Goal: Task Accomplishment & Management: Manage account settings

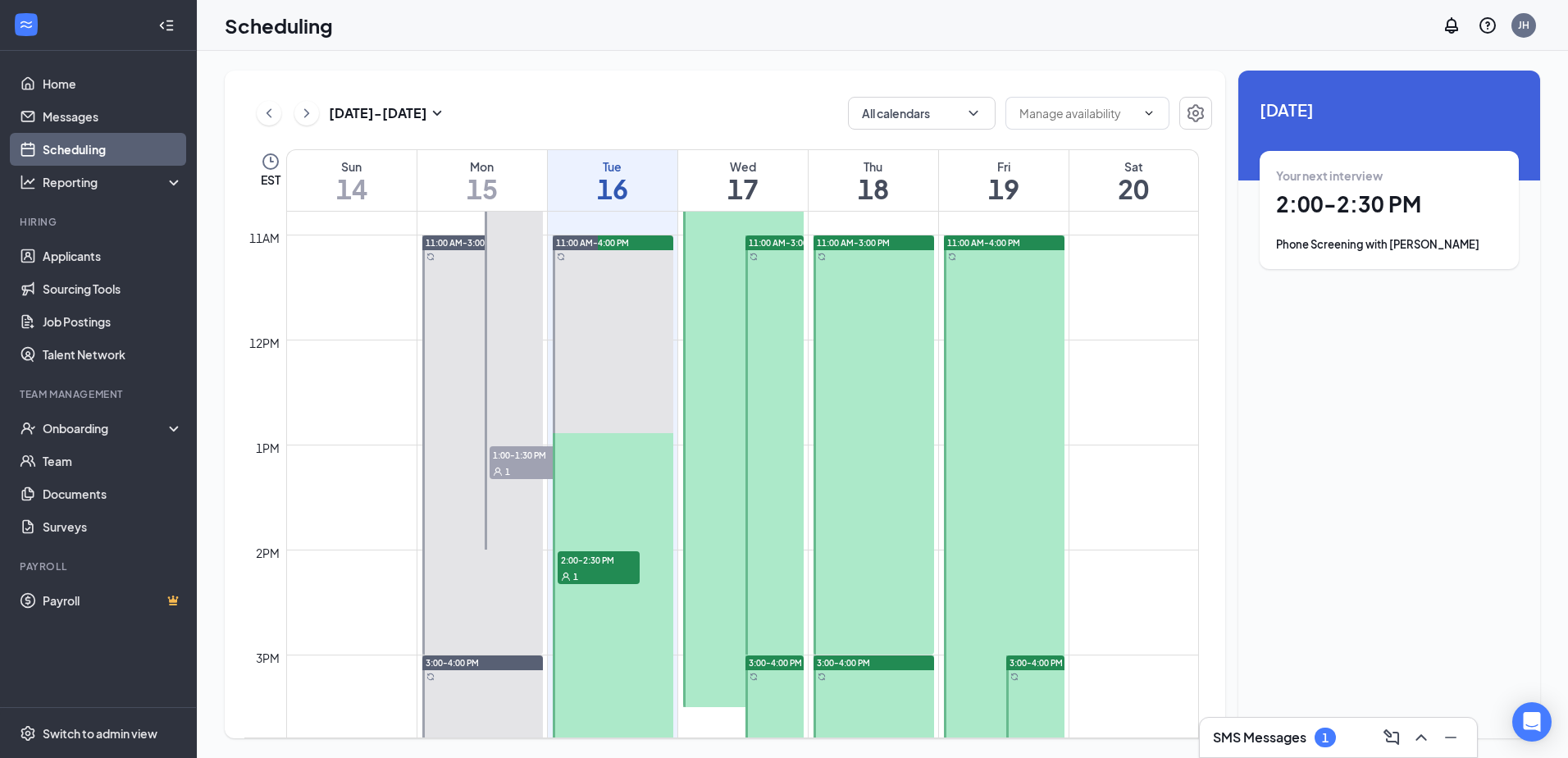
scroll to position [1217, 0]
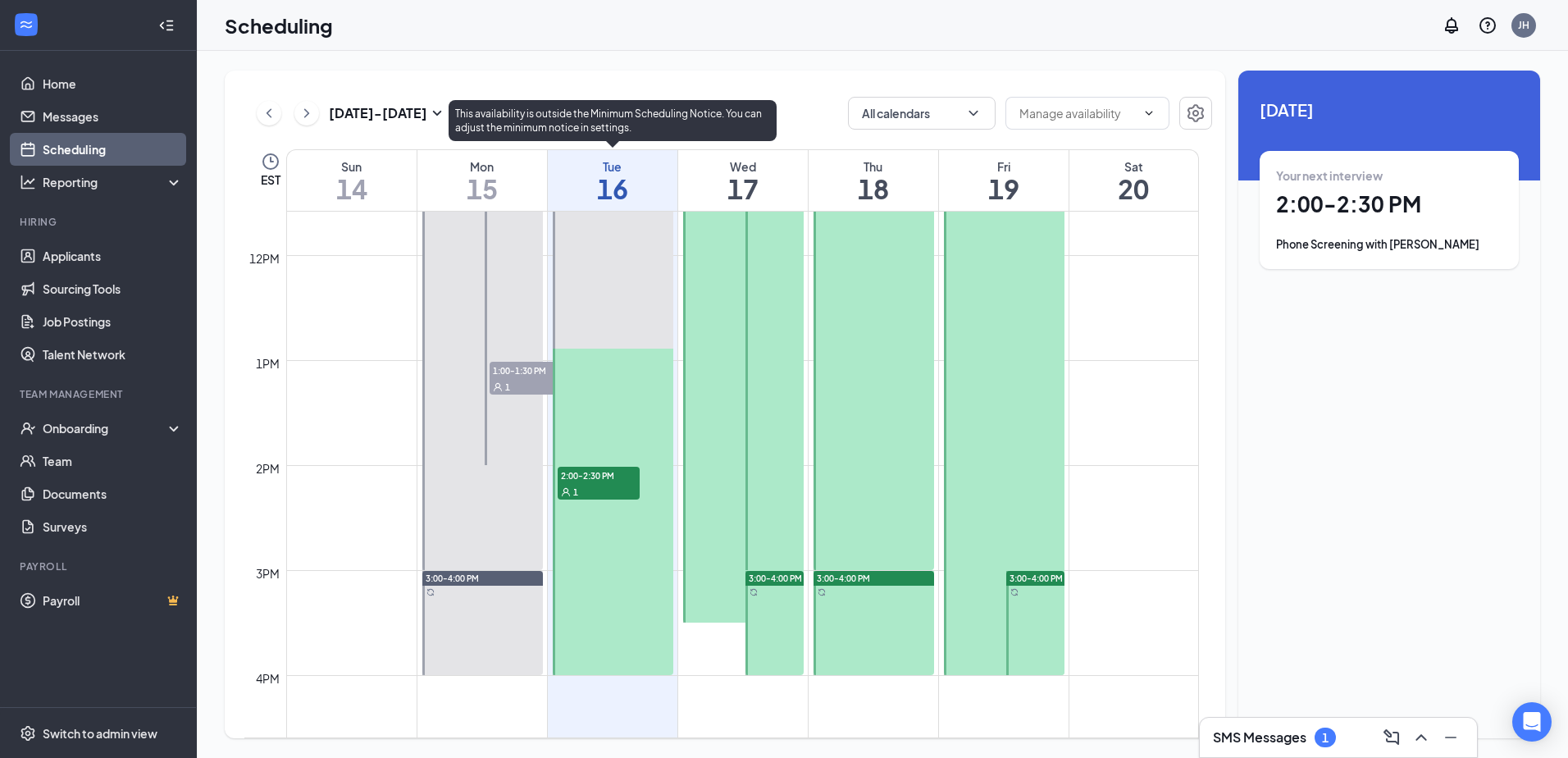
click at [594, 477] on span "2:00-2:30 PM" at bounding box center [598, 475] width 82 height 17
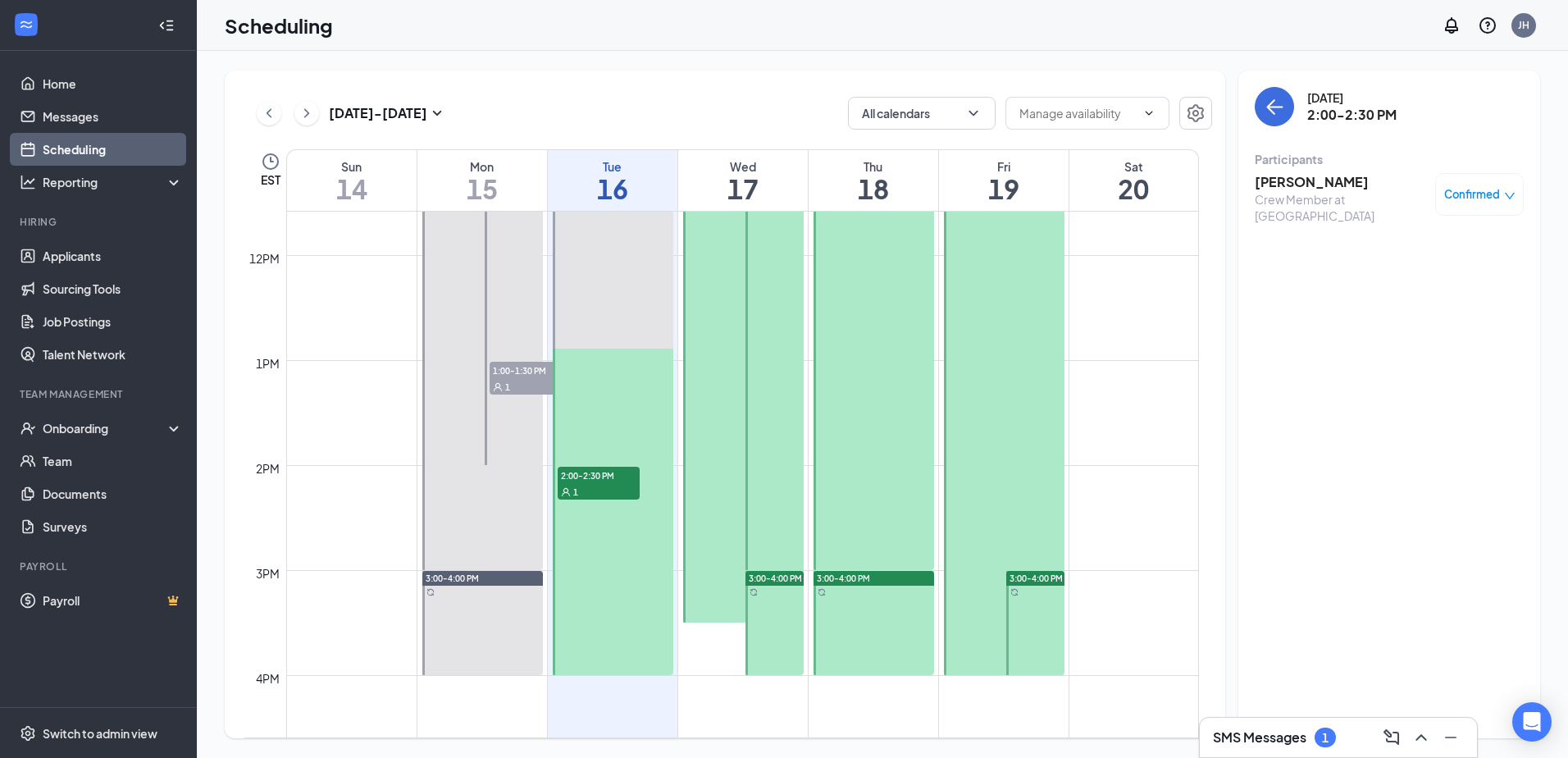
click at [1301, 182] on h3 "[PERSON_NAME]" at bounding box center [1340, 182] width 172 height 18
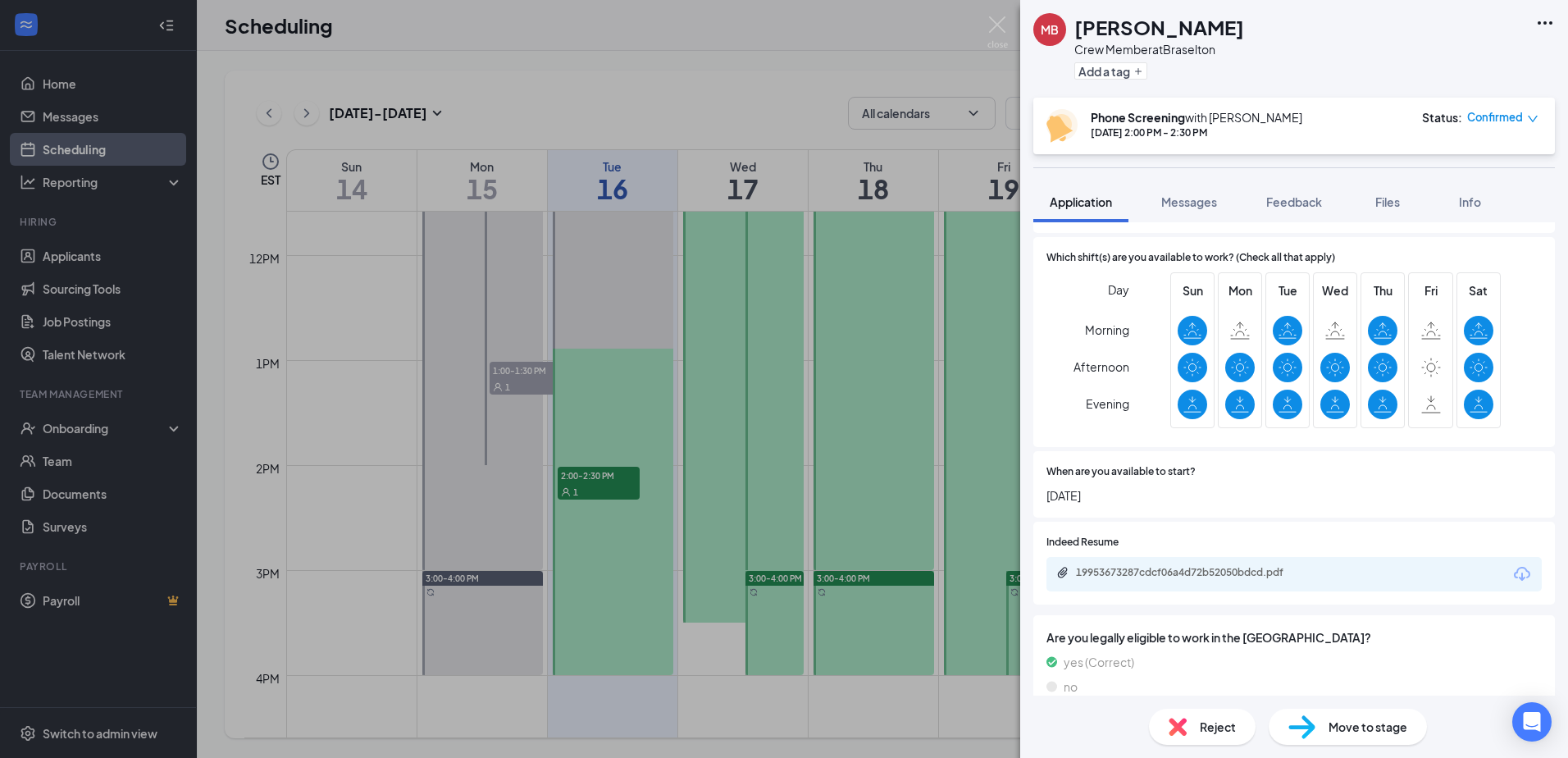
scroll to position [460, 0]
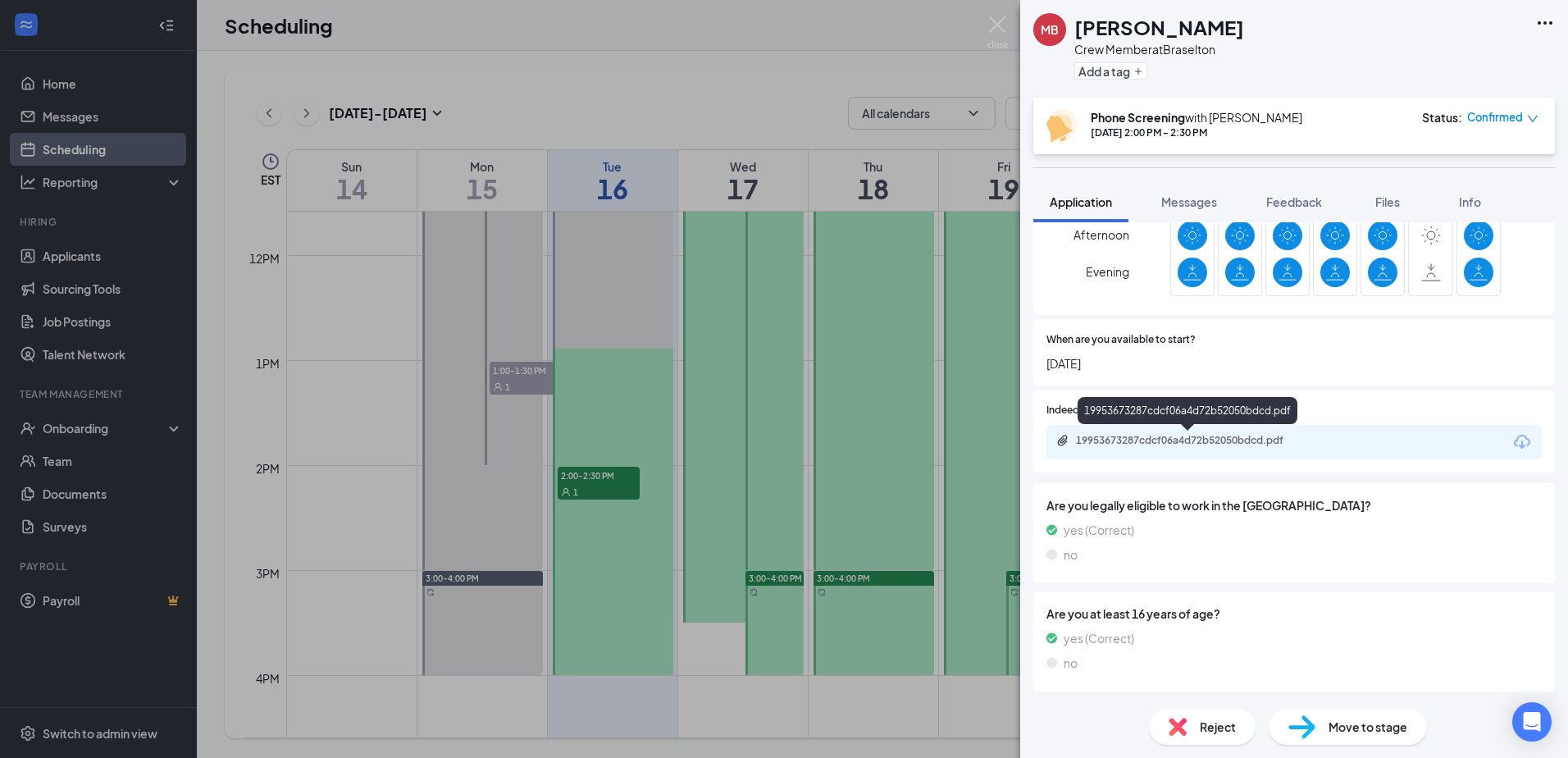
click at [1181, 440] on div "19953673287cdcf06a4d72b52050bdcd.pdf" at bounding box center [1190, 441] width 229 height 13
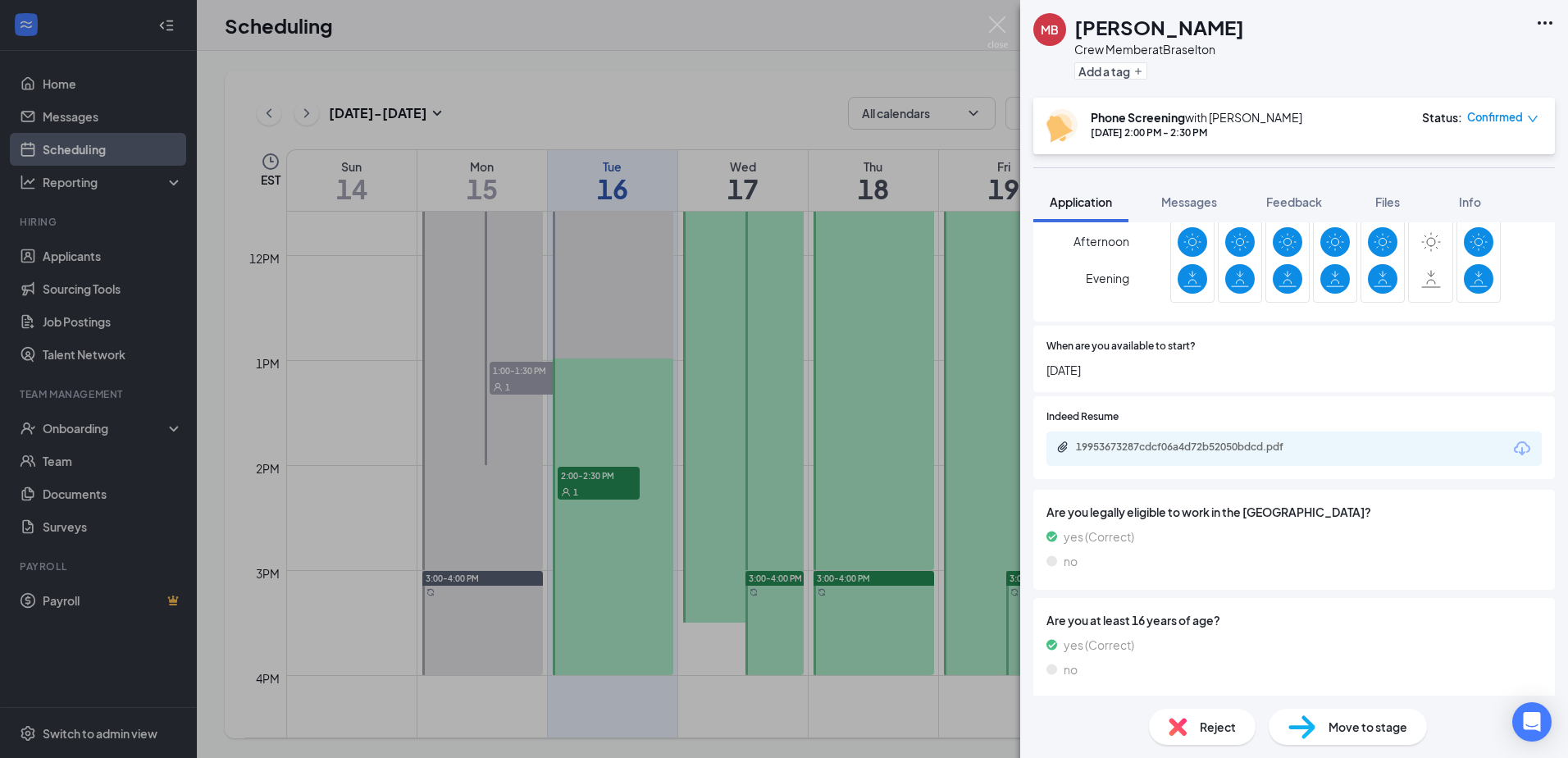
click at [1002, 14] on div "MB [PERSON_NAME] Crew Member at [GEOGRAPHIC_DATA] Add a tag Phone Screening wit…" at bounding box center [784, 379] width 1568 height 758
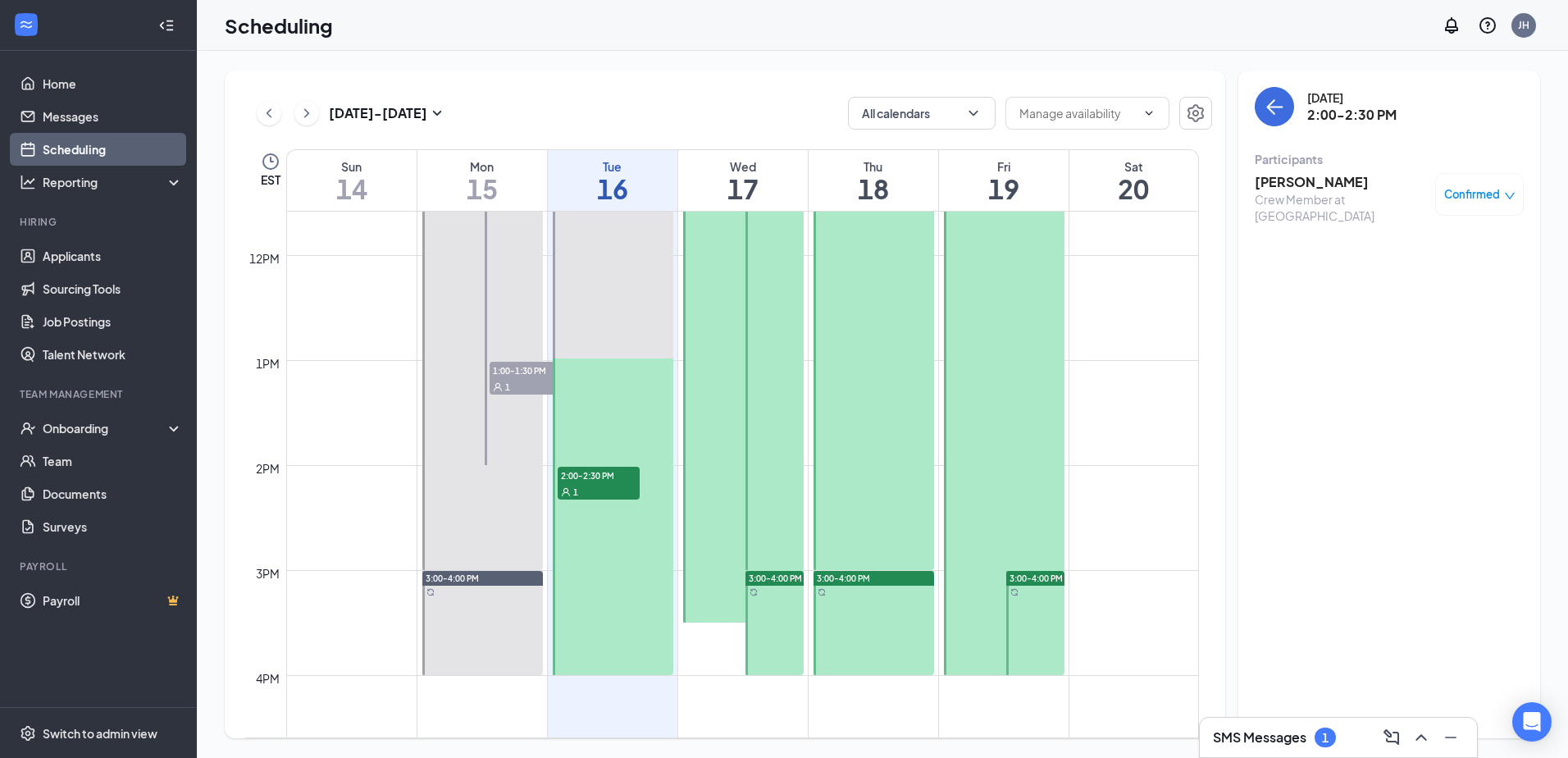
click at [1270, 733] on h3 "SMS Messages" at bounding box center [1259, 737] width 93 height 18
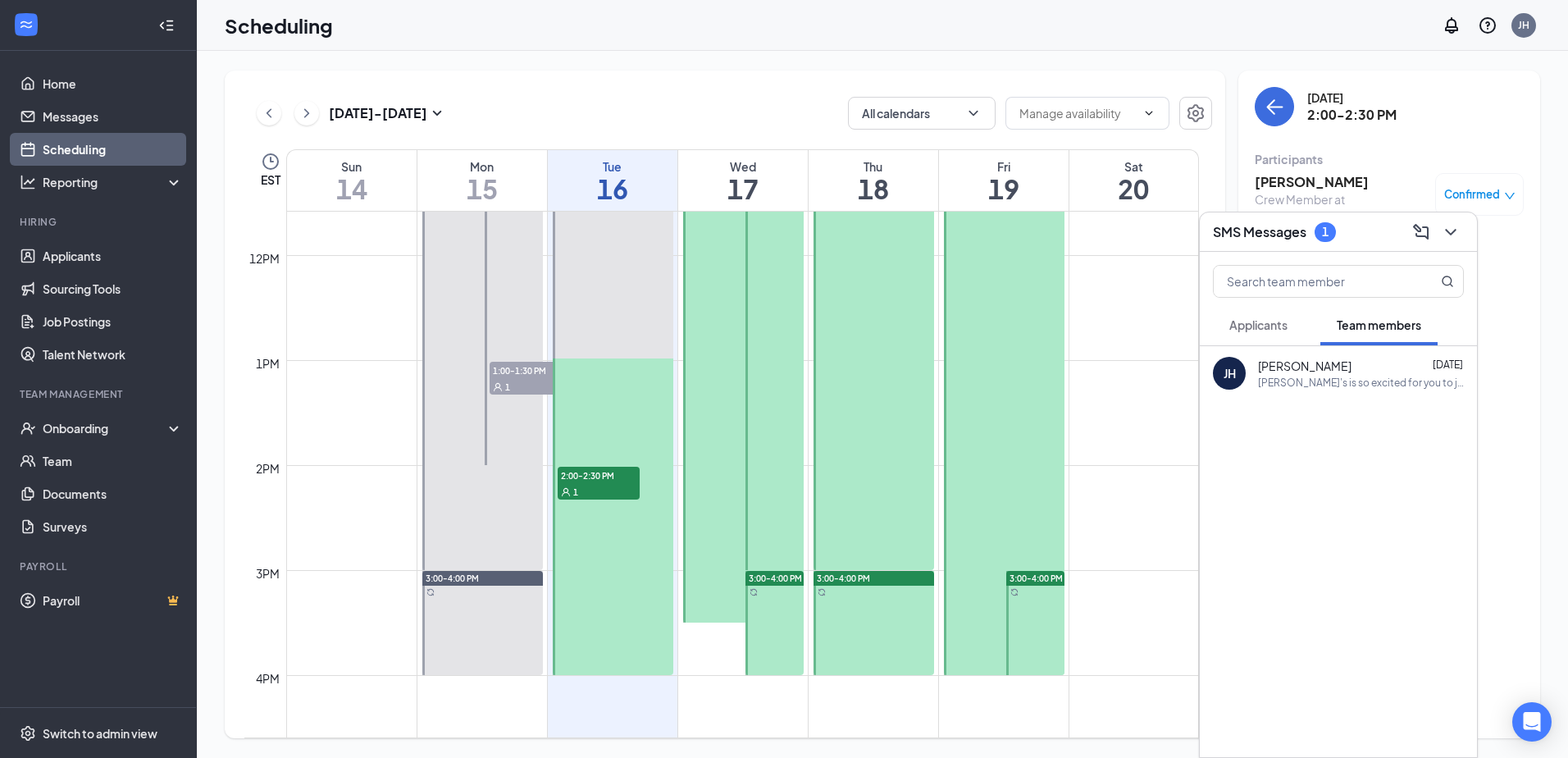
click at [1276, 332] on span "Applicants" at bounding box center [1258, 324] width 58 height 15
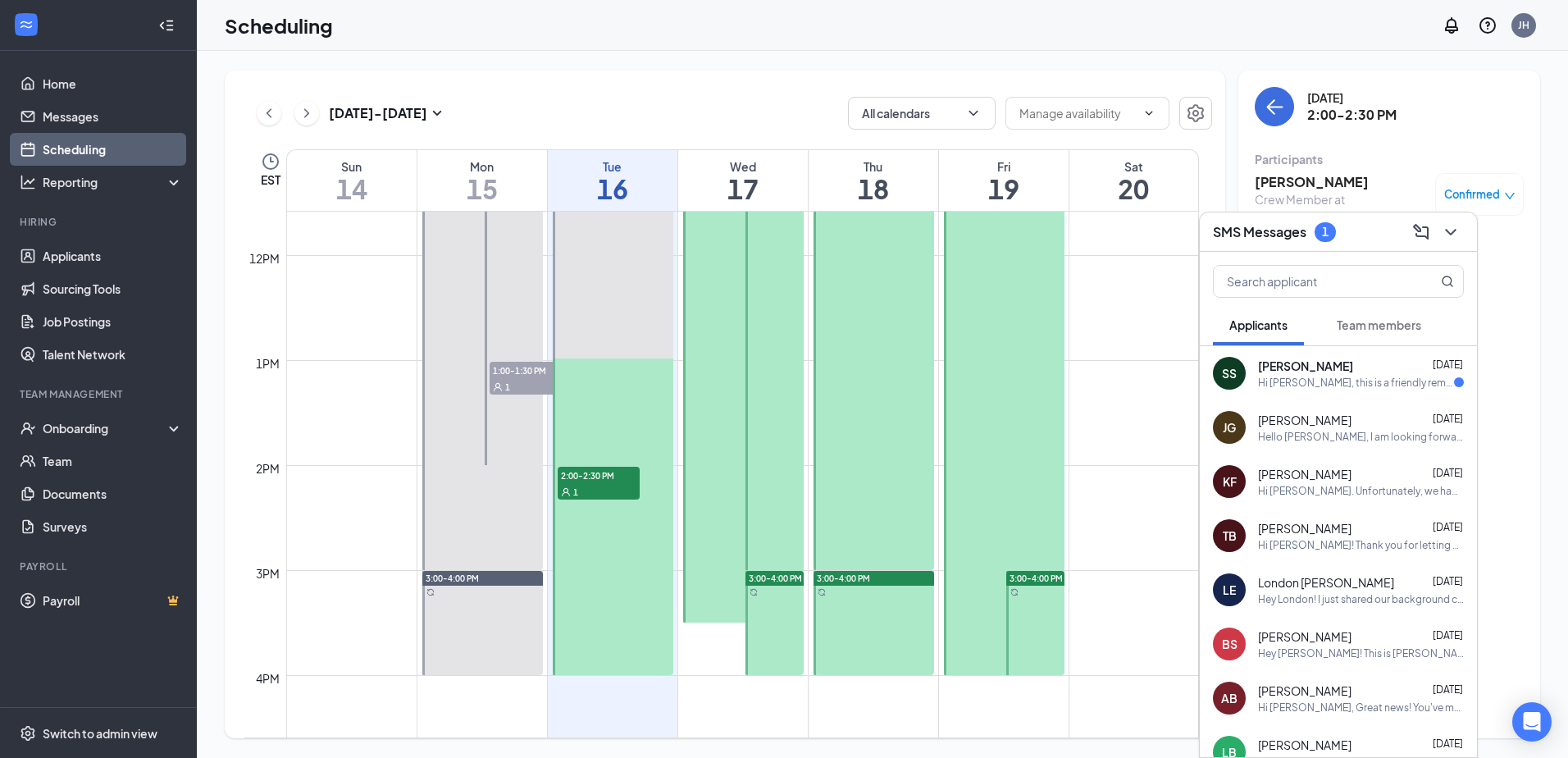
drag, startPoint x: 1338, startPoint y: 364, endPoint x: 1339, endPoint y: 373, distance: 9.1
click at [1337, 365] on div "[PERSON_NAME] [DATE]" at bounding box center [1361, 366] width 206 height 17
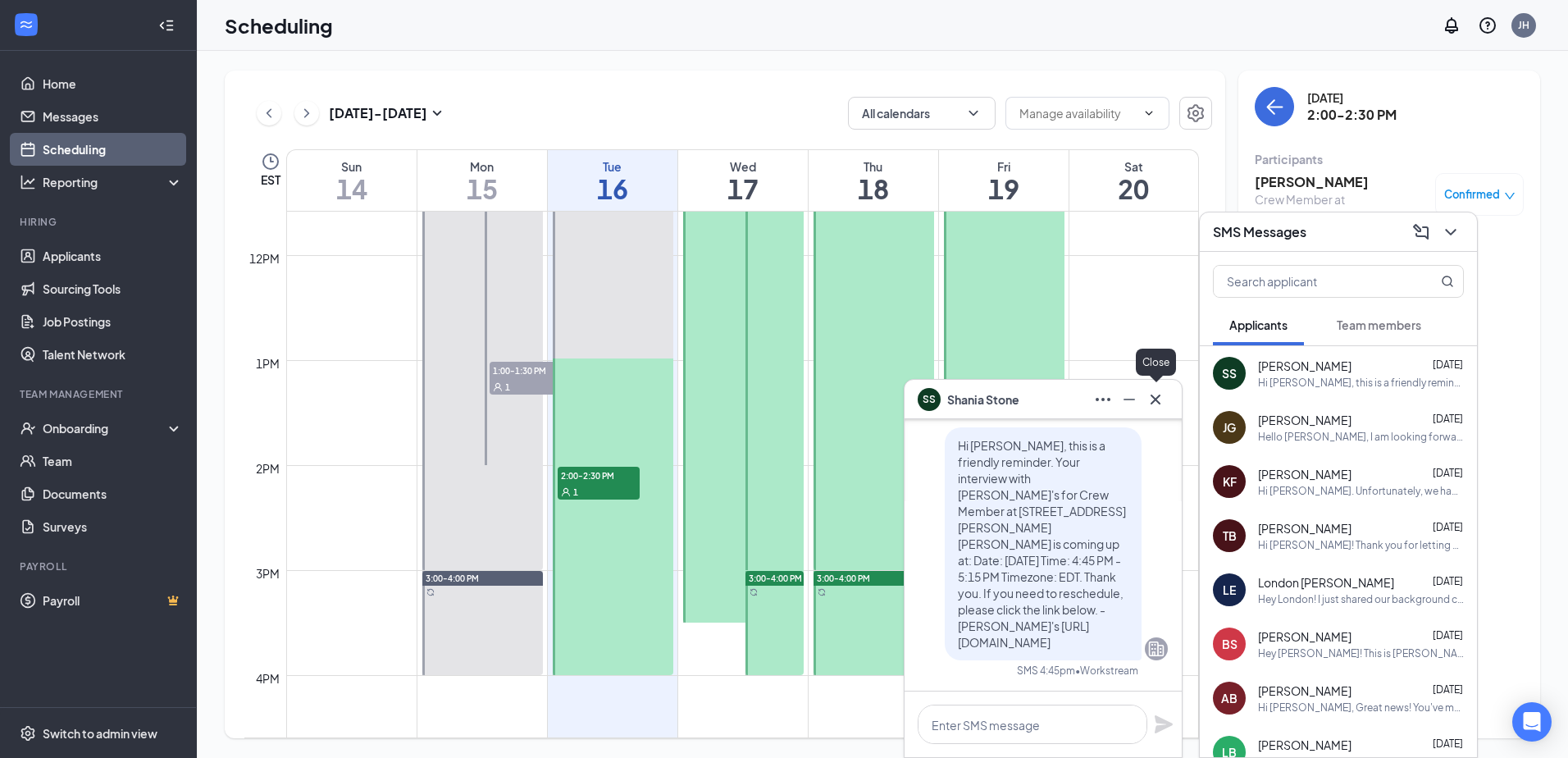
click at [1158, 402] on icon "Cross" at bounding box center [1155, 398] width 10 height 10
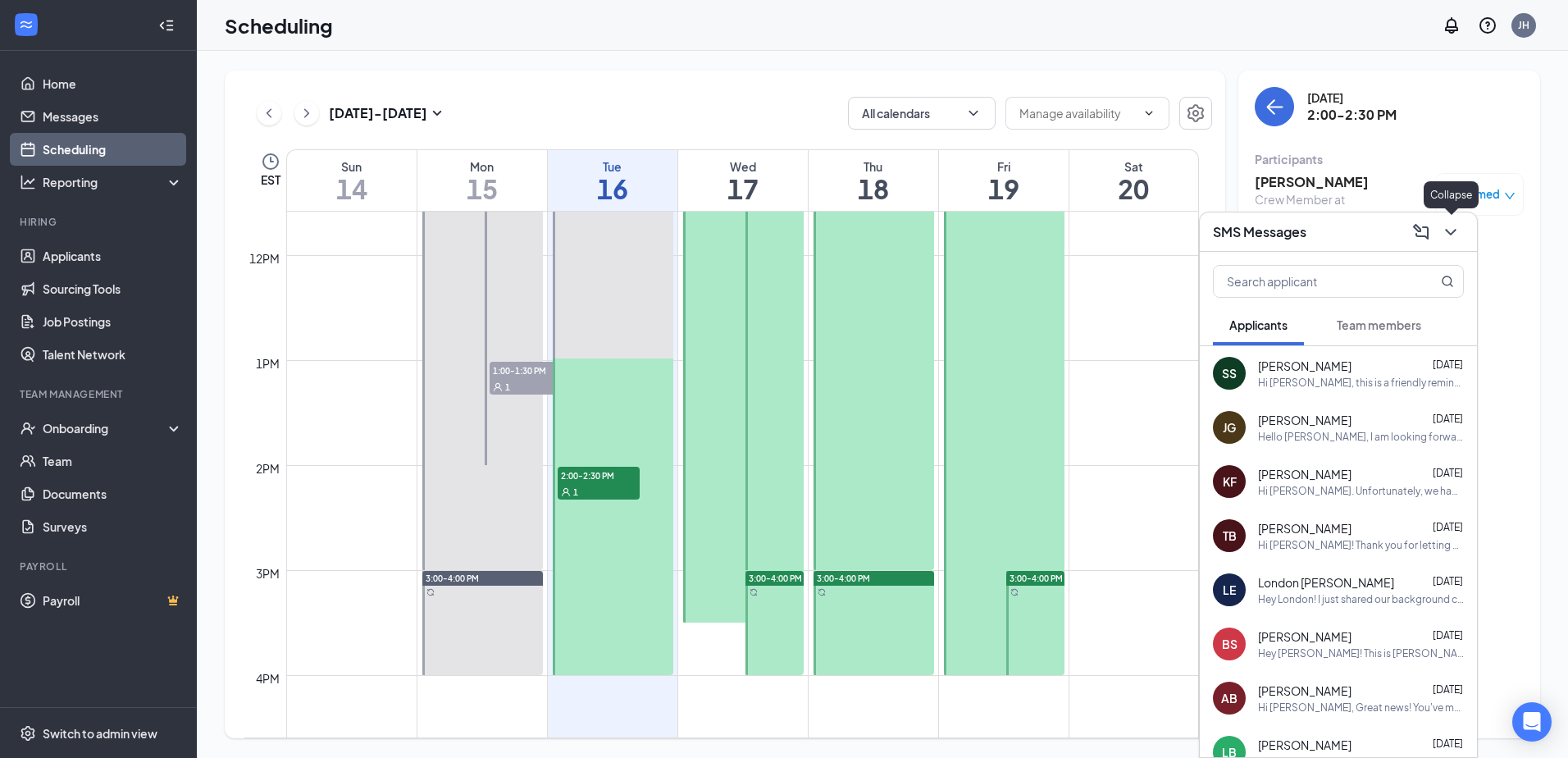
click at [1441, 239] on icon "ChevronDown" at bounding box center [1450, 232] width 19 height 19
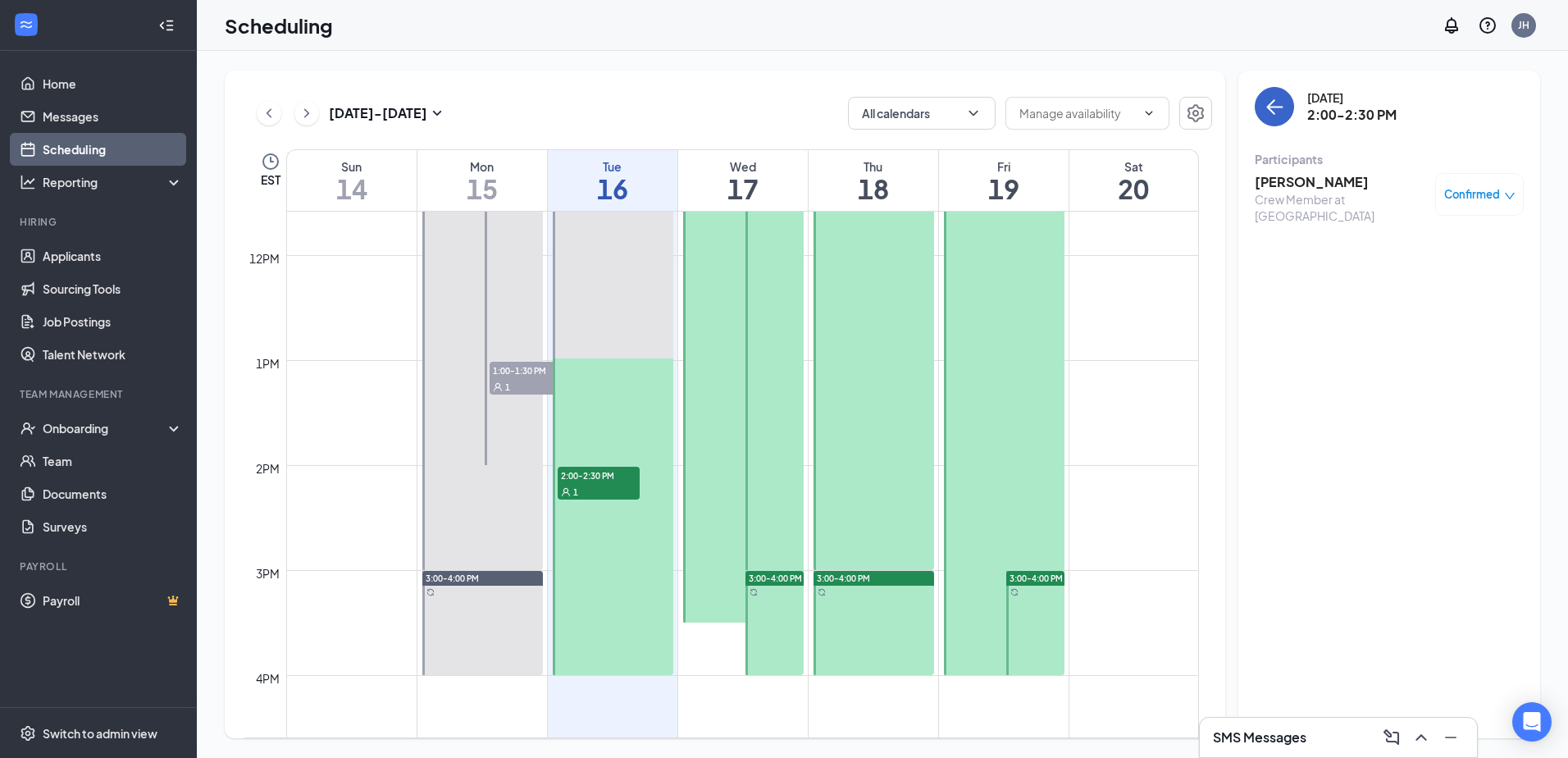
click at [1278, 104] on icon "ArrowLeft" at bounding box center [1274, 106] width 19 height 19
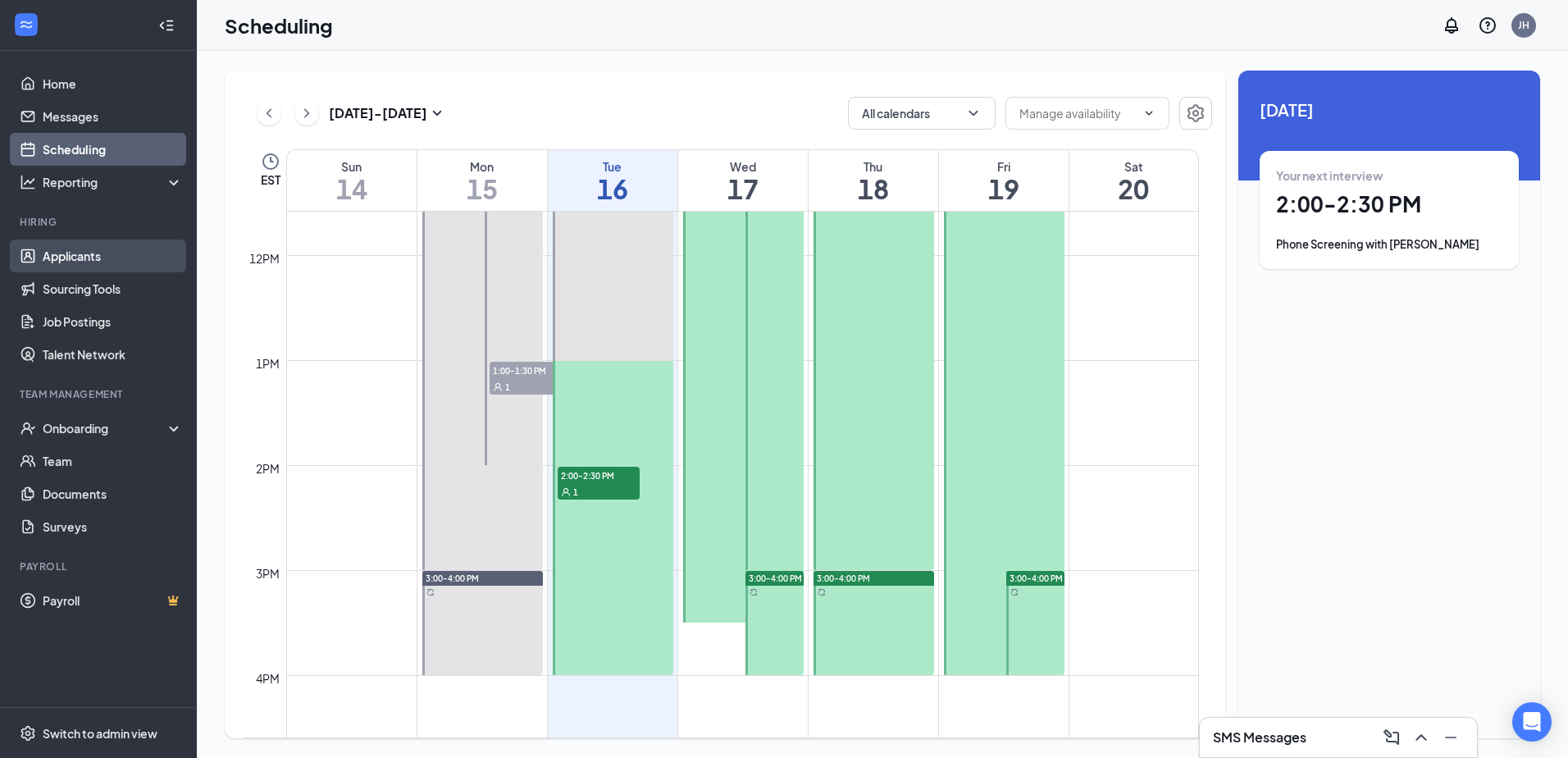
click at [110, 263] on link "Applicants" at bounding box center [113, 255] width 141 height 33
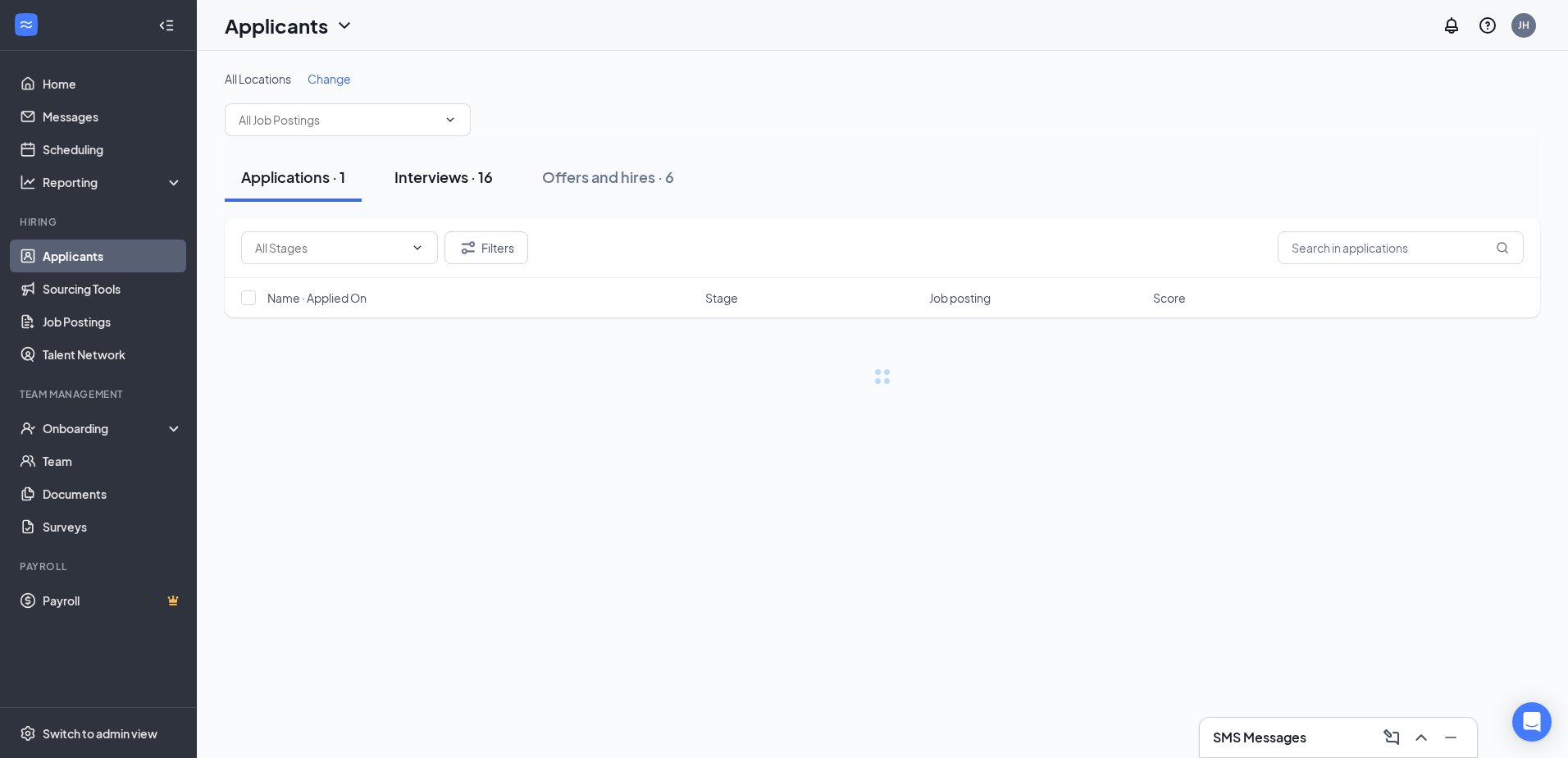
click at [475, 174] on div "Interviews · 16" at bounding box center [444, 176] width 98 height 20
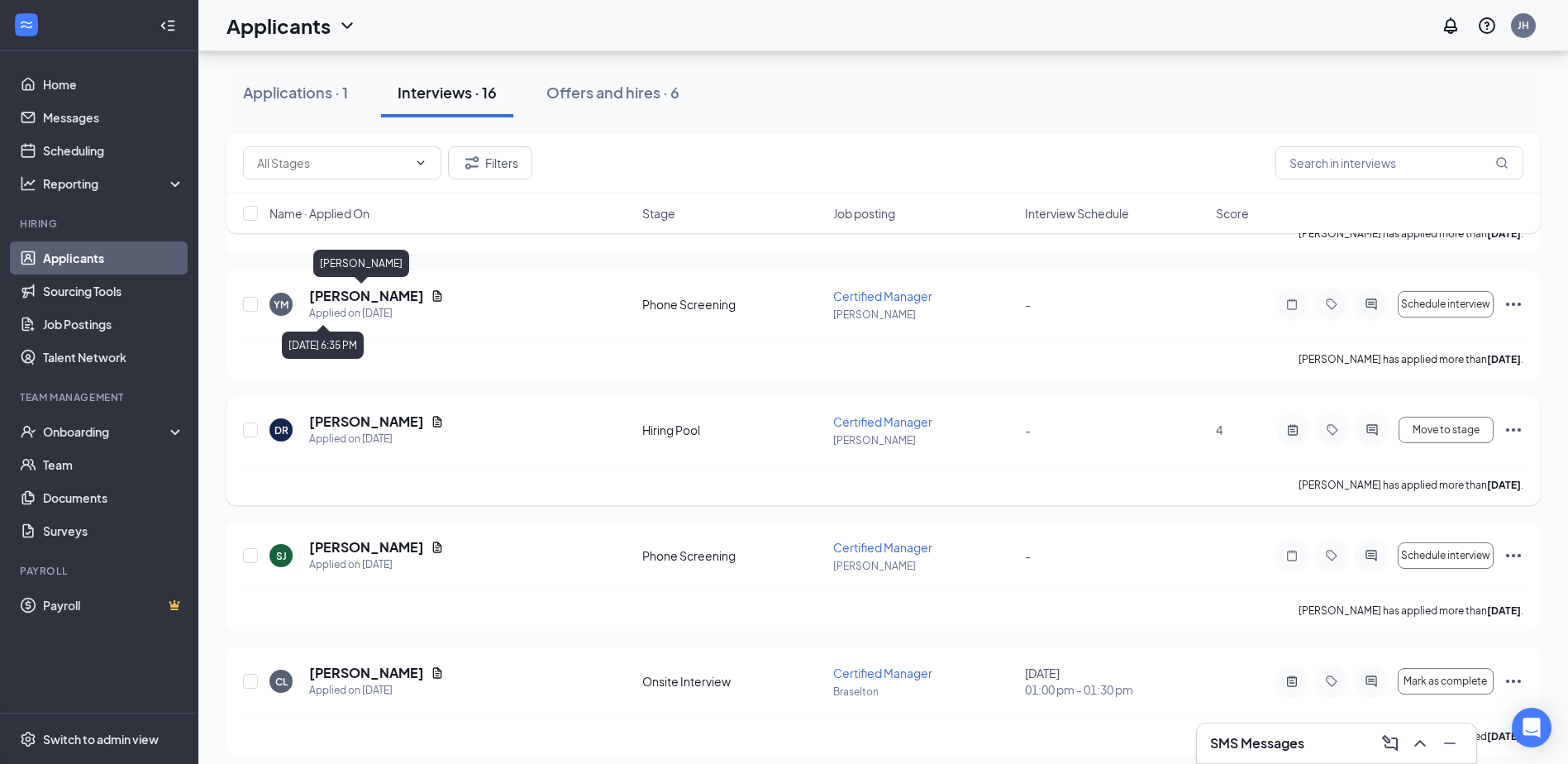
scroll to position [331, 0]
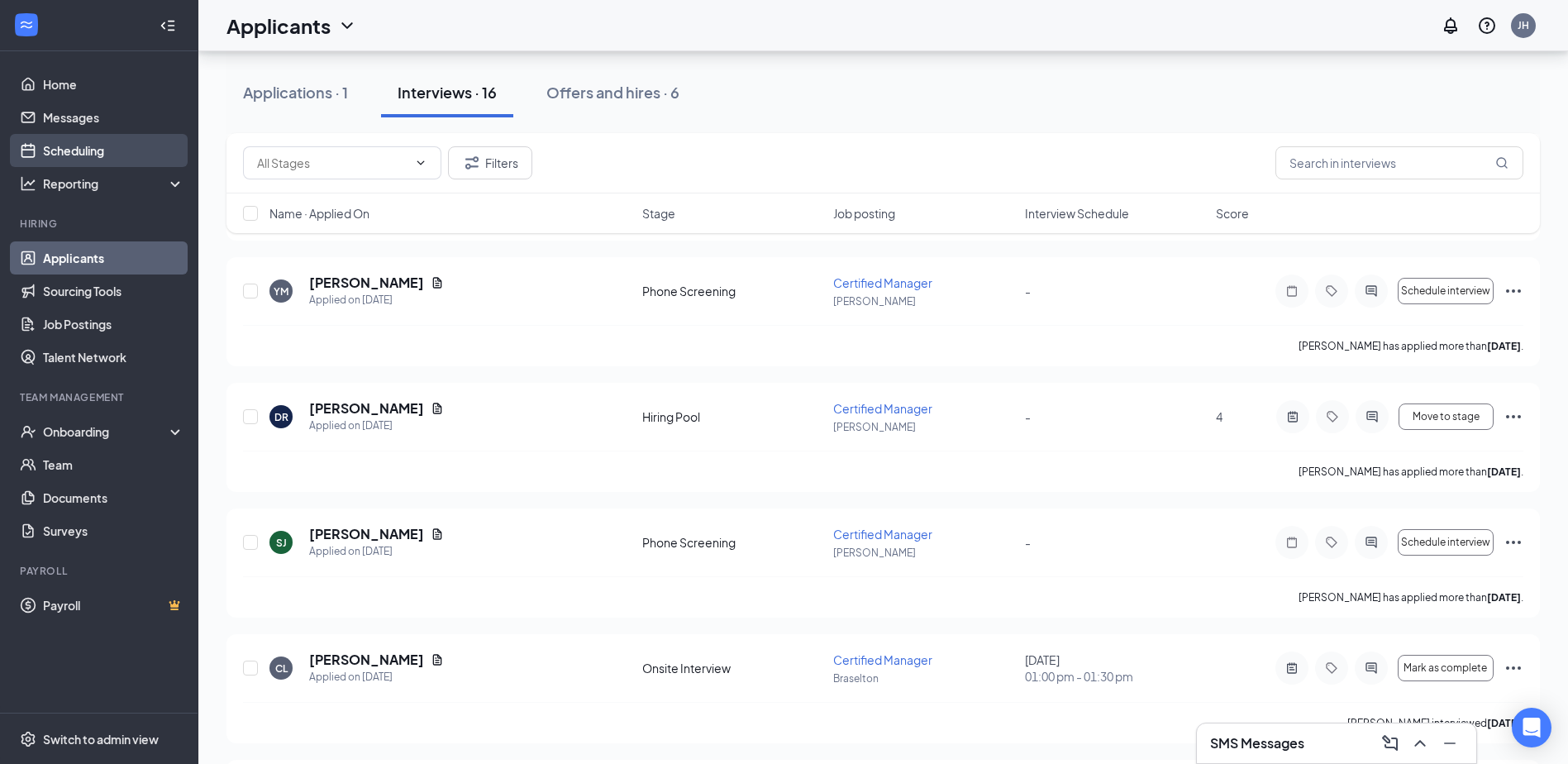
drag, startPoint x: 80, startPoint y: 160, endPoint x: 89, endPoint y: 160, distance: 9.0
click at [80, 161] on link "Scheduling" at bounding box center [114, 150] width 142 height 33
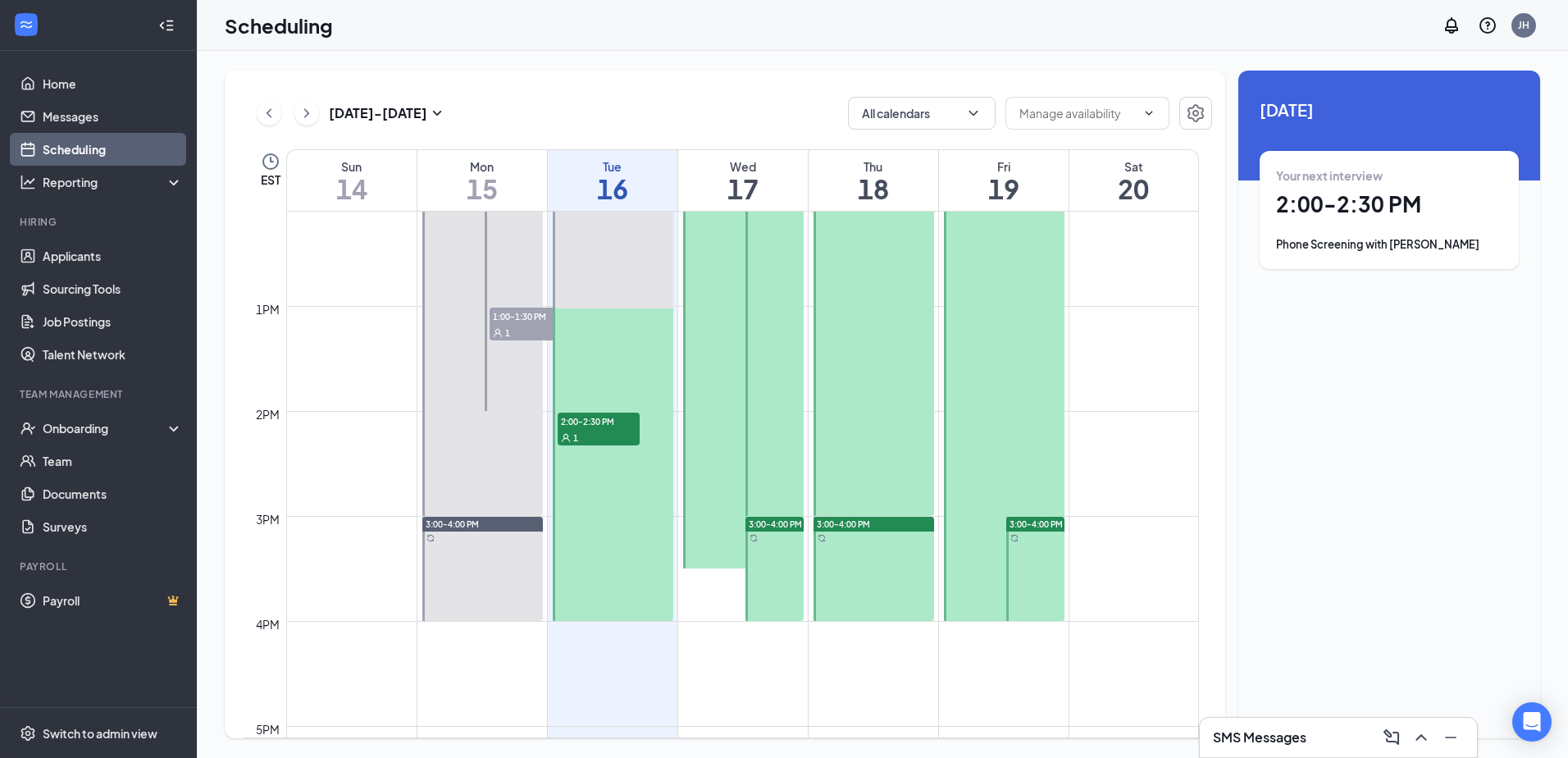
scroll to position [1299, 0]
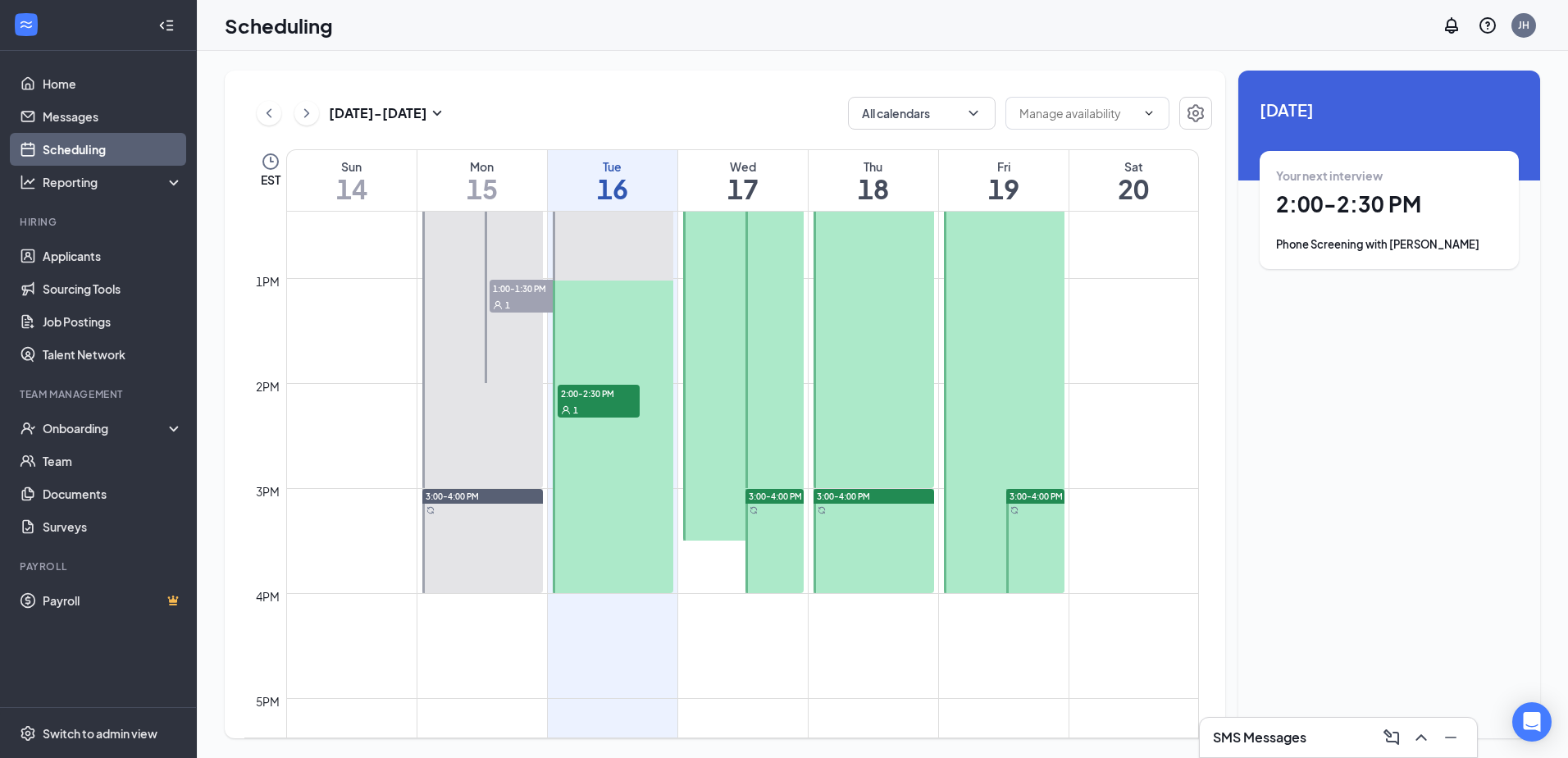
click at [502, 297] on div "1" at bounding box center [530, 304] width 82 height 17
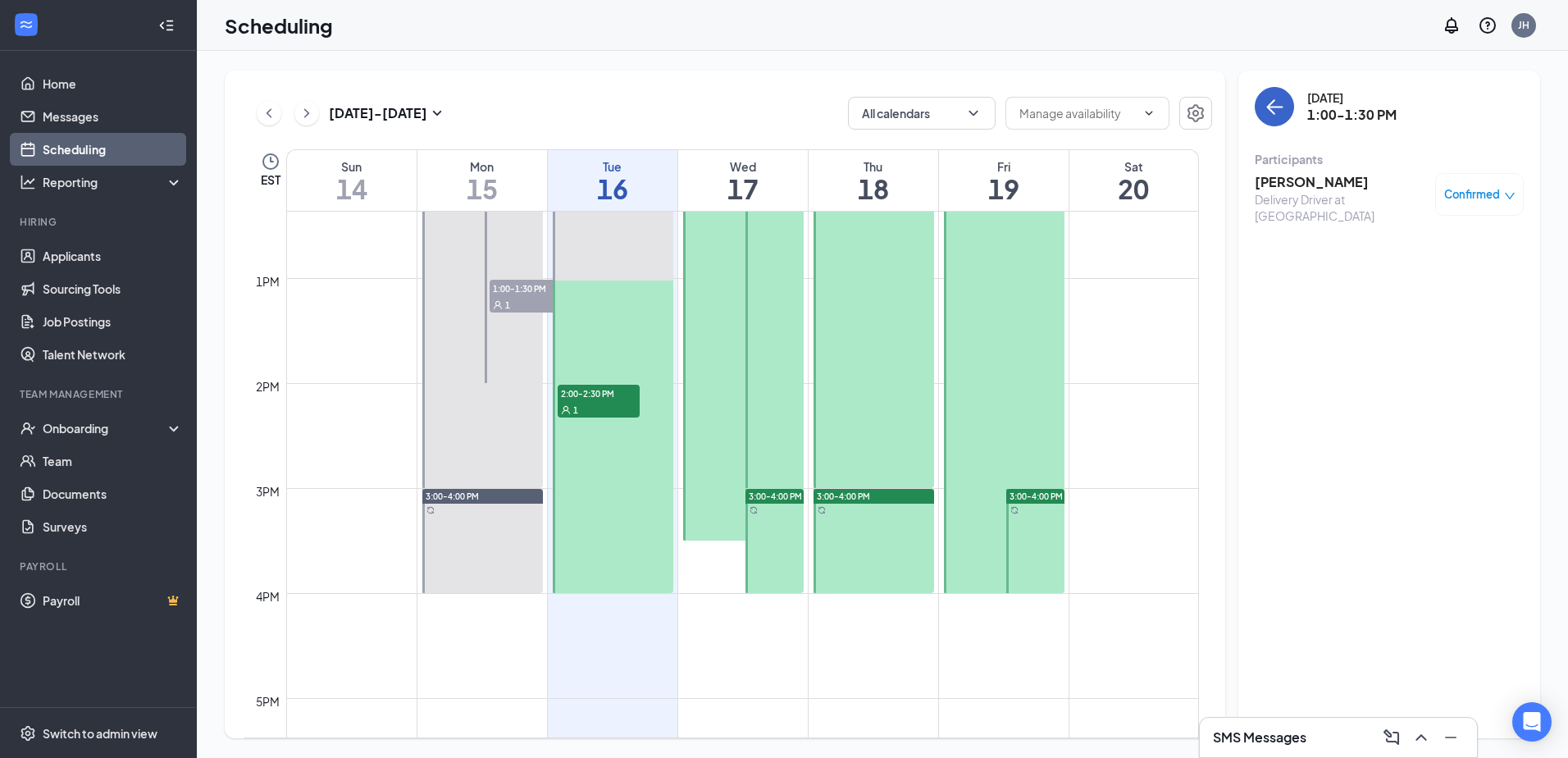
click at [1273, 98] on icon "ArrowLeft" at bounding box center [1274, 106] width 19 height 19
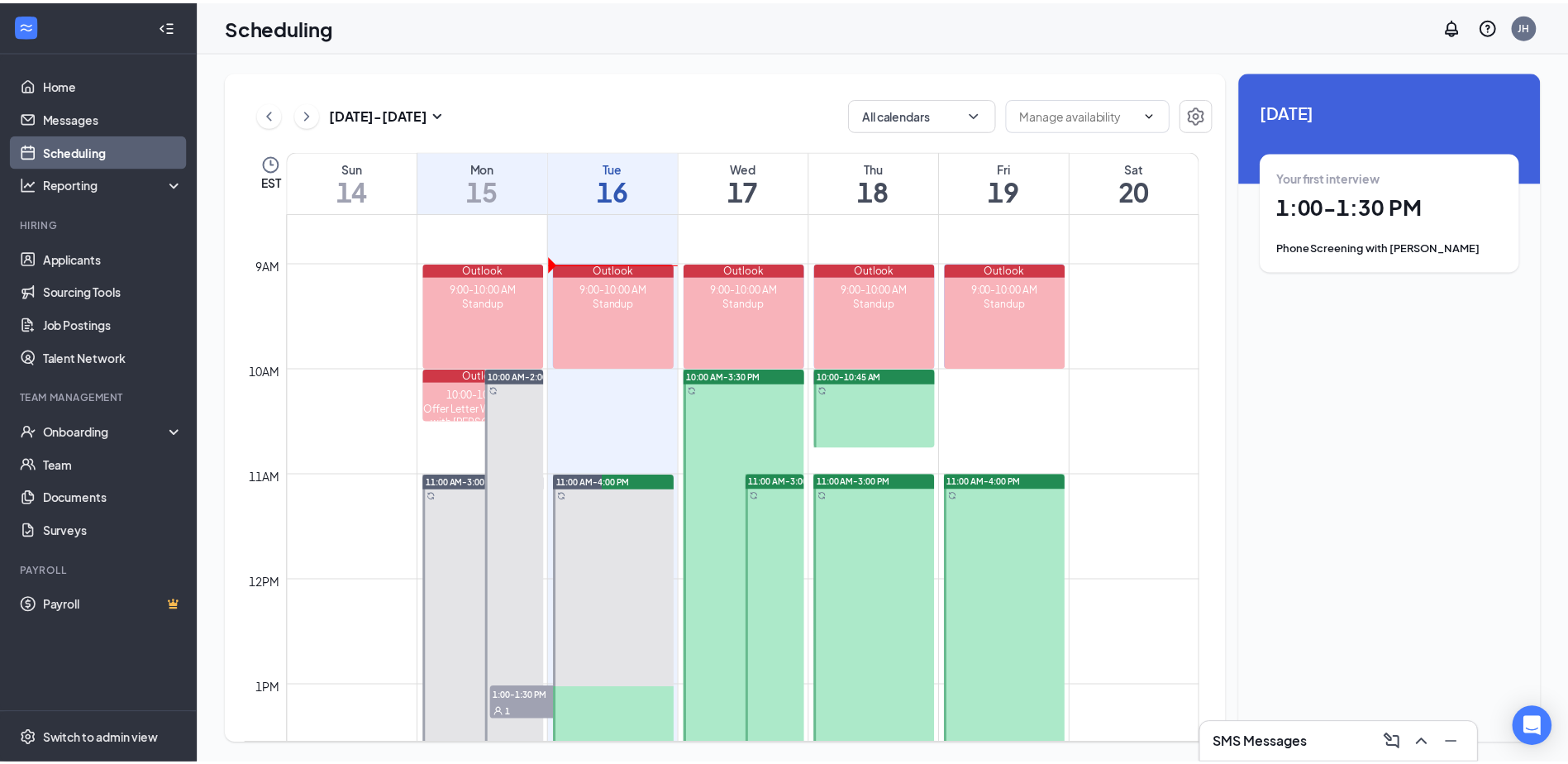
scroll to position [895, 0]
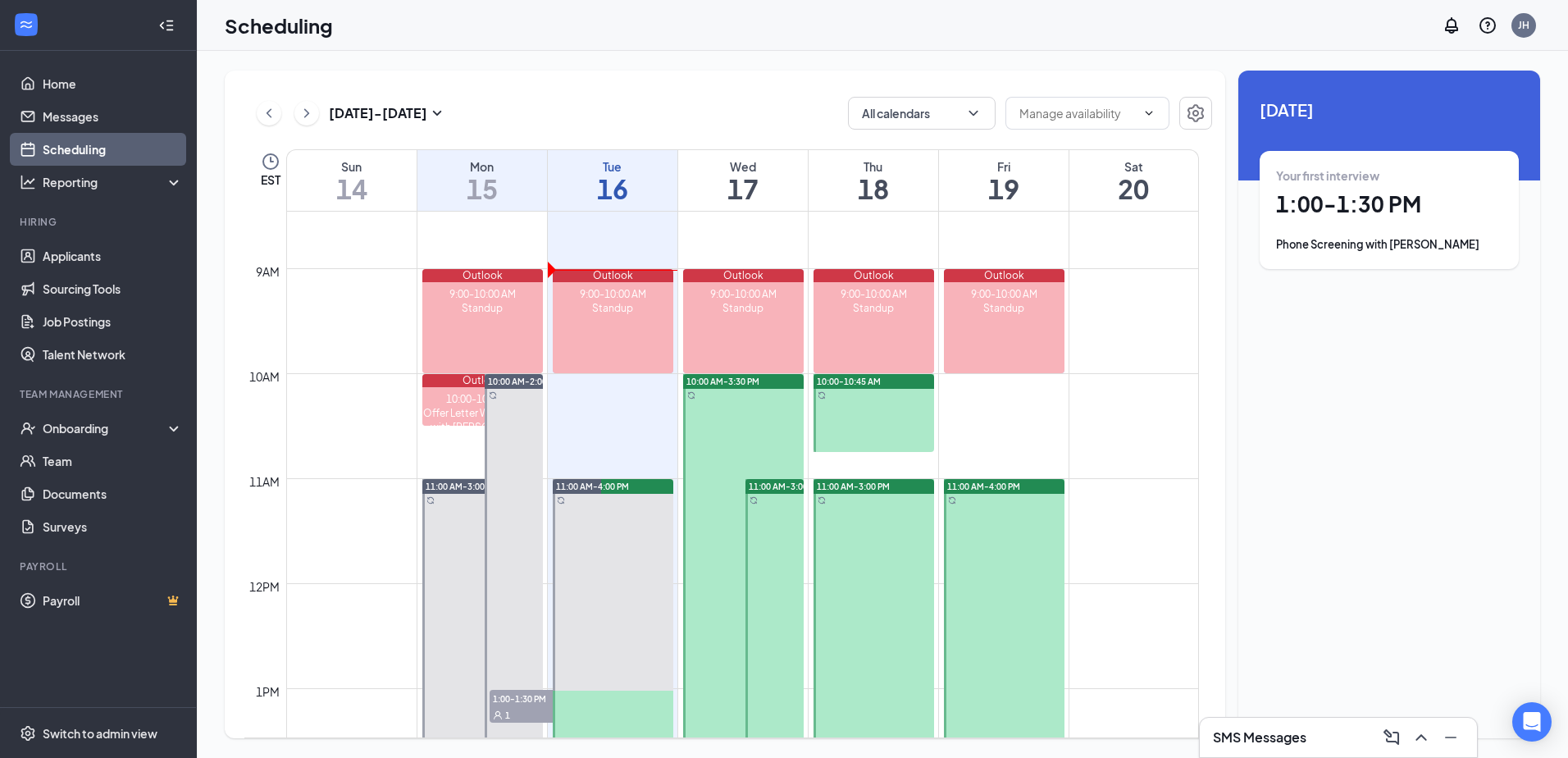
click at [1471, 220] on div "Your first interview 1:00 - 1:30 PM Phone Screening with [PERSON_NAME]" at bounding box center [1389, 209] width 226 height 85
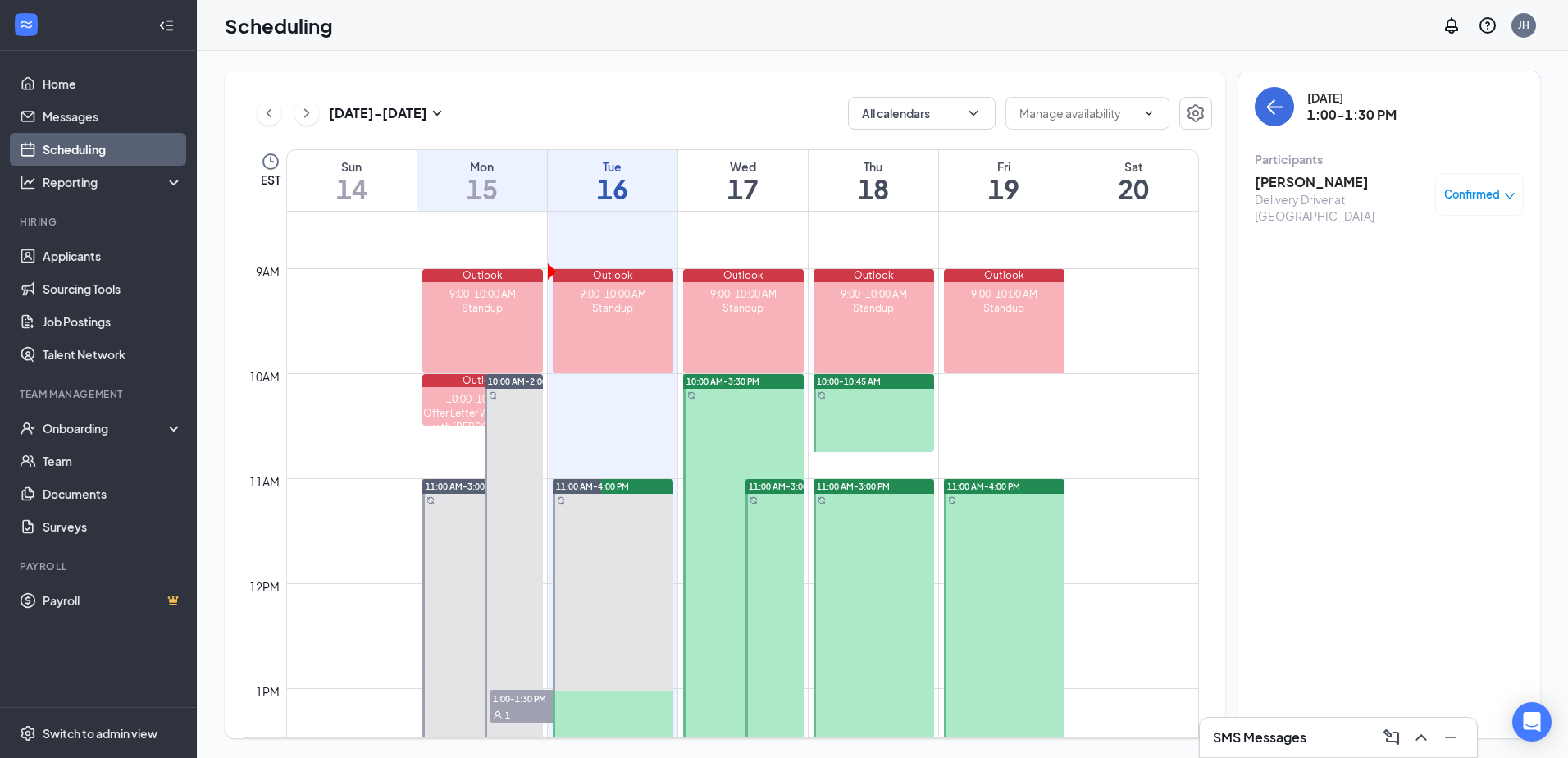
click at [1325, 184] on h3 "[PERSON_NAME]" at bounding box center [1340, 182] width 172 height 18
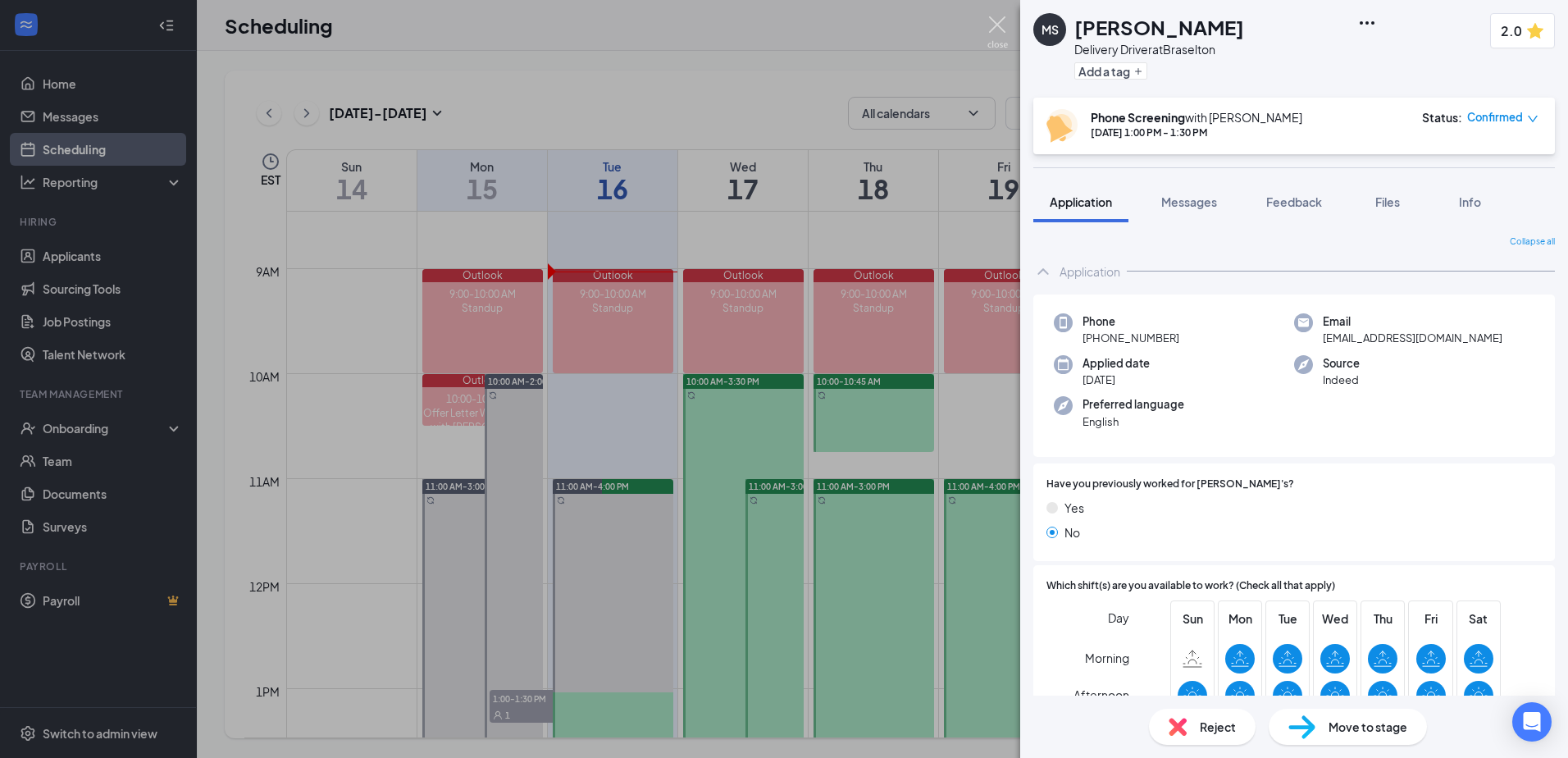
click at [994, 26] on img at bounding box center [997, 33] width 20 height 32
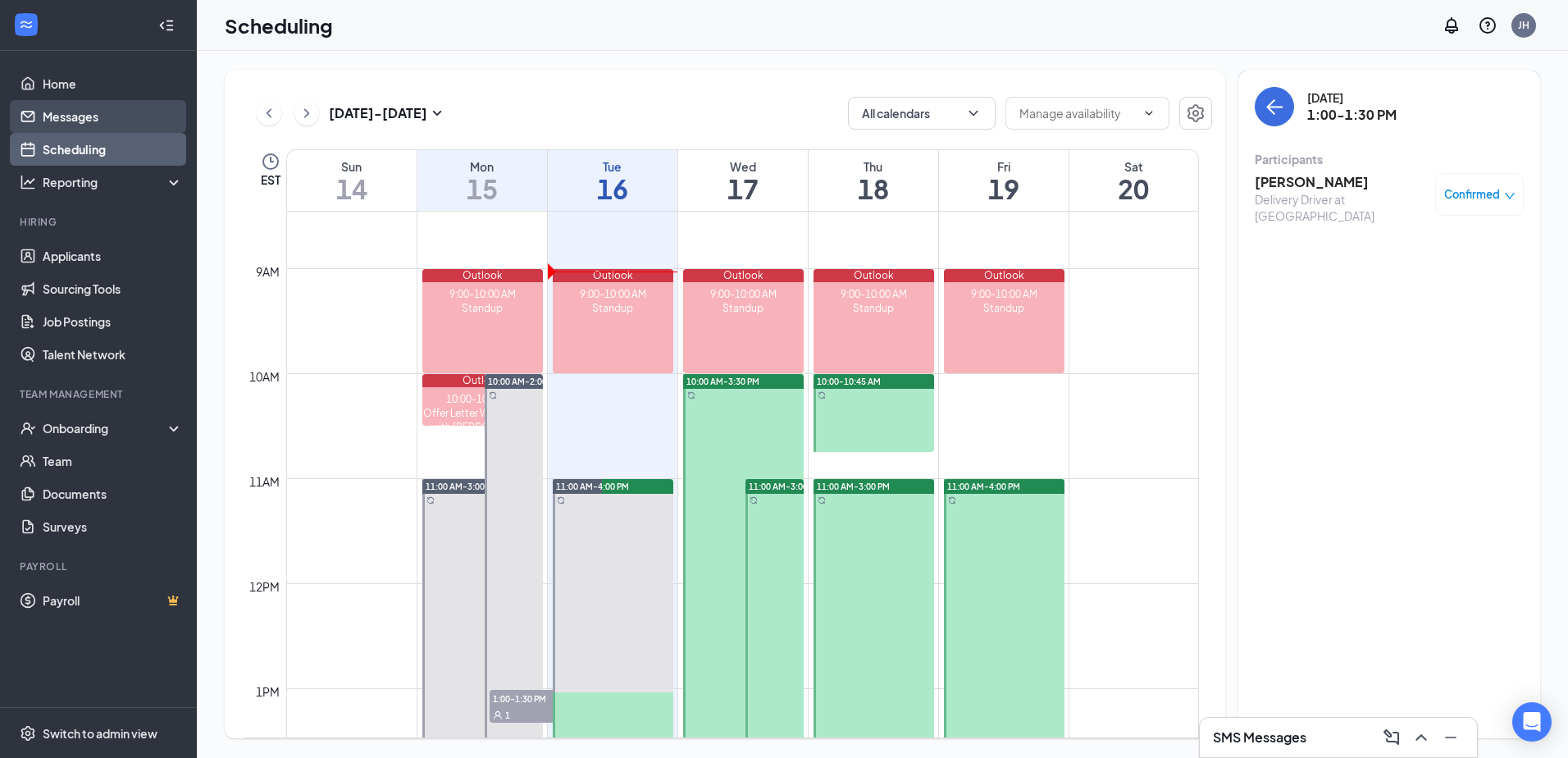
click at [82, 117] on link "Messages" at bounding box center [113, 116] width 141 height 33
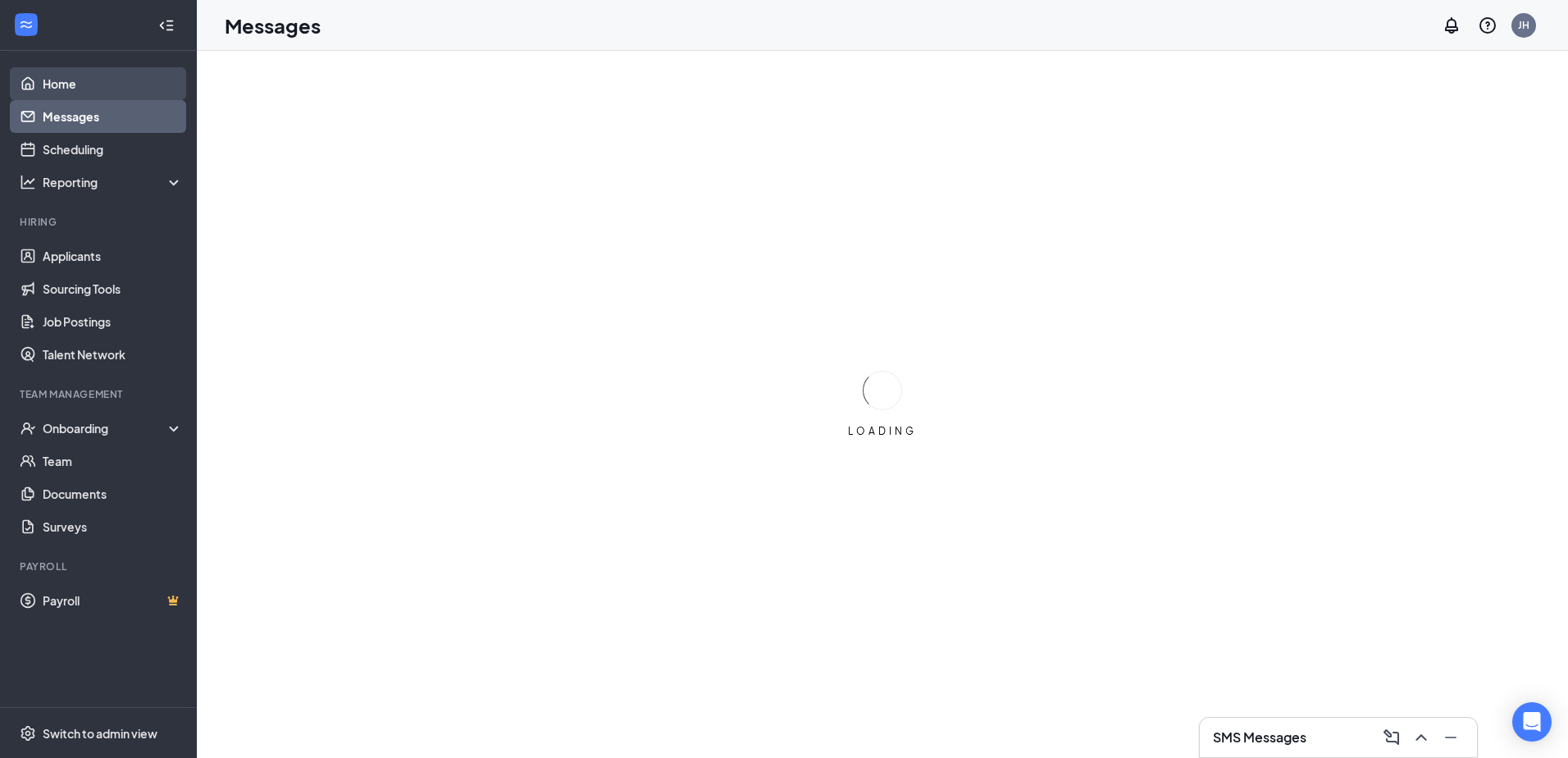
click at [89, 91] on link "Home" at bounding box center [113, 84] width 141 height 33
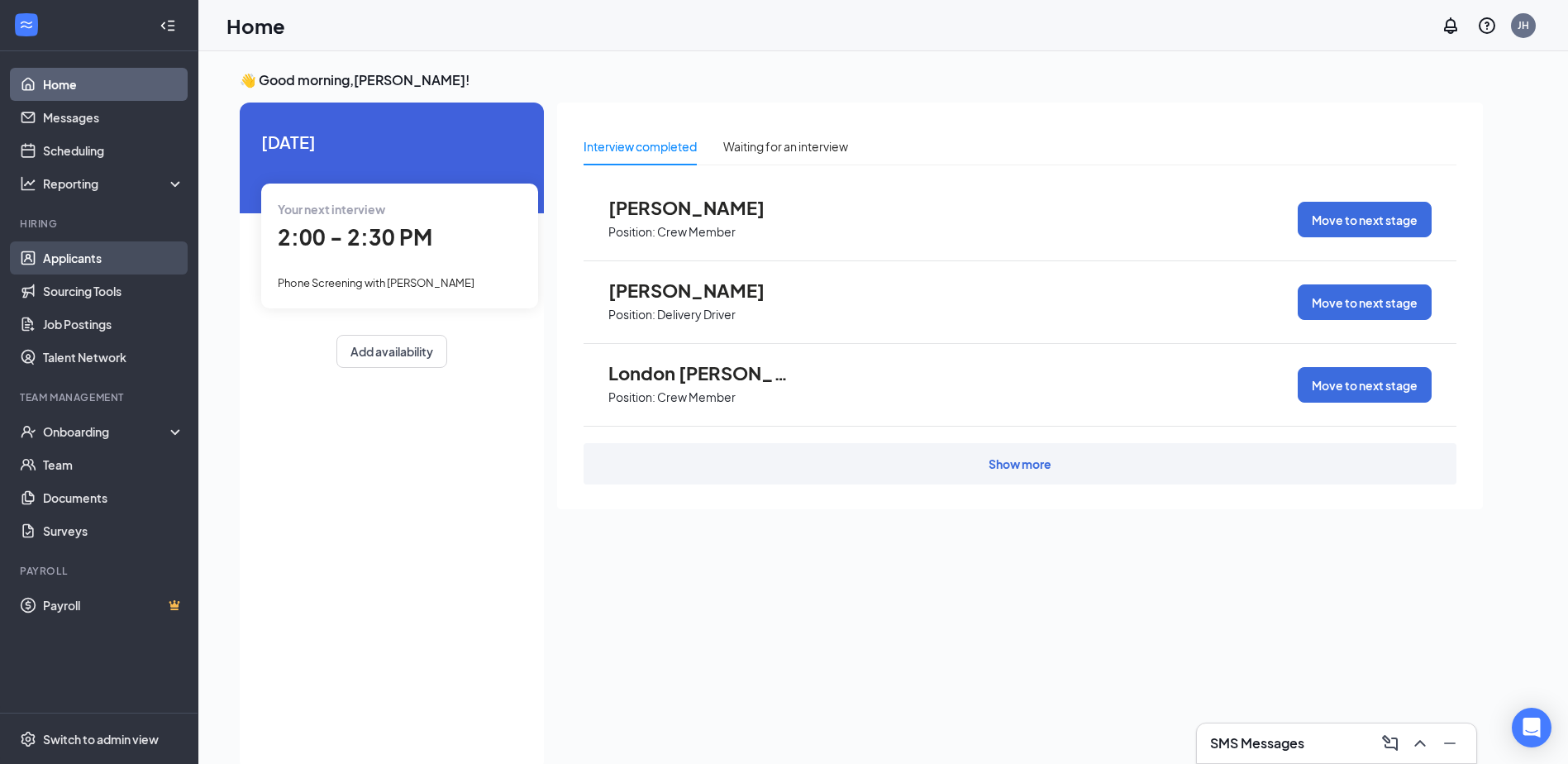
click at [92, 262] on link "Applicants" at bounding box center [114, 257] width 142 height 33
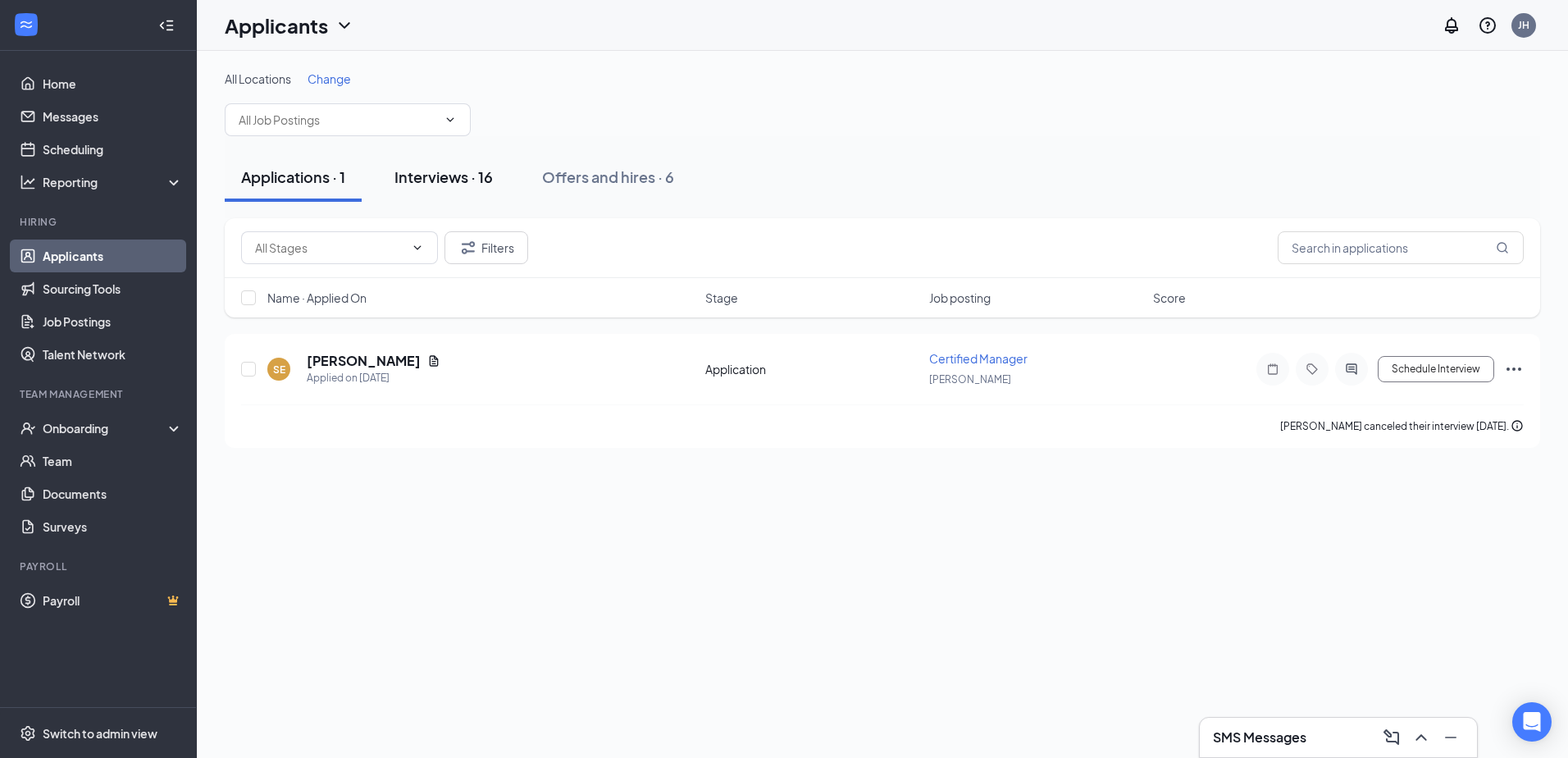
click at [452, 182] on div "Interviews · 16" at bounding box center [444, 176] width 98 height 20
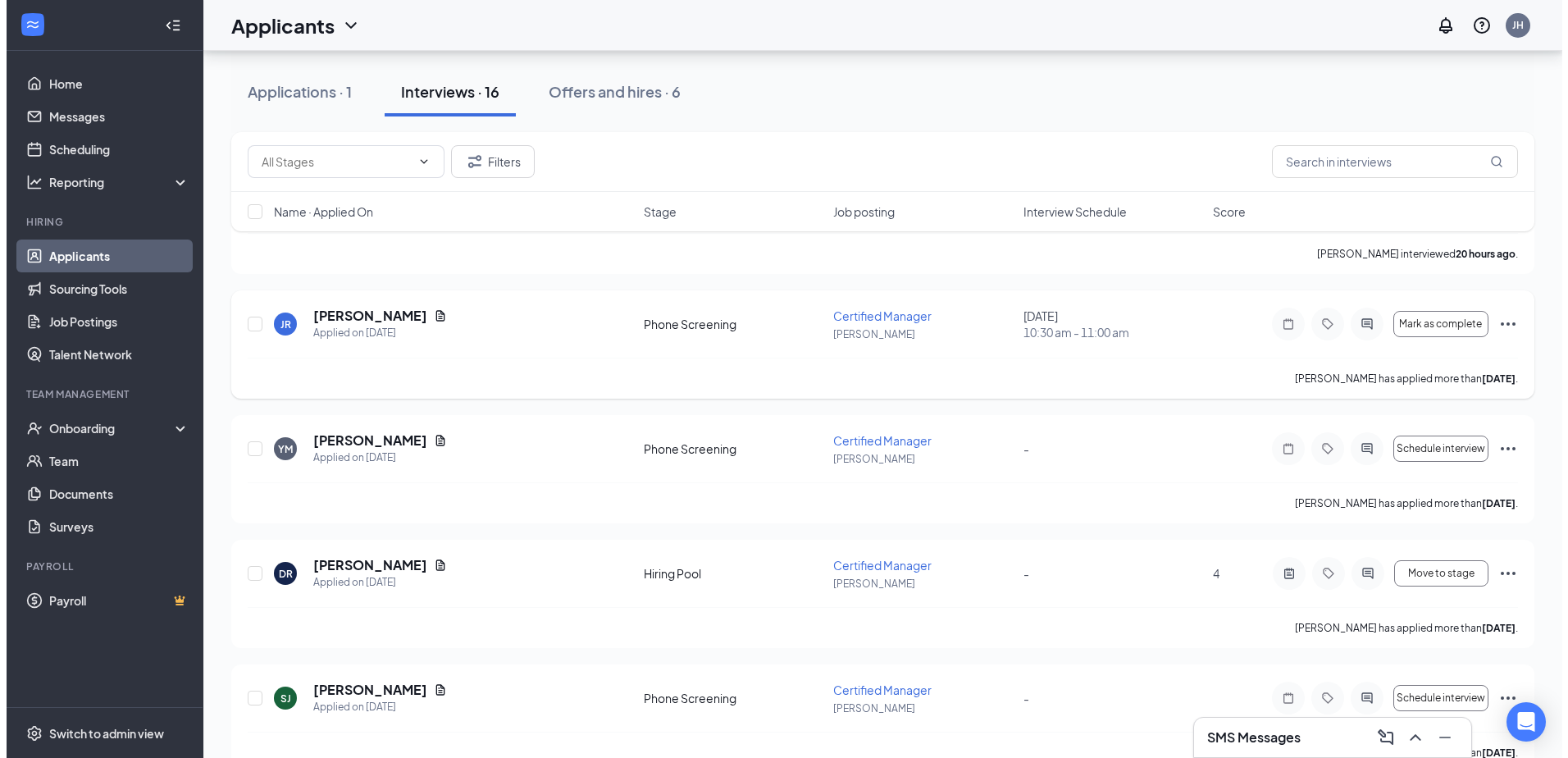
scroll to position [98, 0]
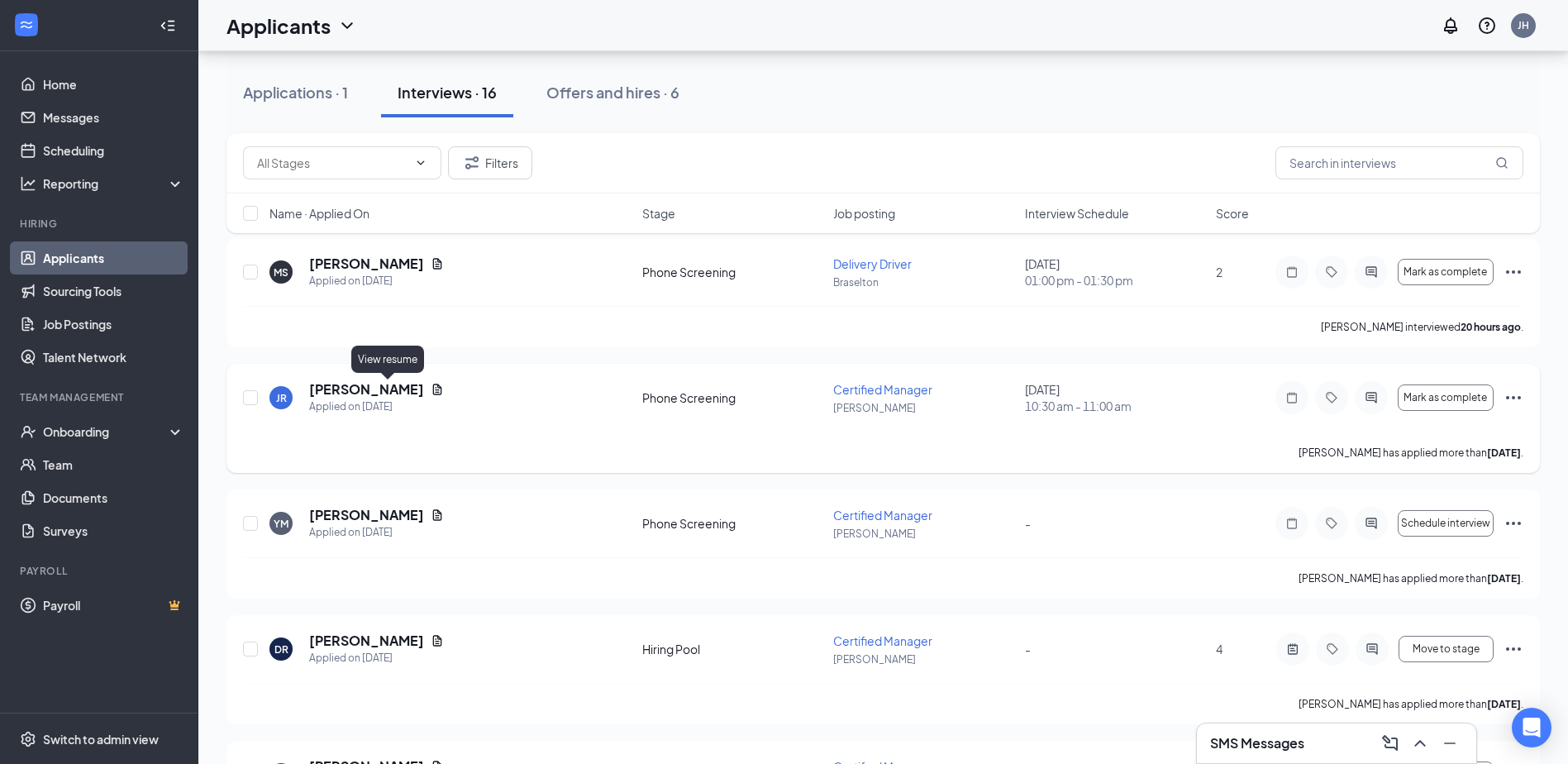
click at [431, 387] on icon "Document" at bounding box center [437, 389] width 13 height 13
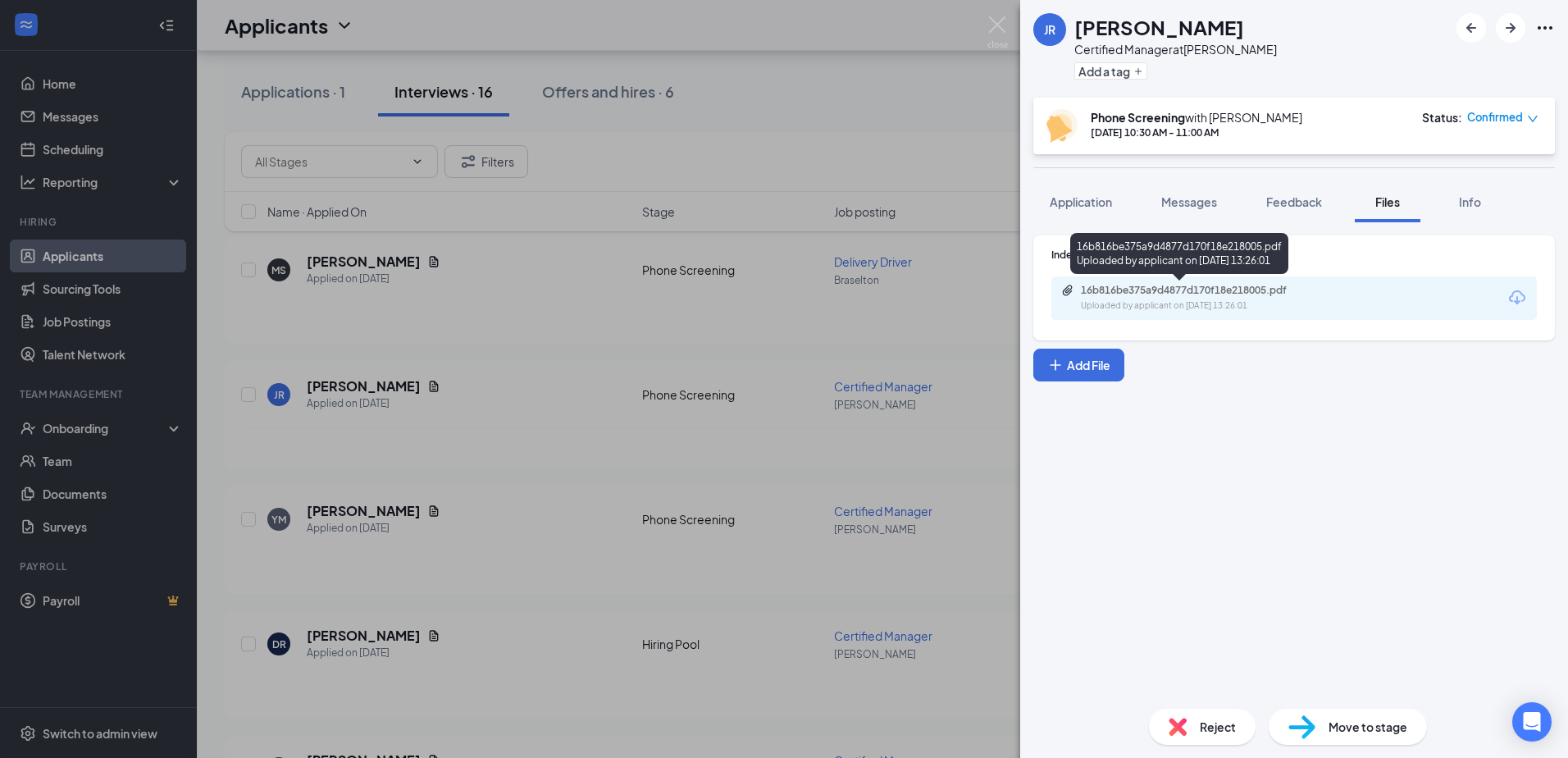
click at [1206, 297] on div "16b816be375a9d4877d170f18e218005.pdf Uploaded by applicant on [DATE] 13:26:01" at bounding box center [1194, 298] width 265 height 29
click at [1005, 21] on img at bounding box center [997, 33] width 20 height 32
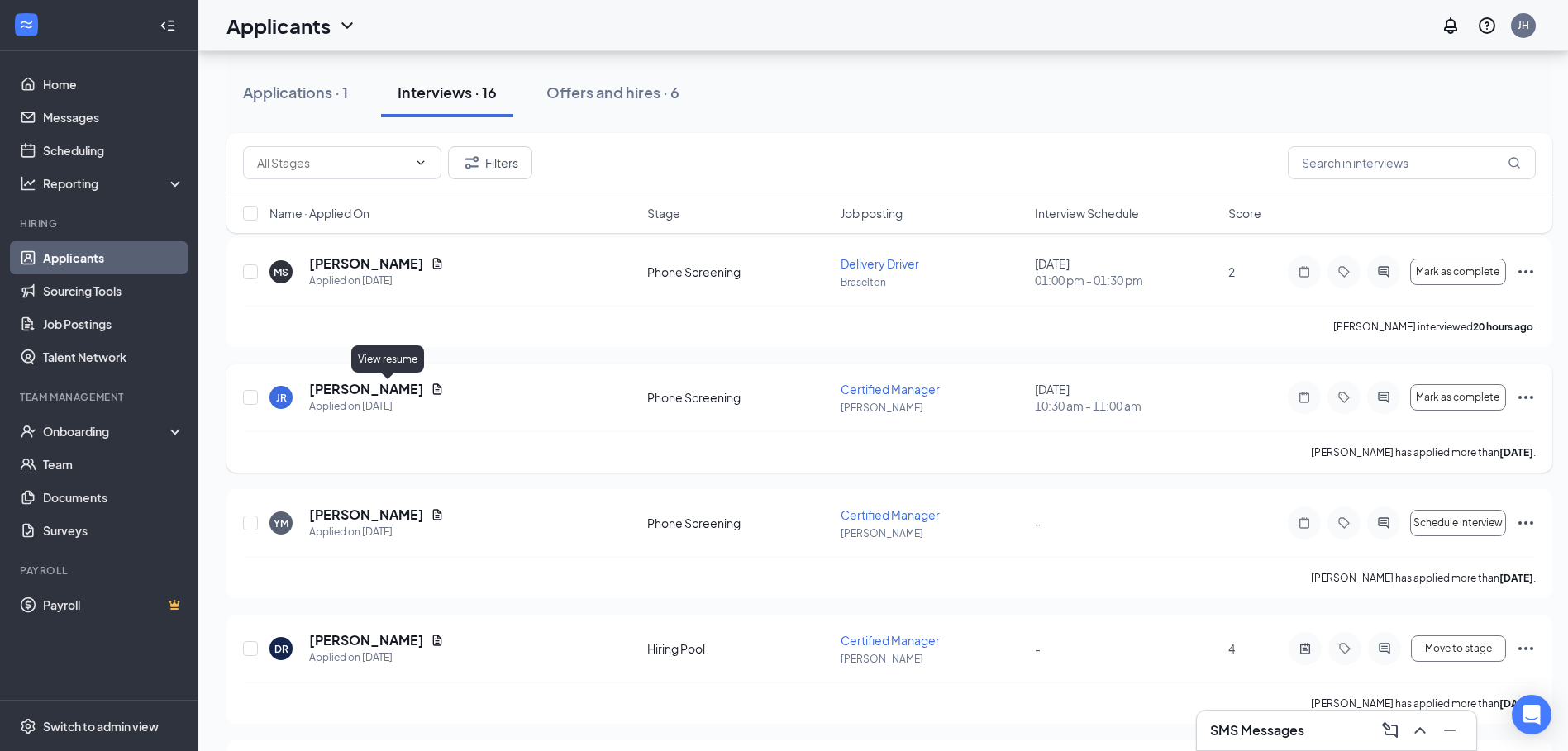
click at [431, 388] on icon "Document" at bounding box center [437, 389] width 13 height 13
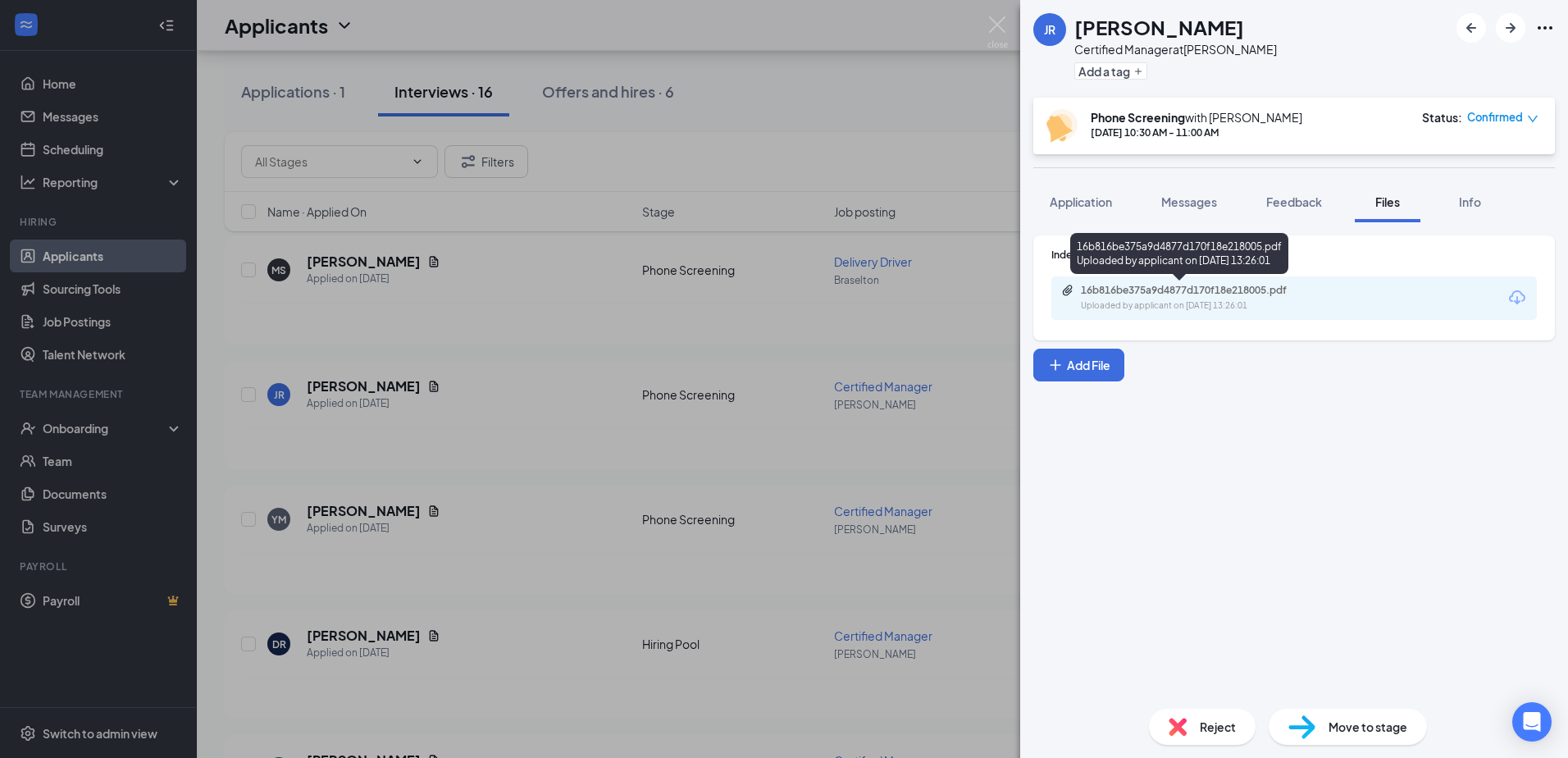
click at [1189, 295] on div "16b816be375a9d4877d170f18e218005.pdf" at bounding box center [1195, 290] width 229 height 13
click at [1441, 304] on div "16b816be375a9d4877d170f18e218005.pdf Uploaded by applicant on [DATE] 13:26:01" at bounding box center [1294, 297] width 485 height 43
click at [1521, 296] on icon "Download" at bounding box center [1517, 297] width 19 height 19
click at [1087, 212] on button "Application" at bounding box center [1080, 201] width 95 height 41
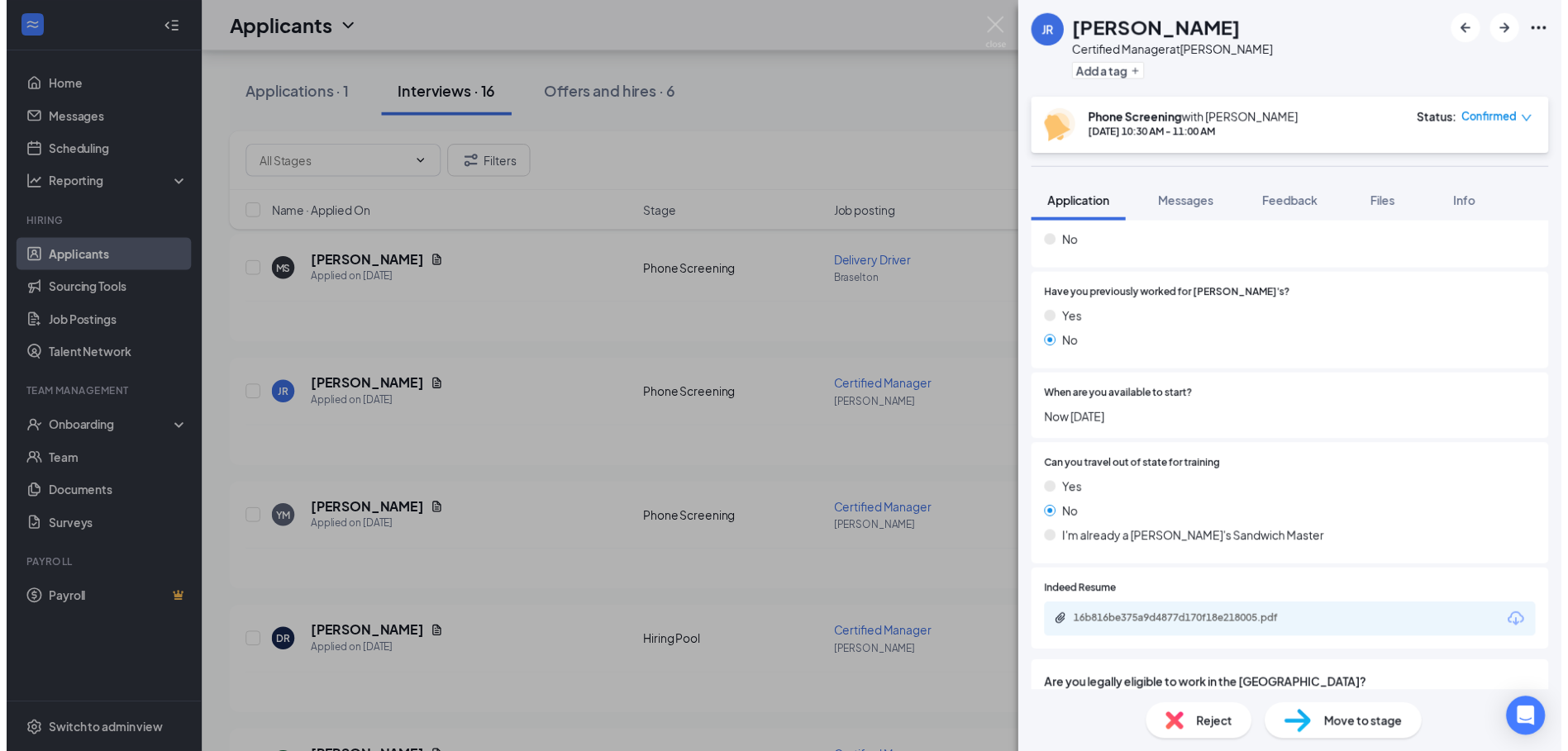
scroll to position [330, 0]
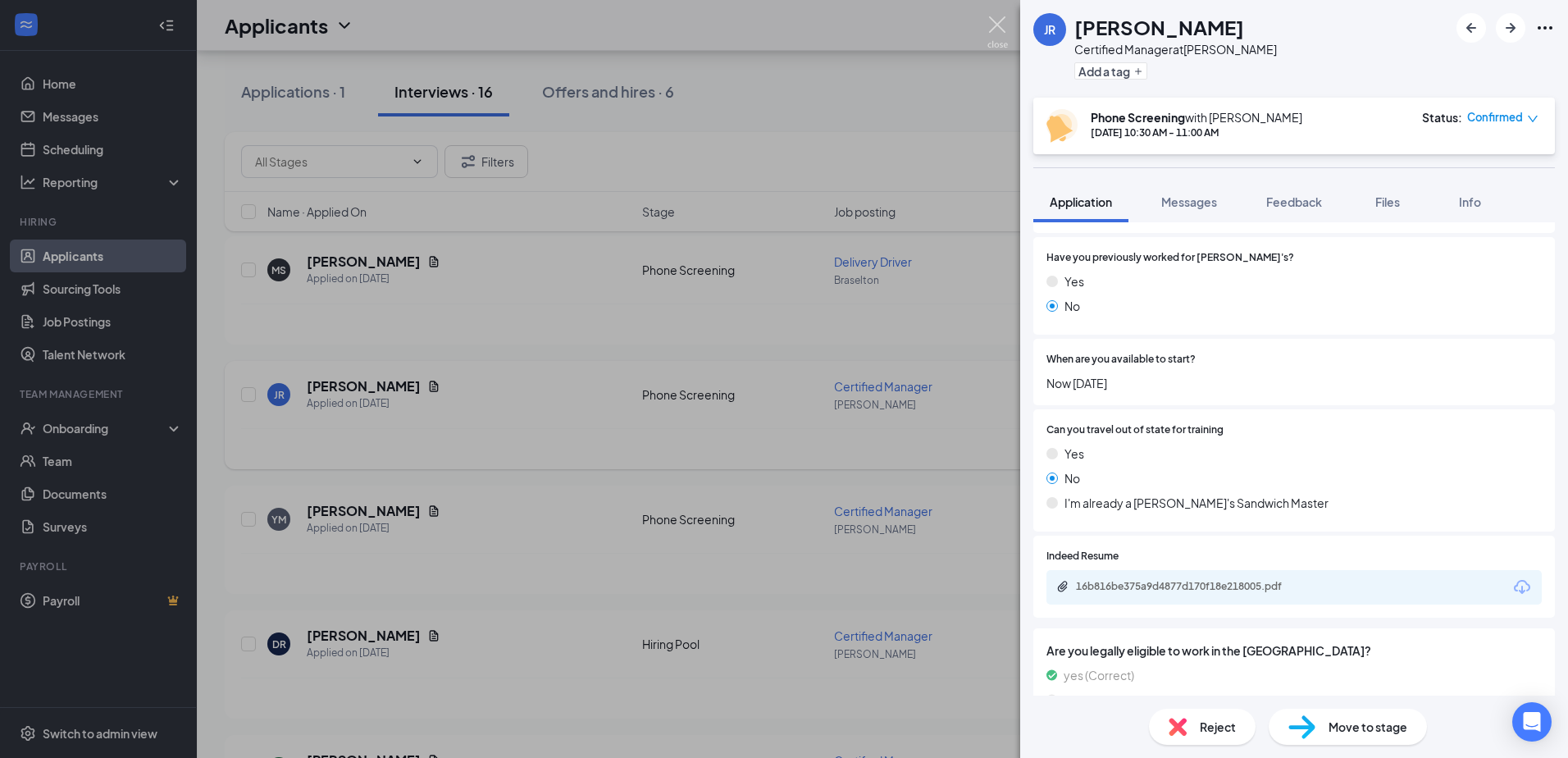
drag, startPoint x: 997, startPoint y: 24, endPoint x: 427, endPoint y: 397, distance: 681.2
click at [997, 24] on img at bounding box center [997, 33] width 20 height 32
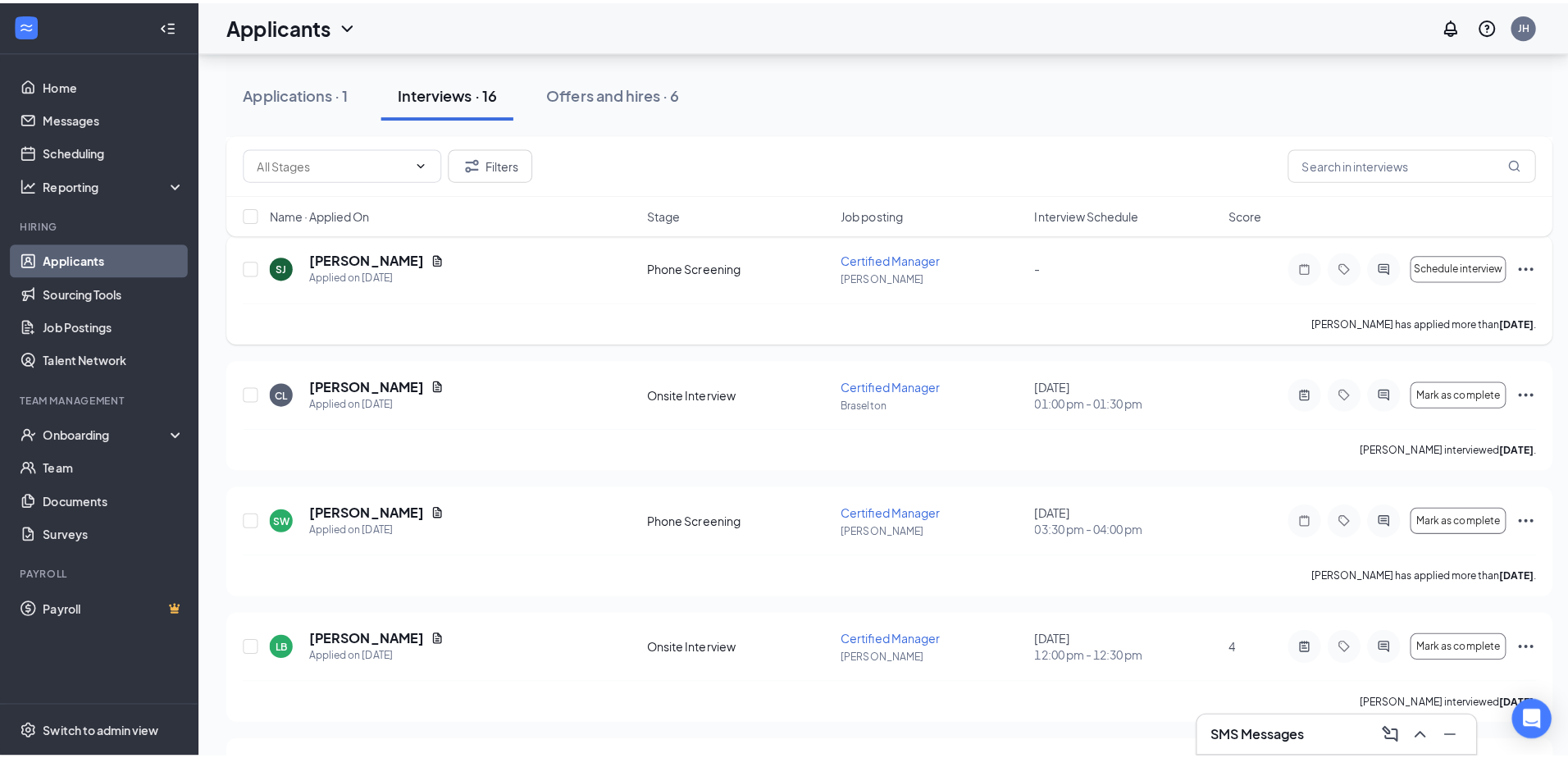
scroll to position [684, 0]
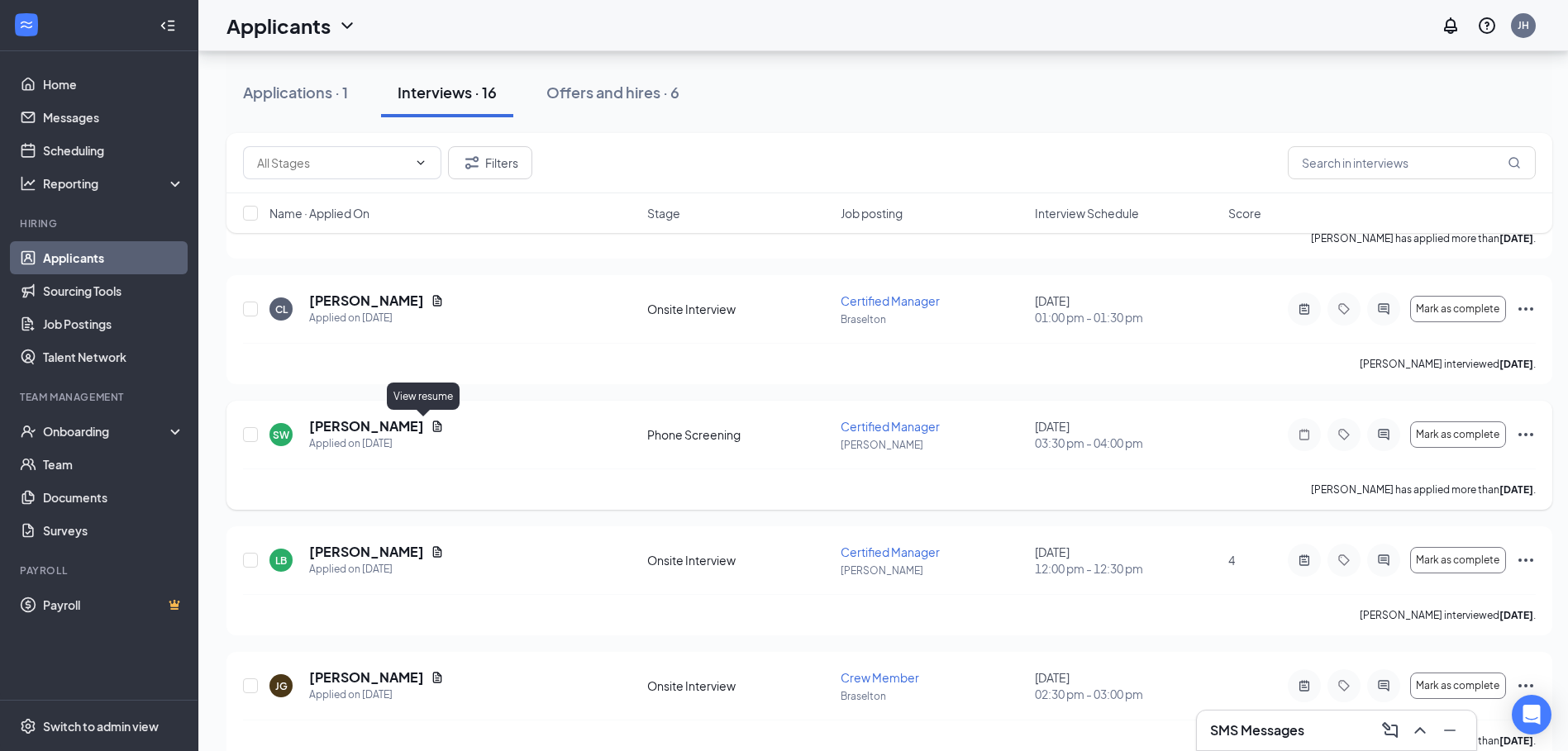
click at [433, 431] on icon "Document" at bounding box center [438, 426] width 9 height 11
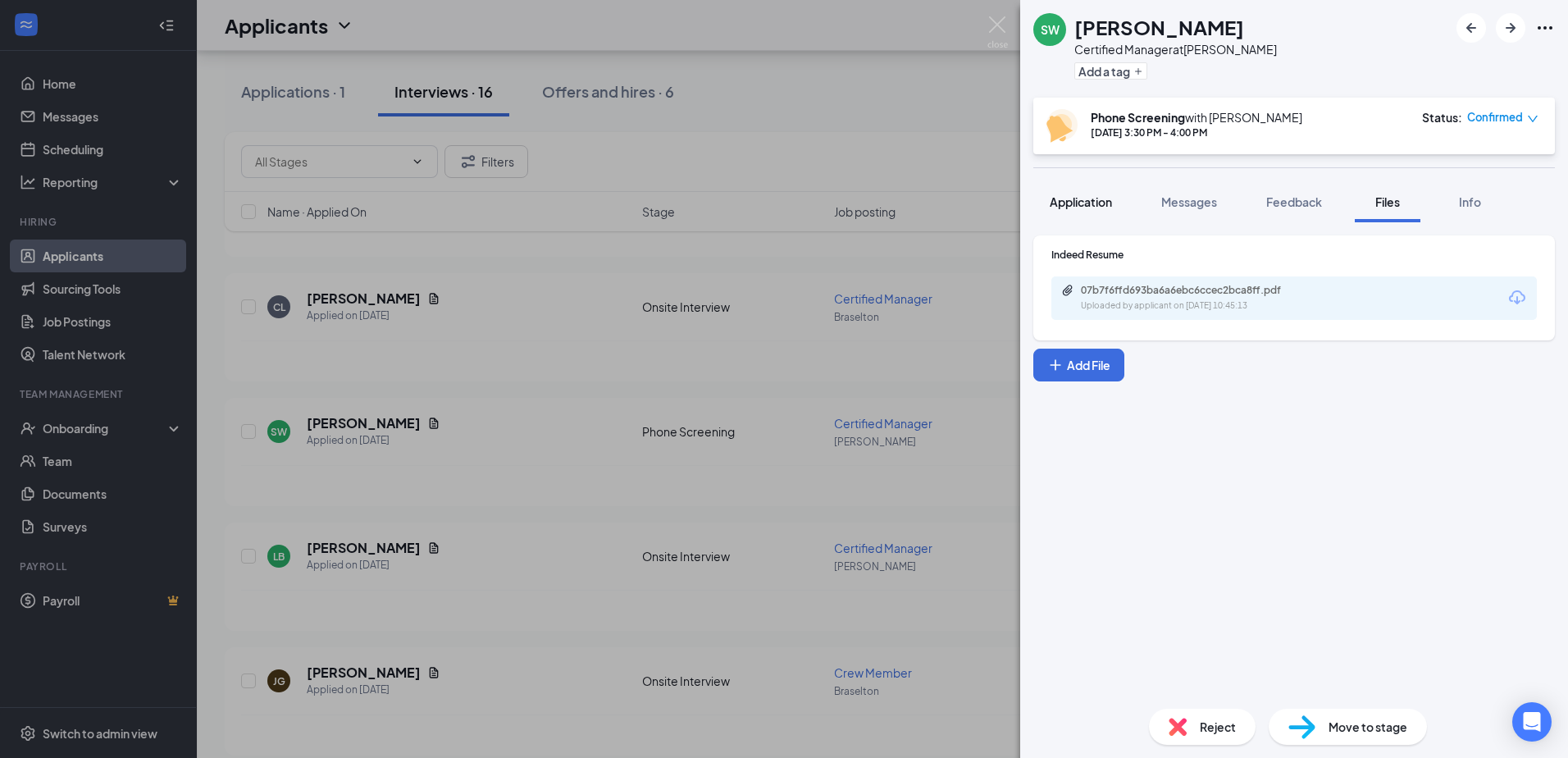
click at [1101, 225] on div "SW [PERSON_NAME] Certified Manager at [GEOGRAPHIC_DATA] Add a tag Phone Screeni…" at bounding box center [1294, 379] width 548 height 758
drag, startPoint x: 1095, startPoint y: 208, endPoint x: 1144, endPoint y: 200, distance: 49.6
click at [1095, 208] on span "Application" at bounding box center [1080, 201] width 62 height 15
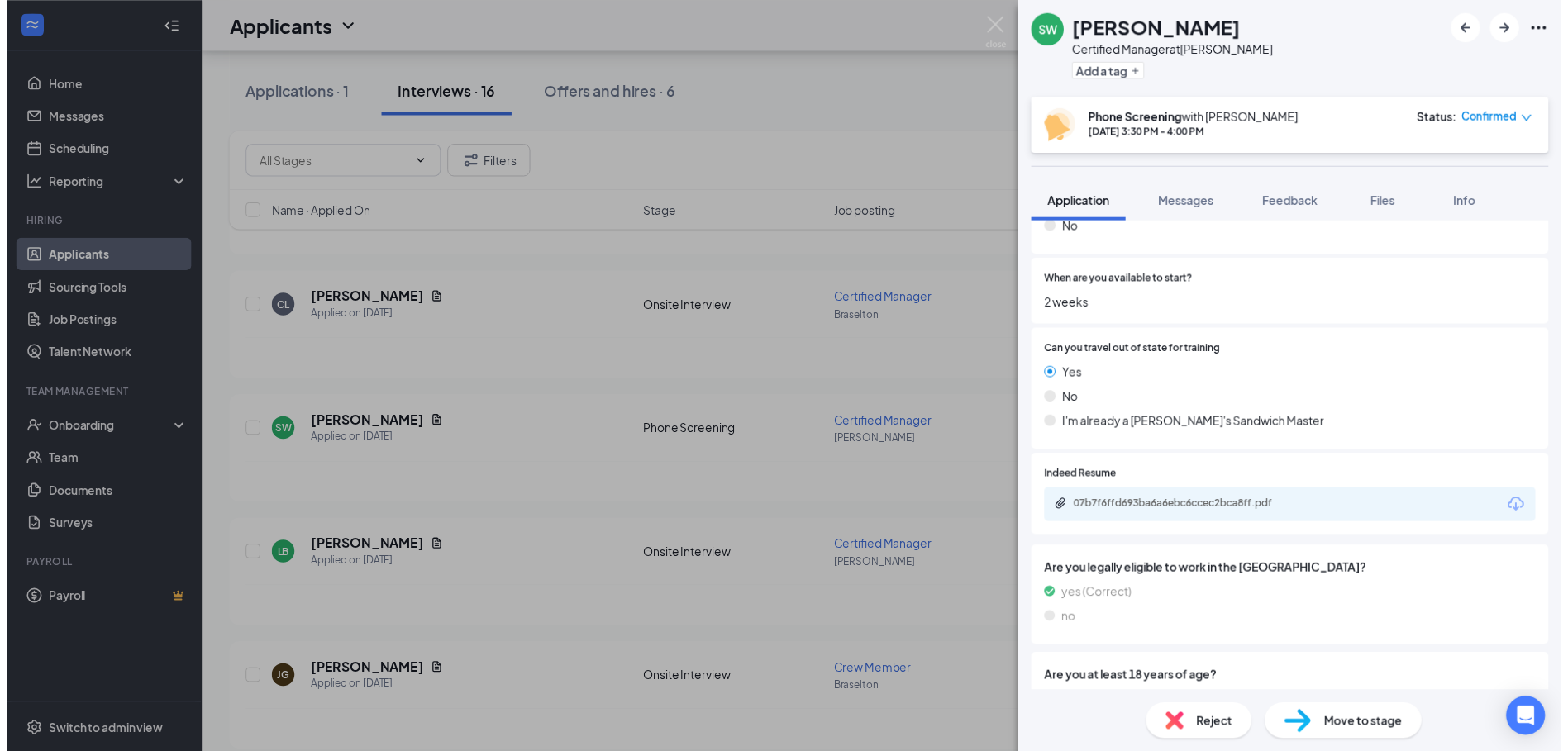
scroll to position [413, 0]
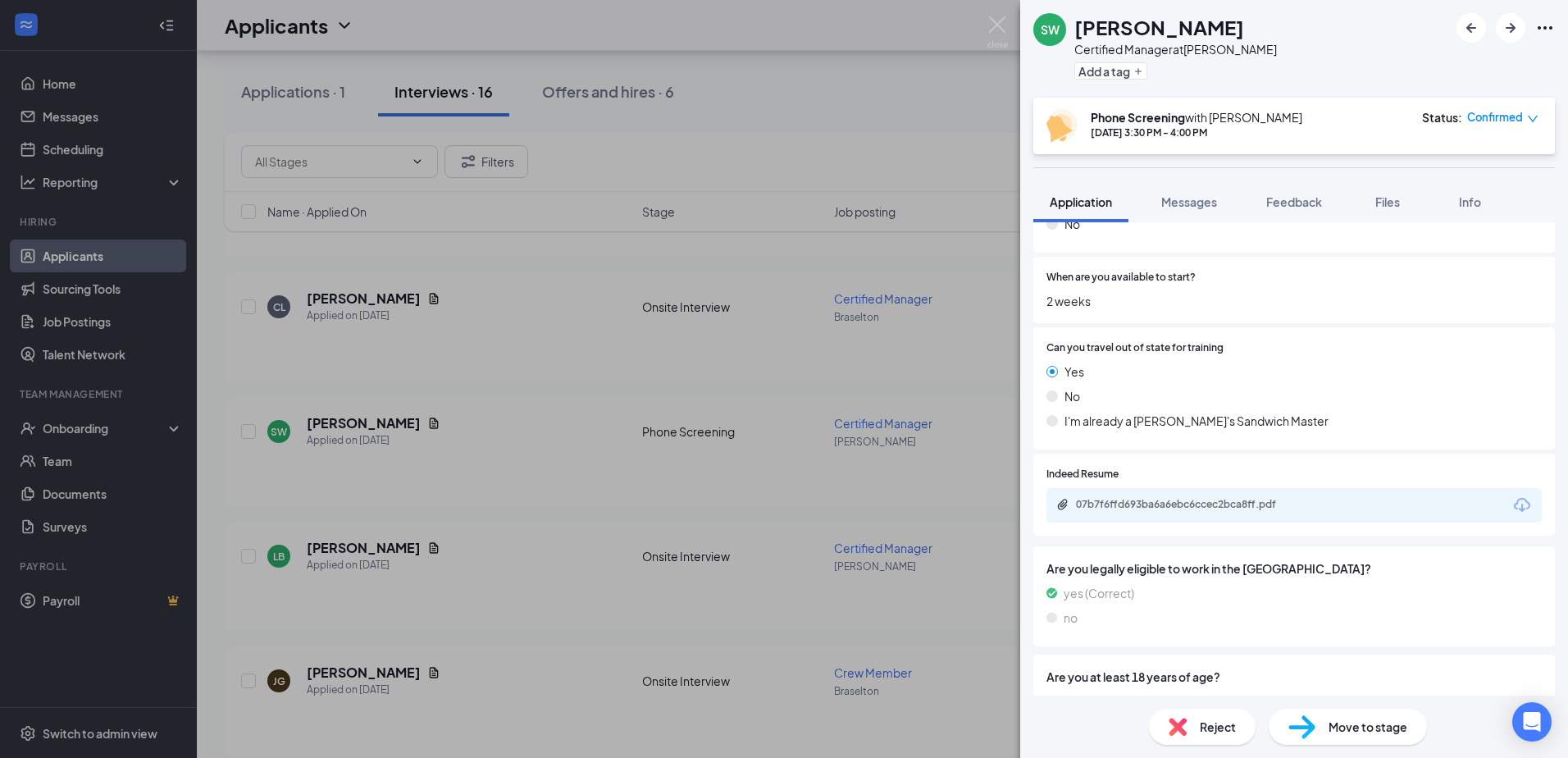
click at [1406, 502] on div "07b7f6ffd693ba6a6ebc6ccec2bca8ff.pdf" at bounding box center [1293, 505] width 495 height 34
click at [1229, 502] on div "07b7f6ffd693ba6a6ebc6ccec2bca8ff.pdf" at bounding box center [1190, 504] width 229 height 13
click at [991, 18] on img at bounding box center [997, 33] width 20 height 32
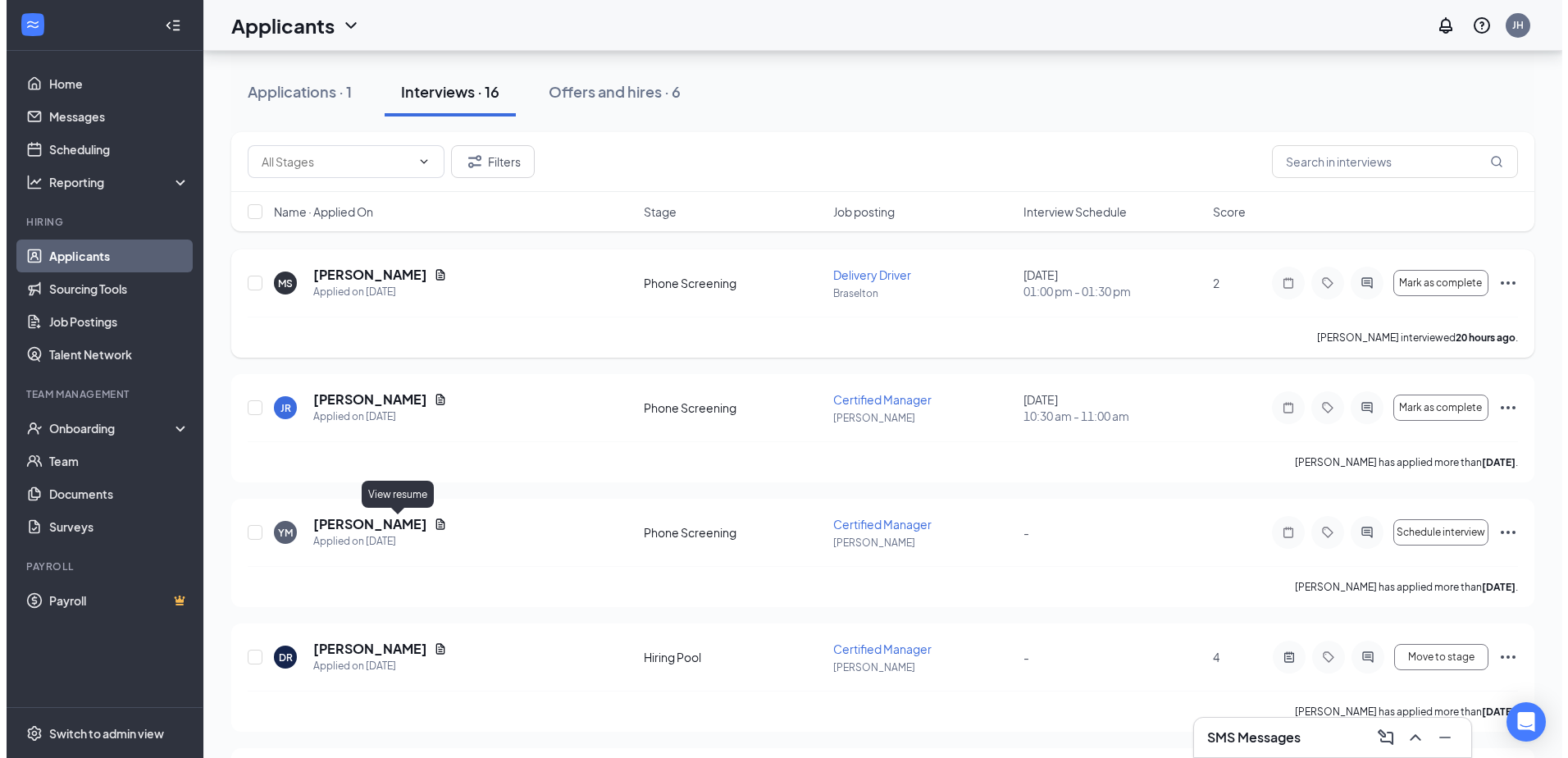
scroll to position [28, 0]
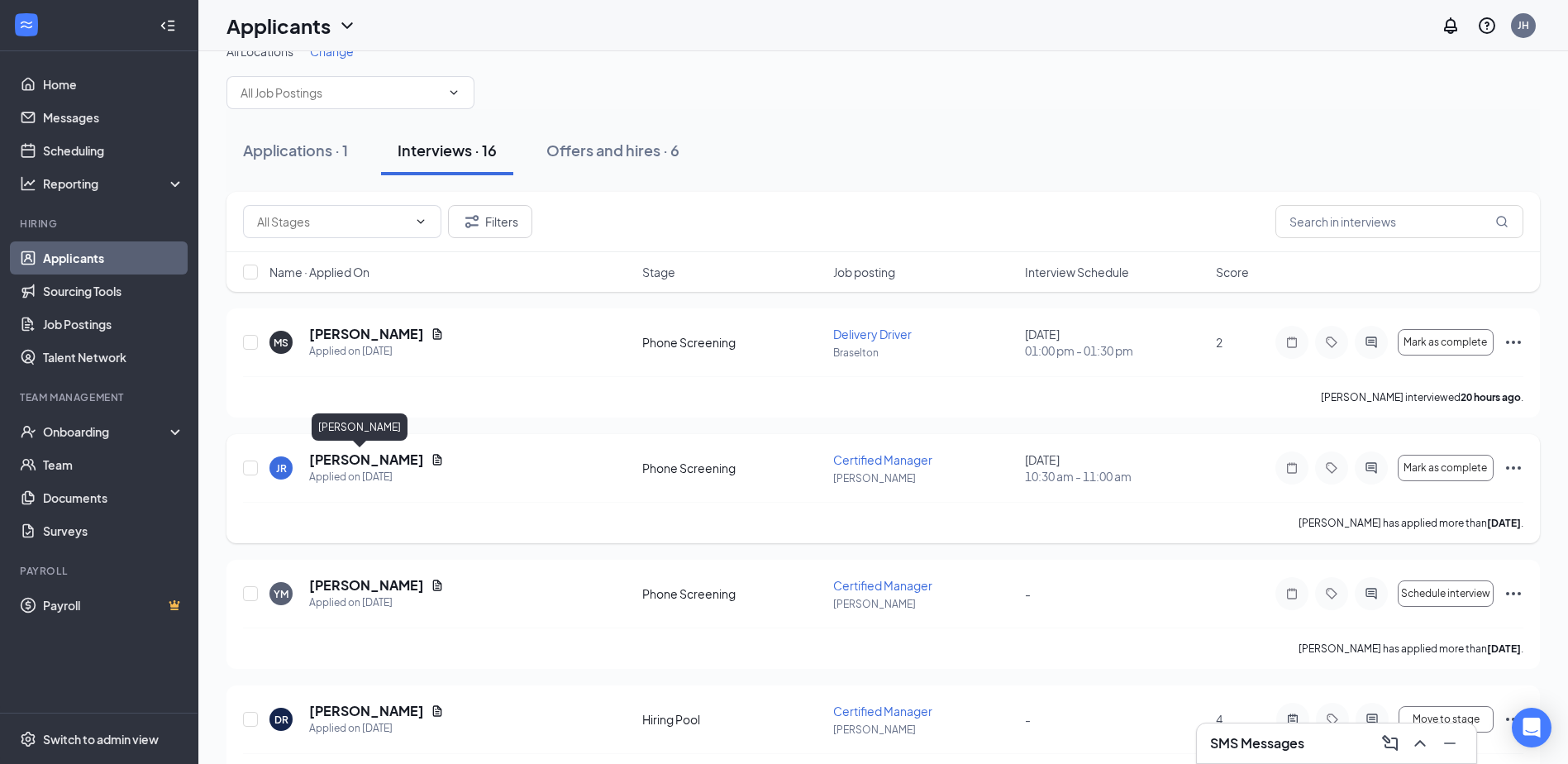
click at [339, 461] on h5 "[PERSON_NAME]" at bounding box center [367, 459] width 115 height 19
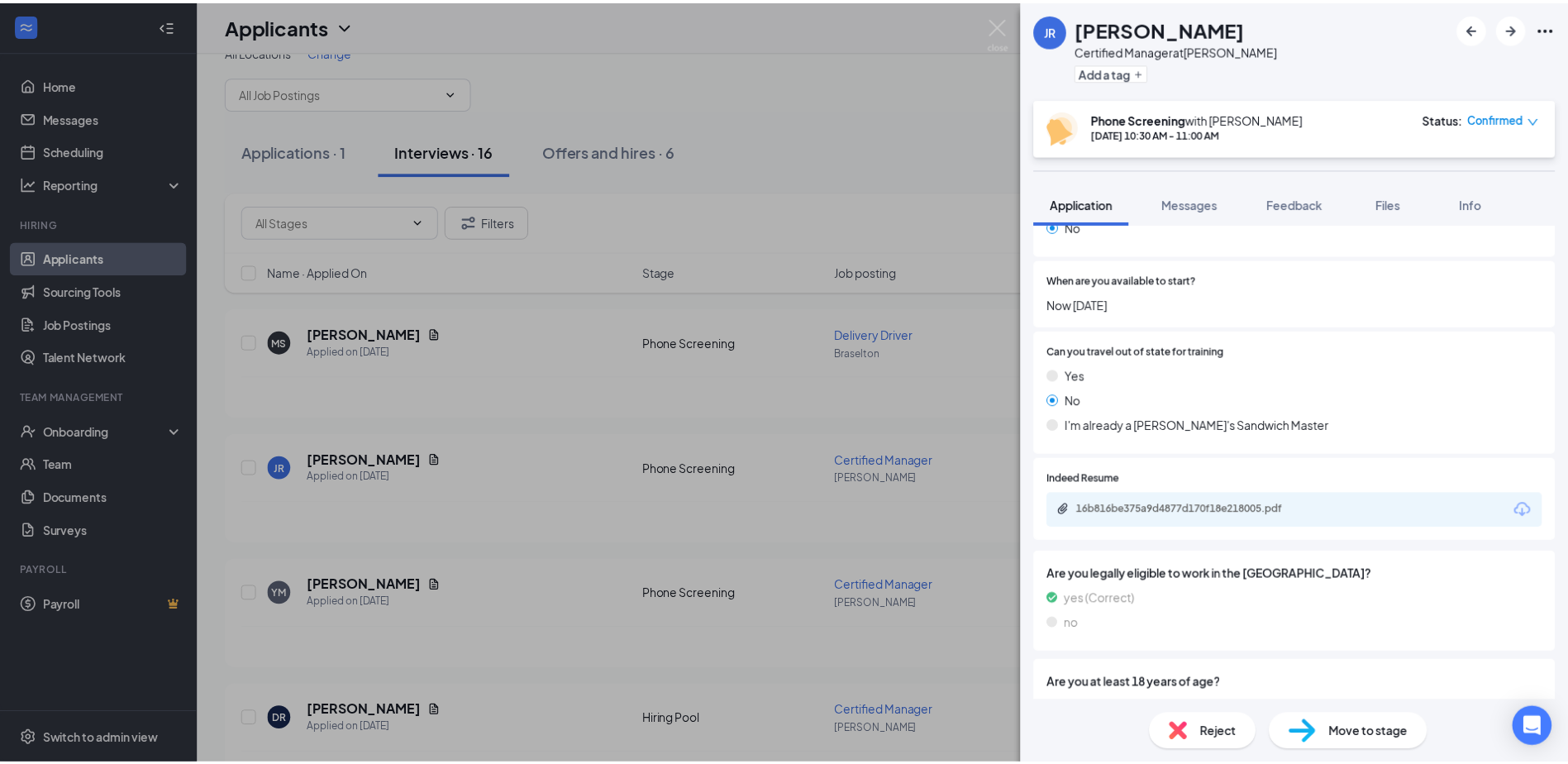
scroll to position [413, 0]
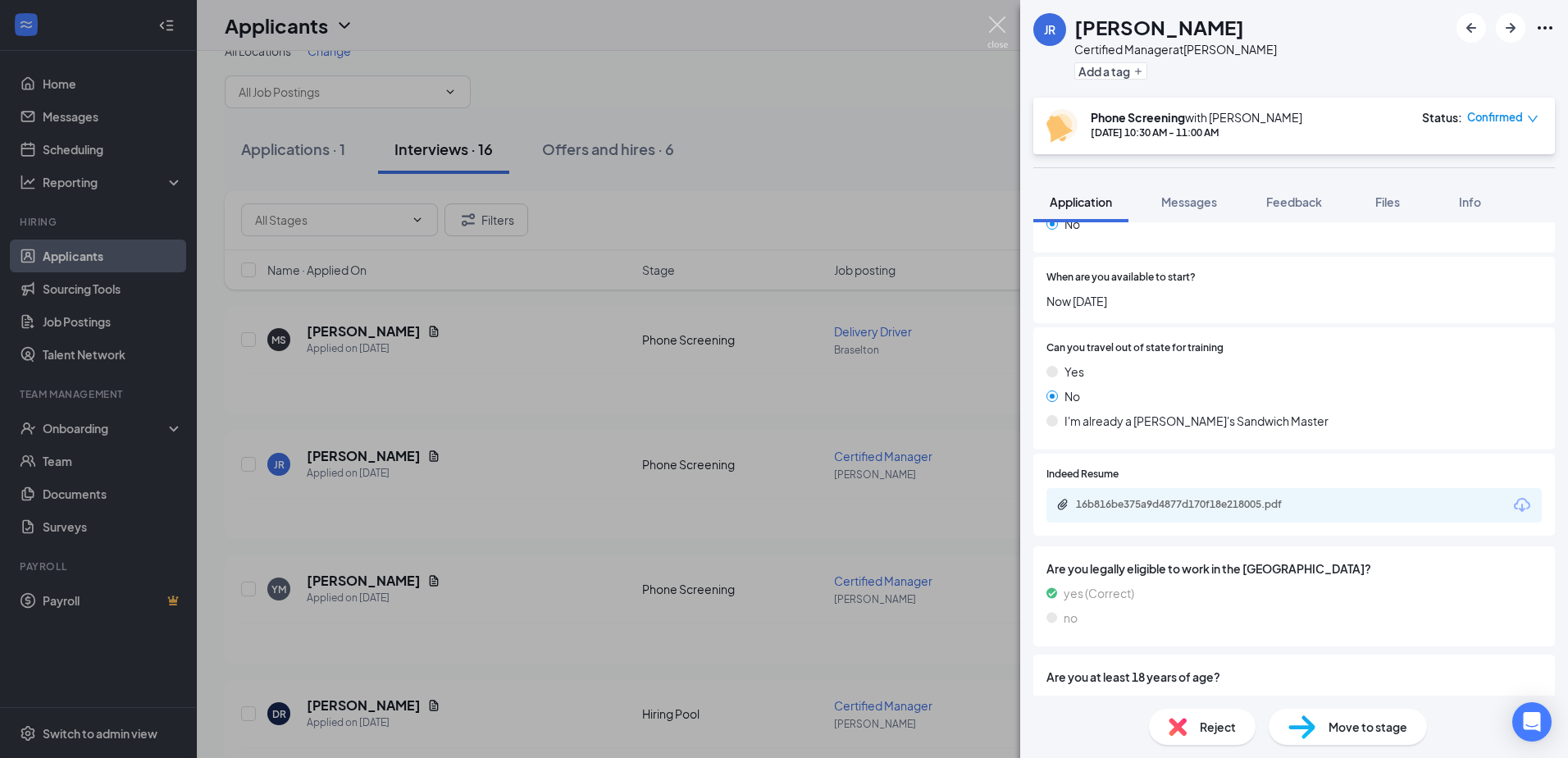
click at [994, 18] on img at bounding box center [997, 33] width 20 height 32
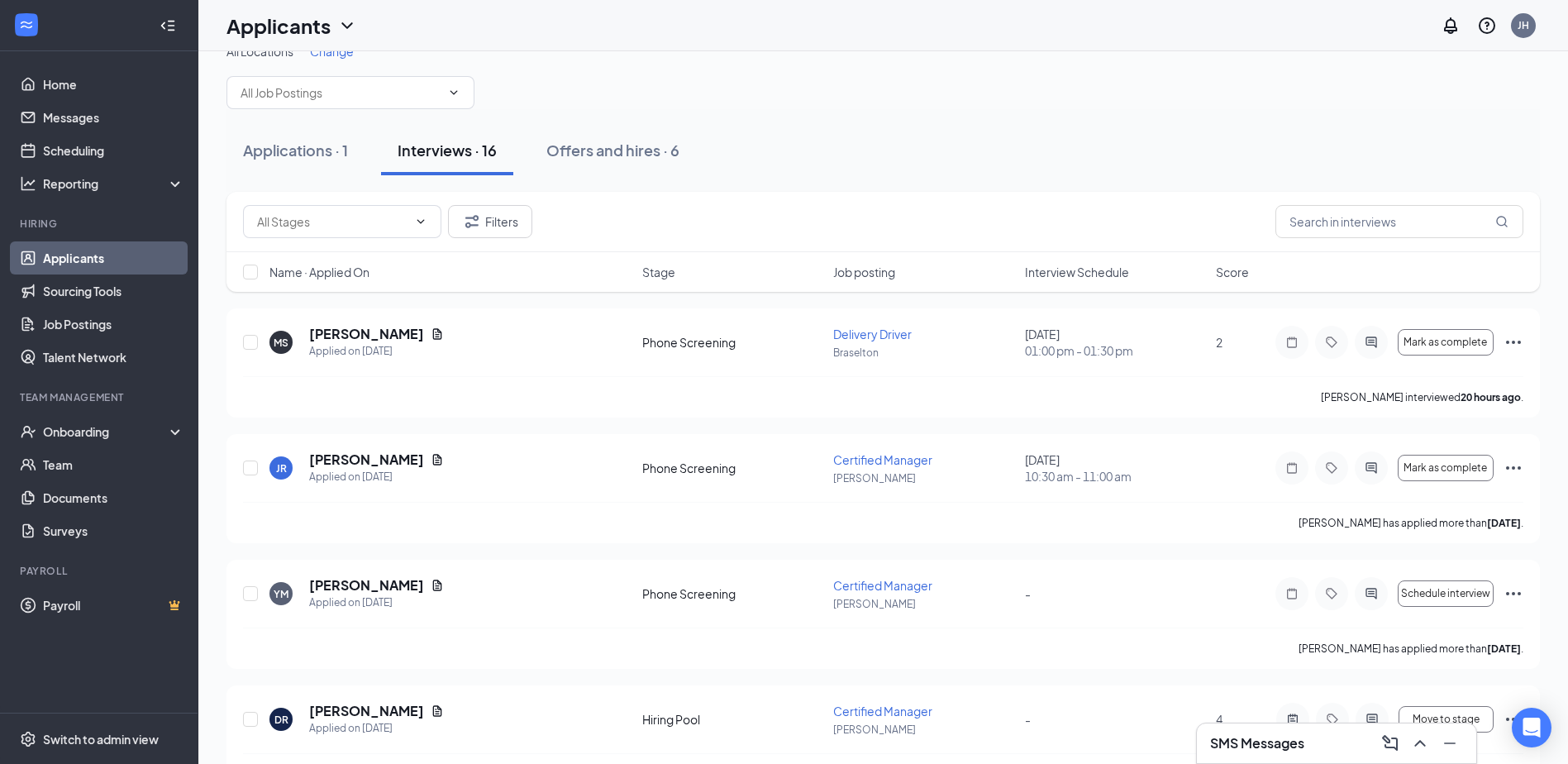
click at [597, 140] on div "Offers and hires · 6" at bounding box center [613, 150] width 133 height 20
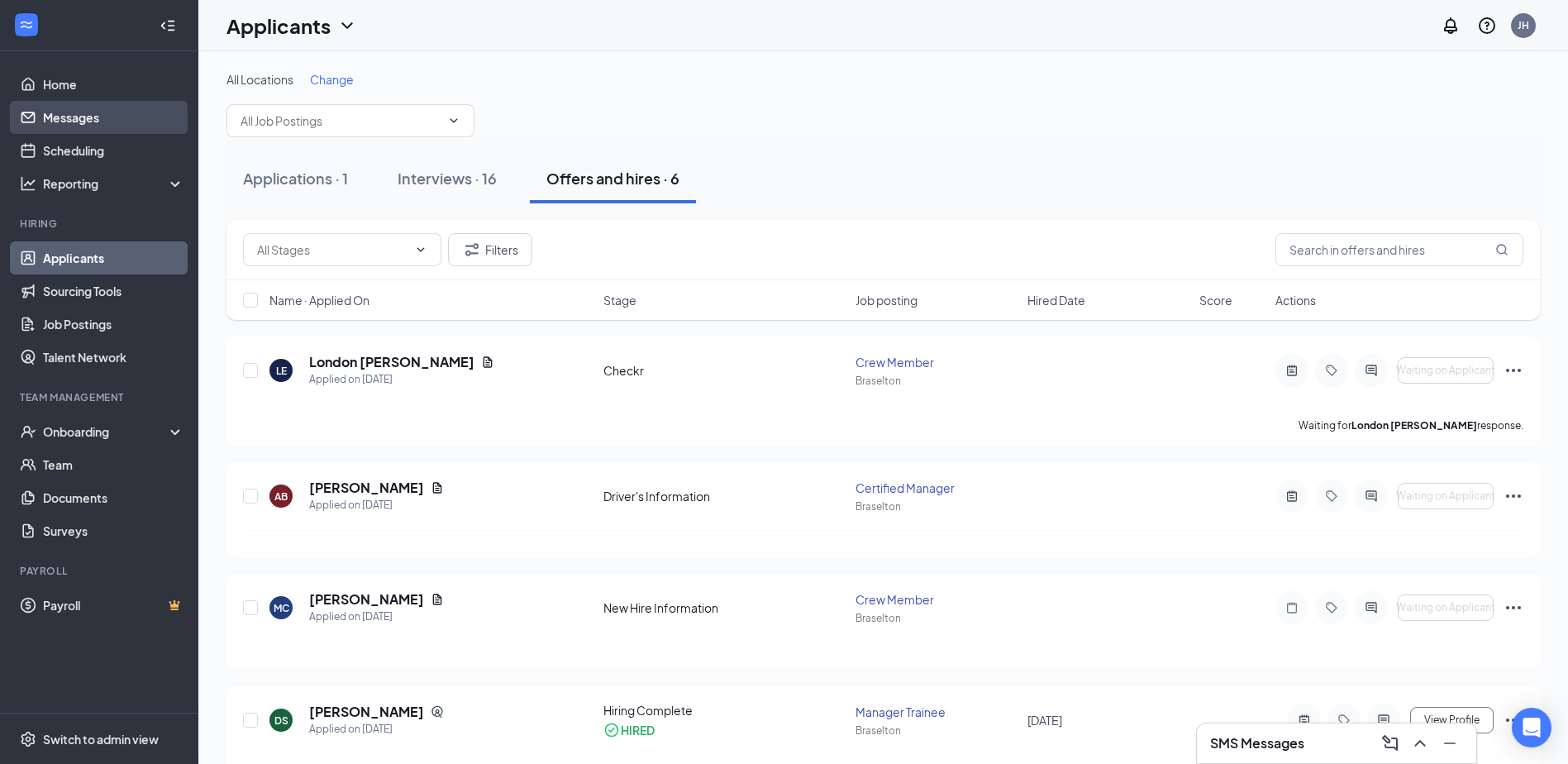
click at [101, 133] on link "Messages" at bounding box center [114, 117] width 142 height 33
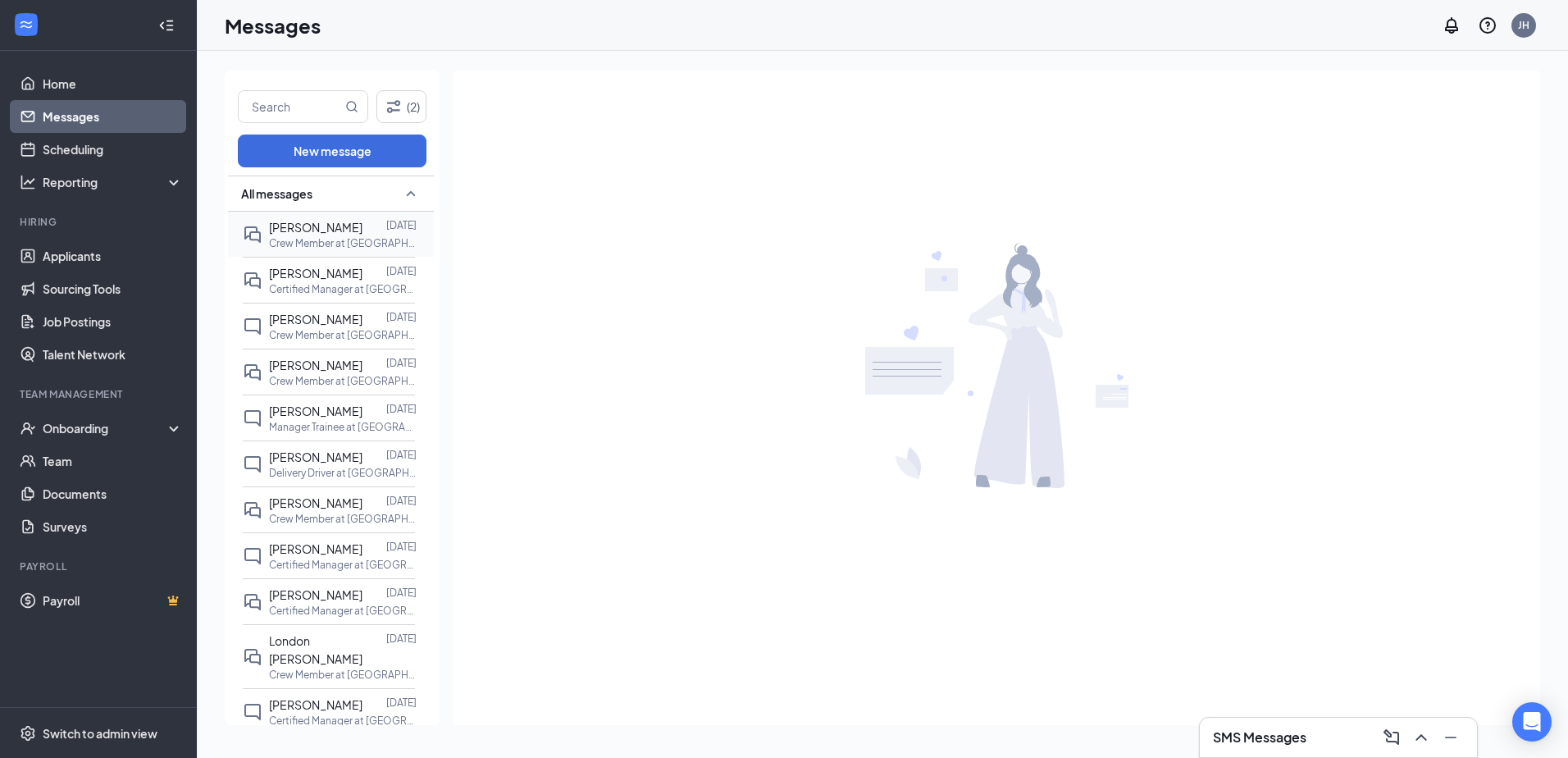
click at [279, 232] on span "[PERSON_NAME]" at bounding box center [316, 227] width 93 height 15
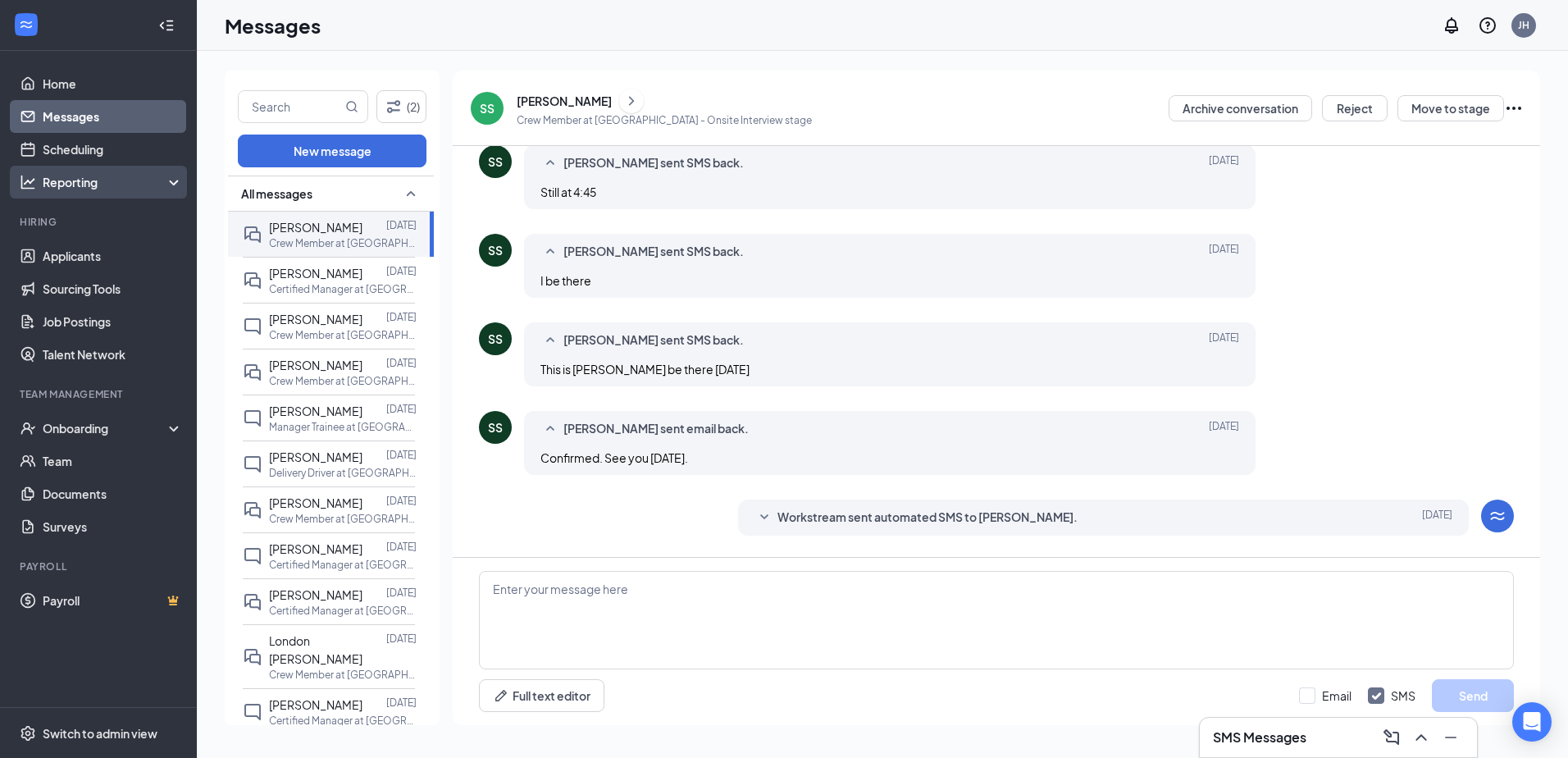
scroll to position [544, 0]
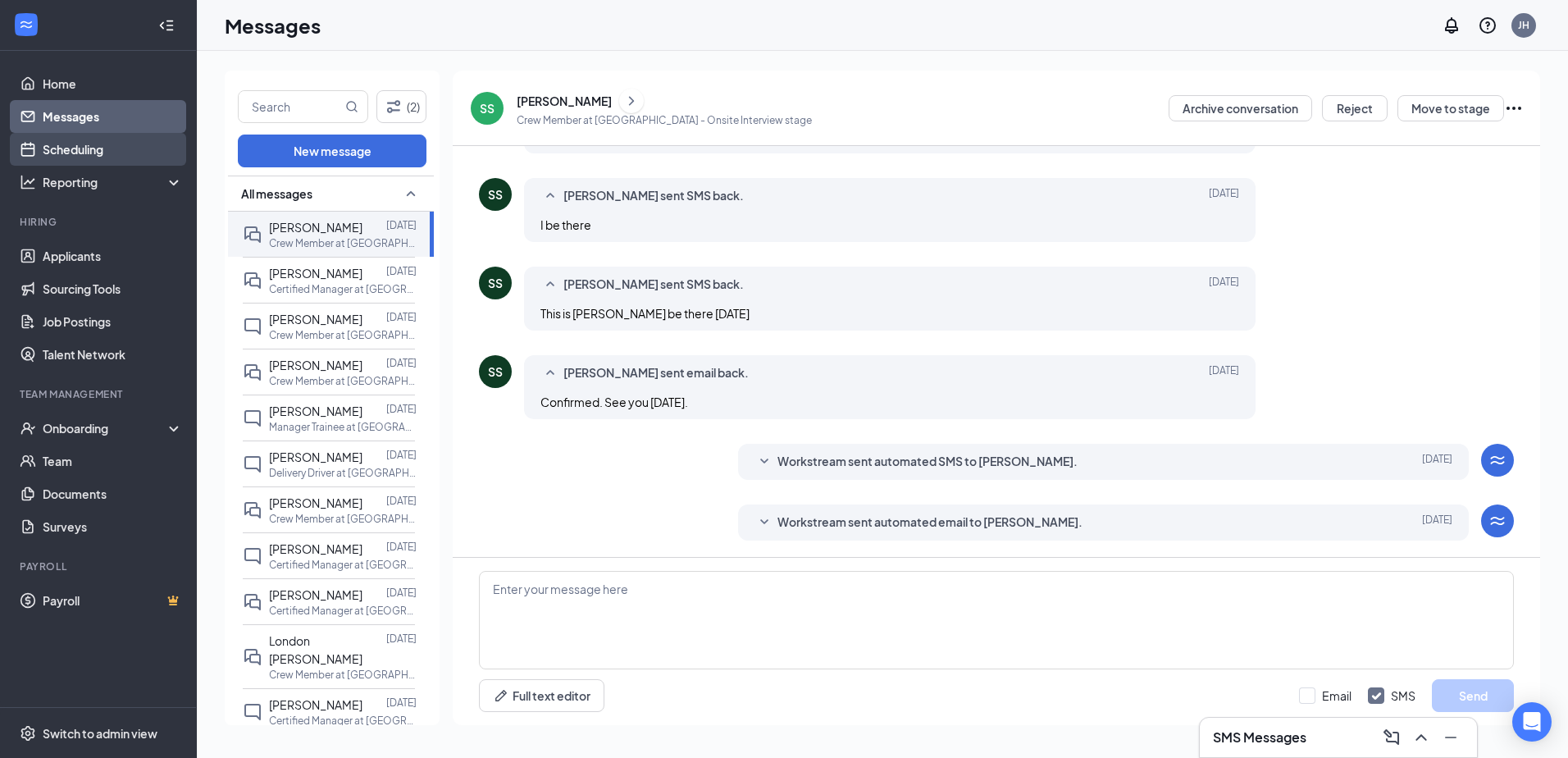
click at [99, 149] on link "Scheduling" at bounding box center [113, 149] width 141 height 33
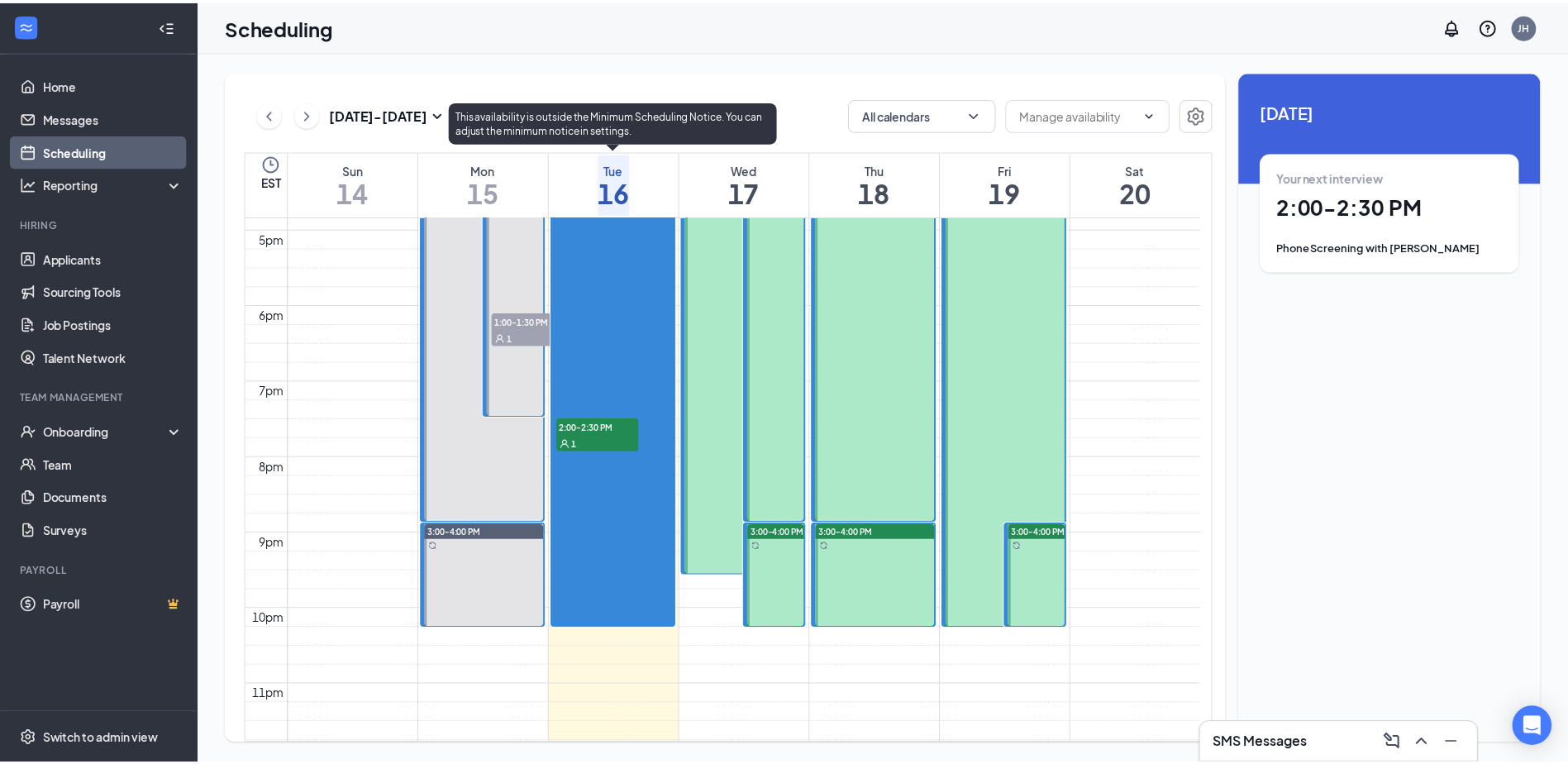
scroll to position [1309, 0]
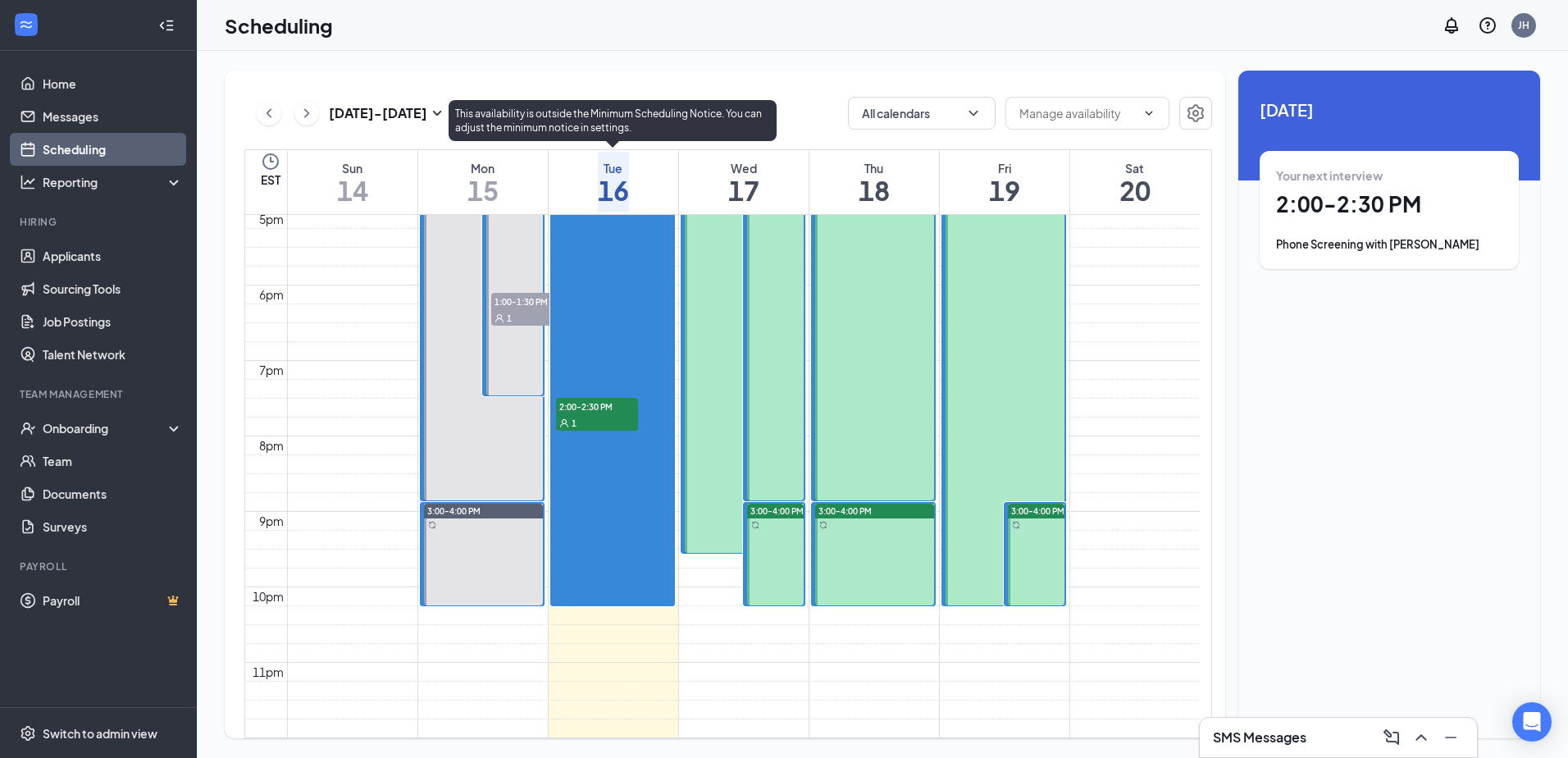
click at [584, 397] on span "2:00-2:30 PM" at bounding box center [597, 405] width 82 height 17
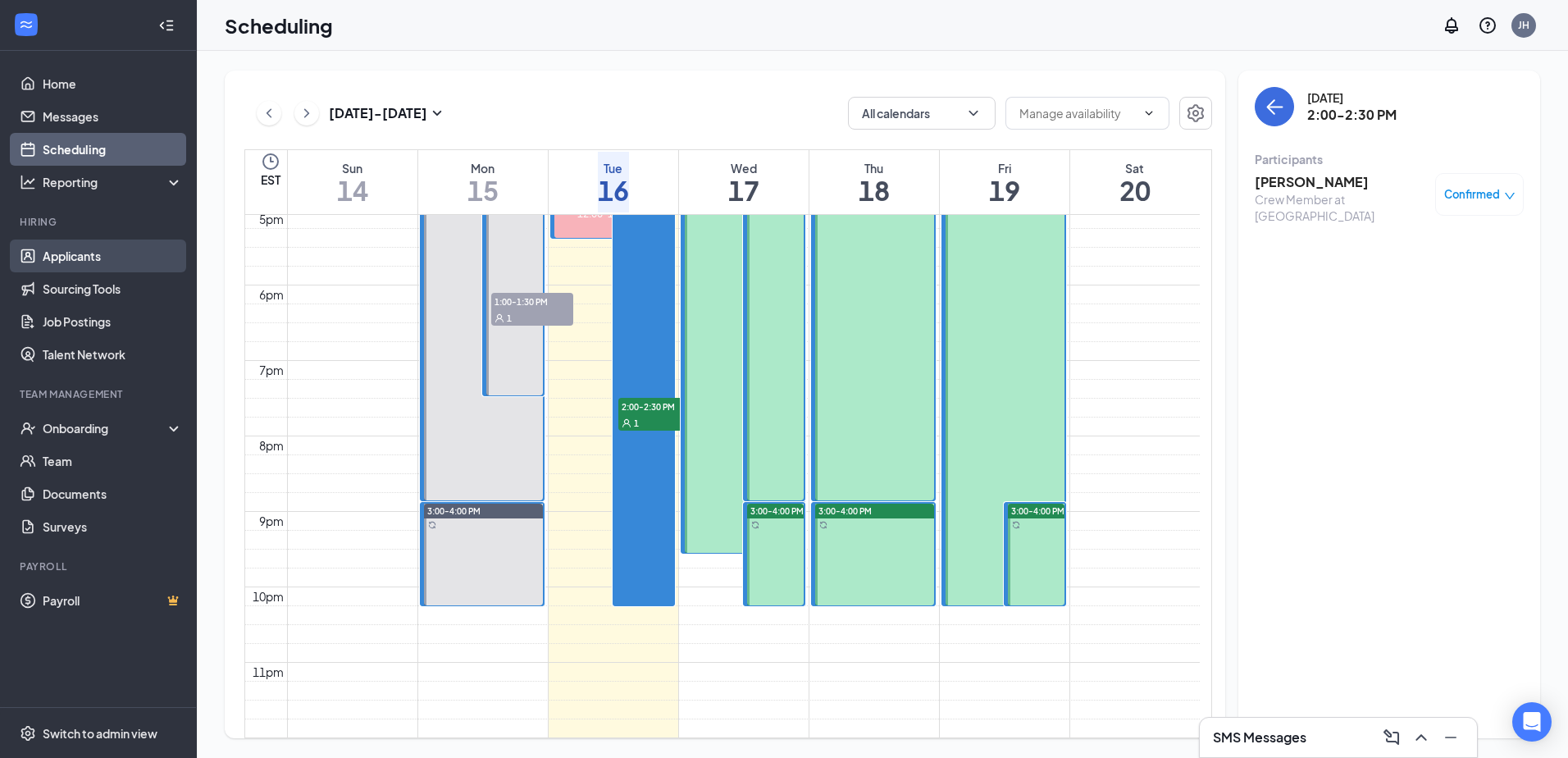
click at [105, 251] on link "Applicants" at bounding box center [113, 255] width 141 height 33
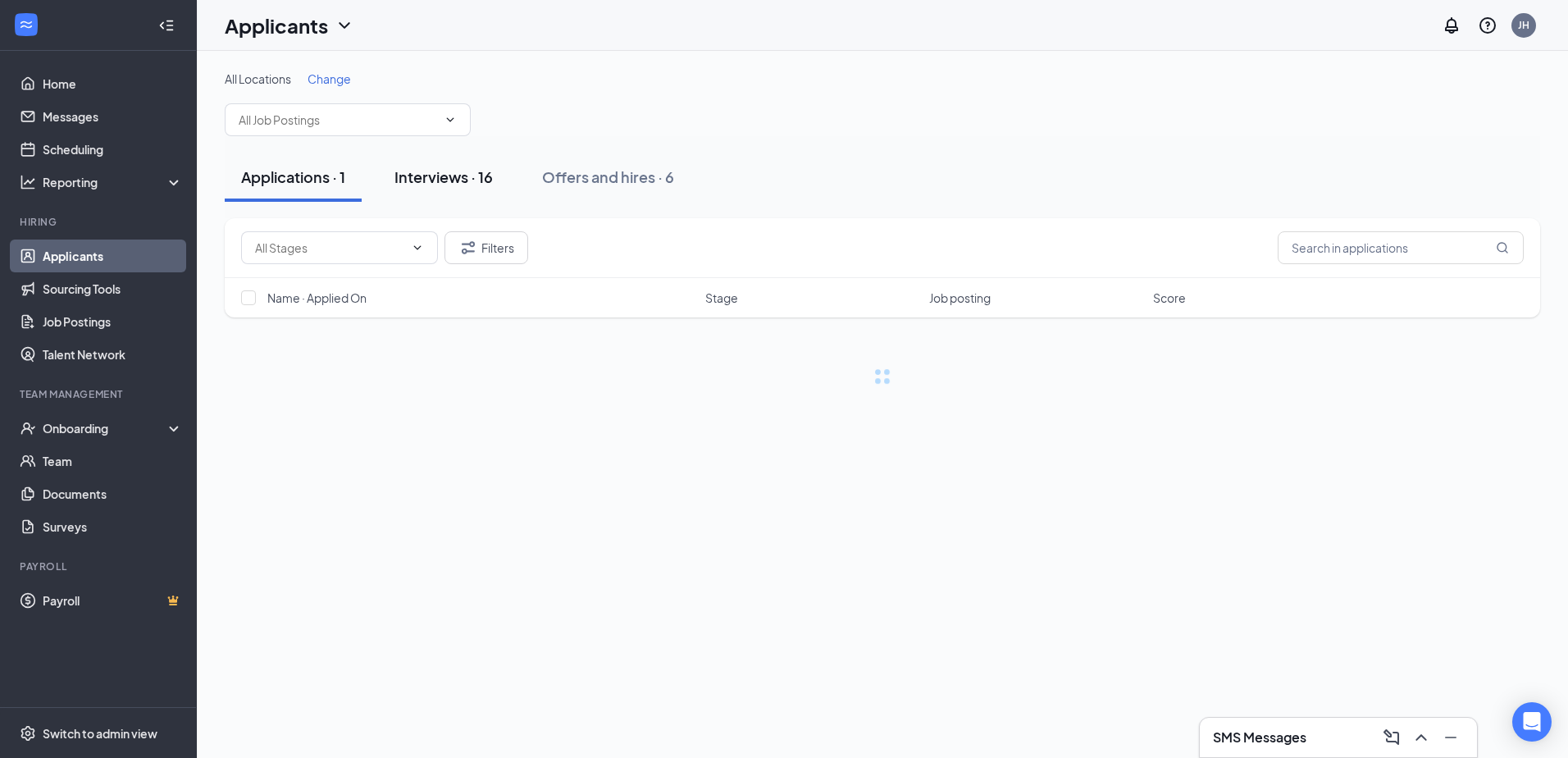
click at [464, 179] on div "Interviews · 16" at bounding box center [444, 176] width 98 height 20
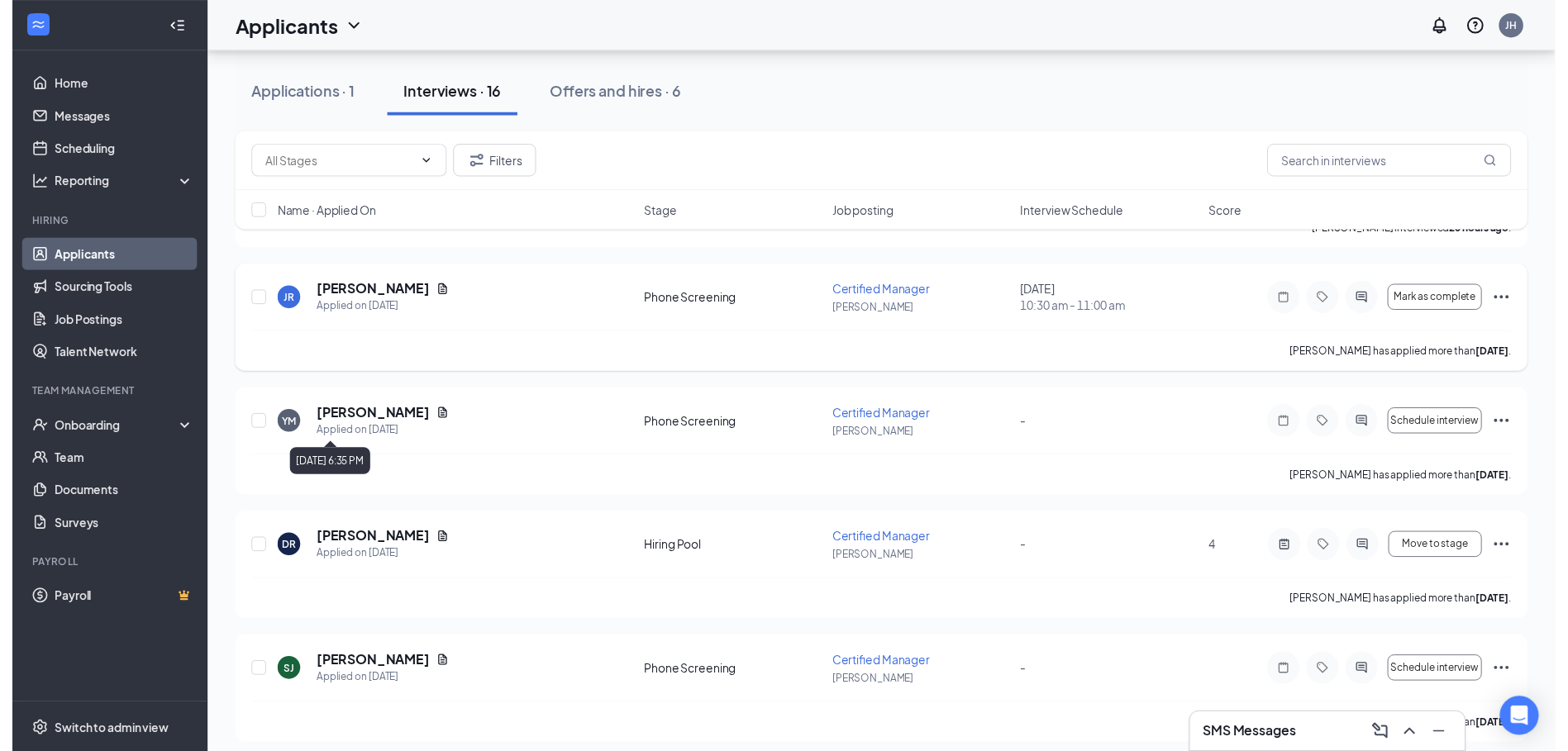
scroll to position [166, 0]
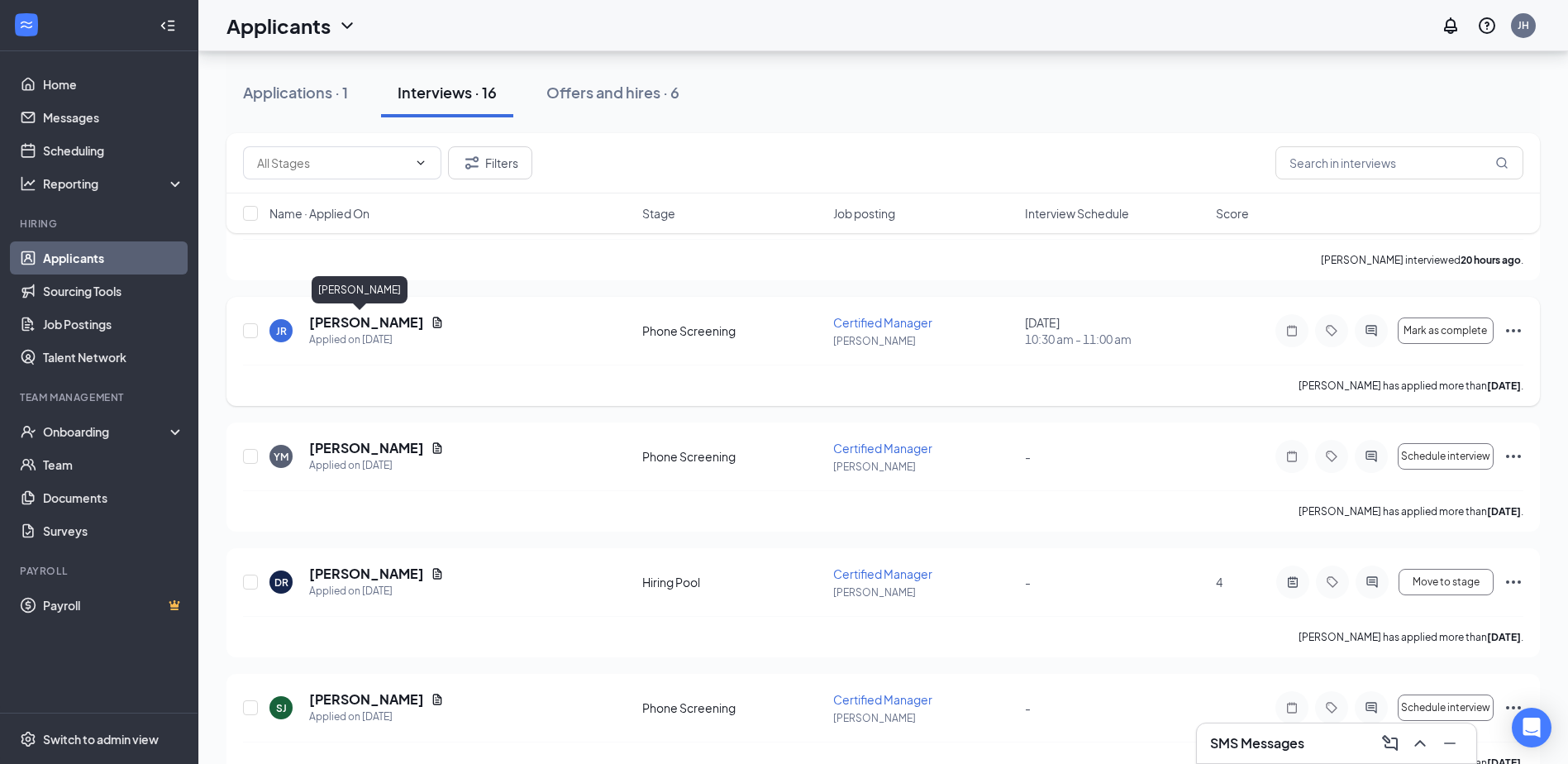
click at [344, 326] on h5 "[PERSON_NAME]" at bounding box center [367, 323] width 115 height 19
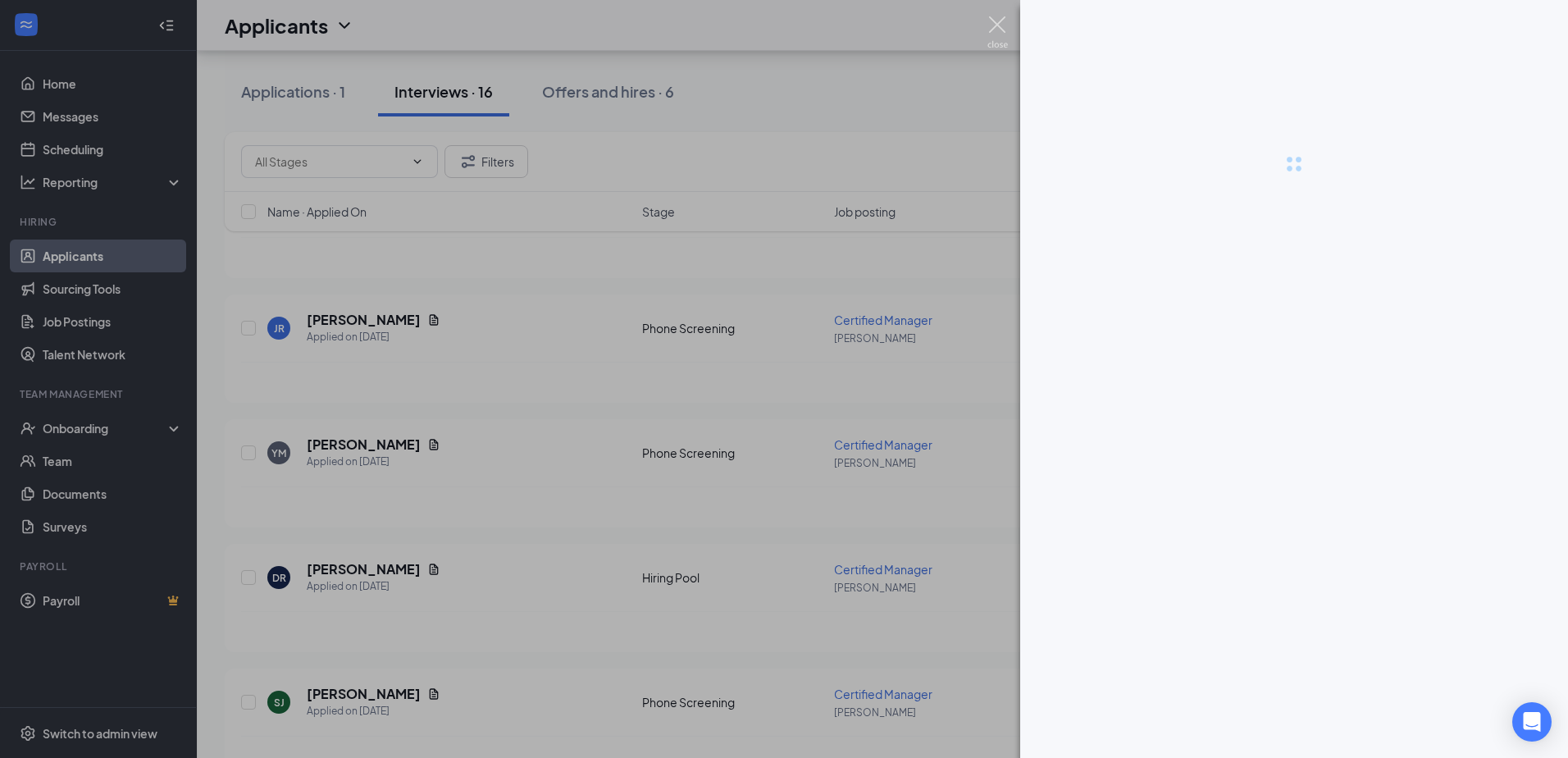
click at [992, 22] on img at bounding box center [997, 33] width 20 height 32
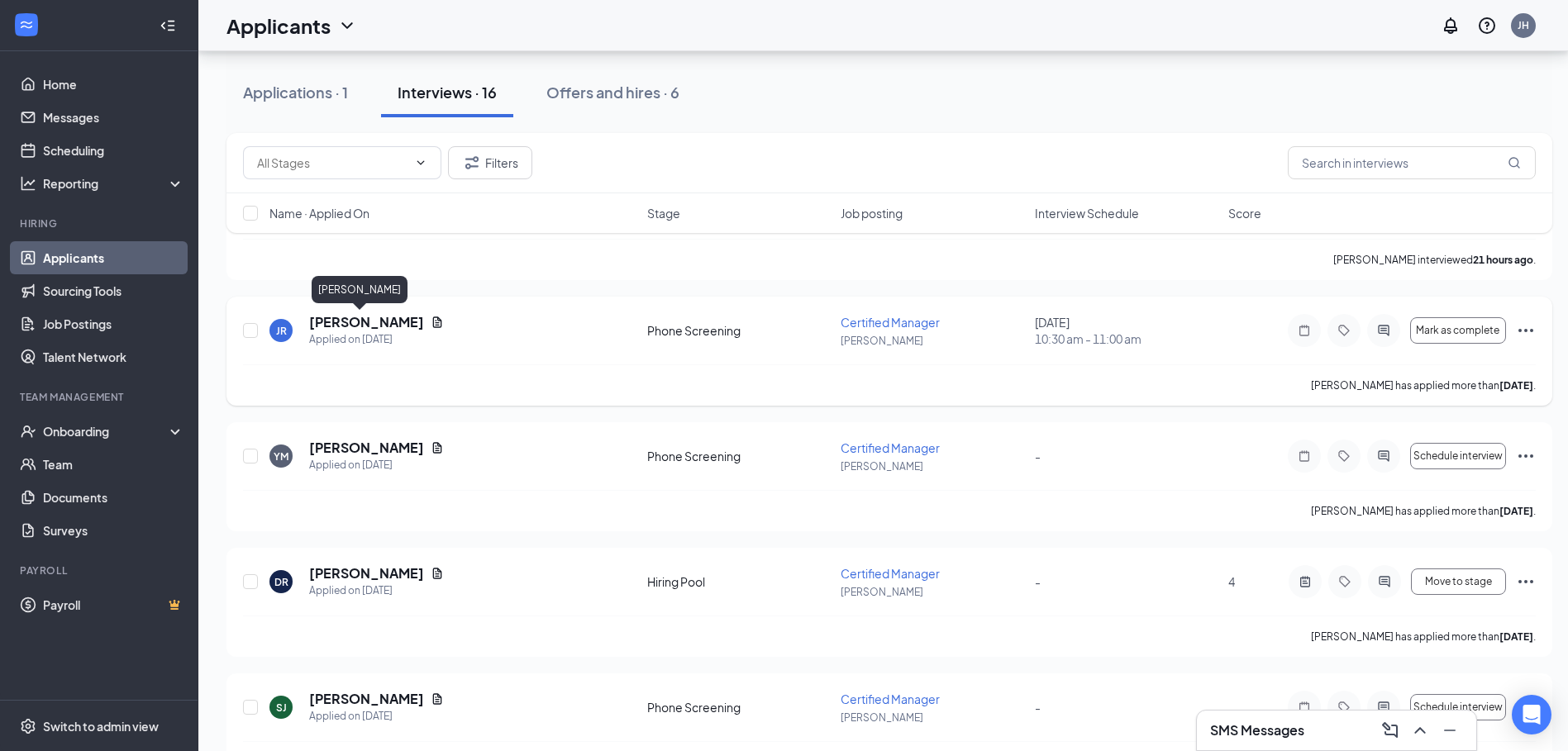
click at [350, 318] on h5 "[PERSON_NAME]" at bounding box center [367, 322] width 115 height 19
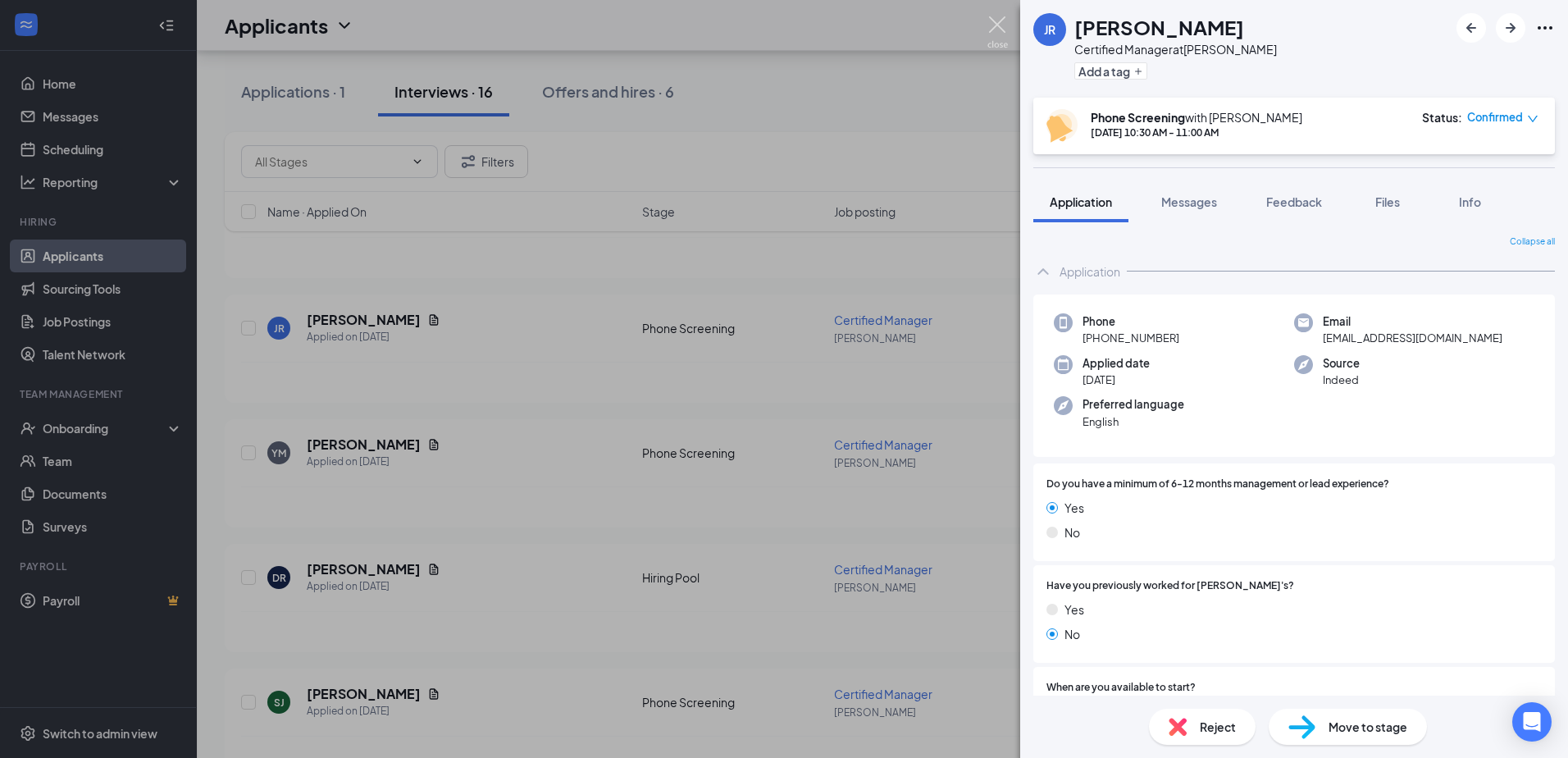
click at [991, 29] on img at bounding box center [997, 33] width 20 height 32
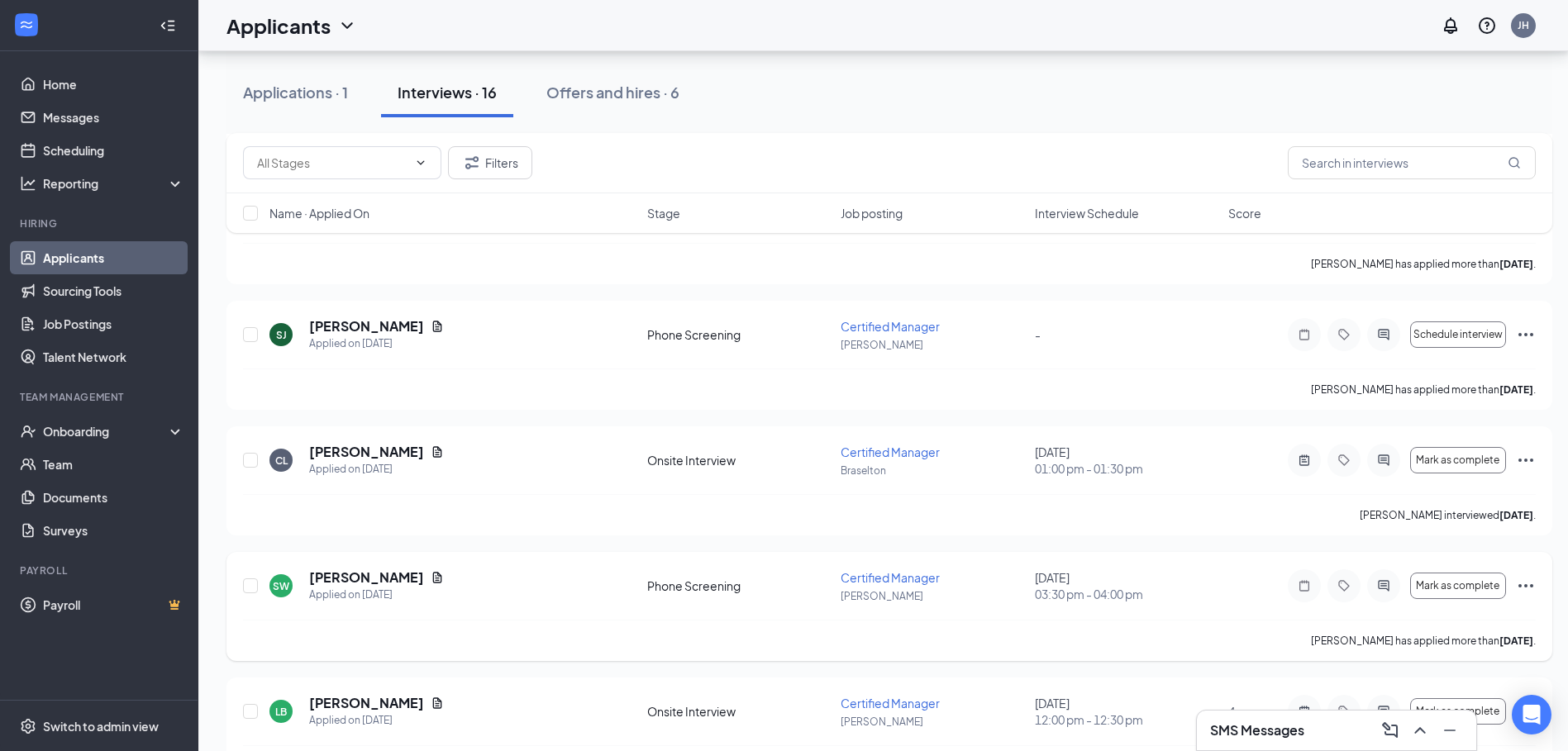
scroll to position [578, 0]
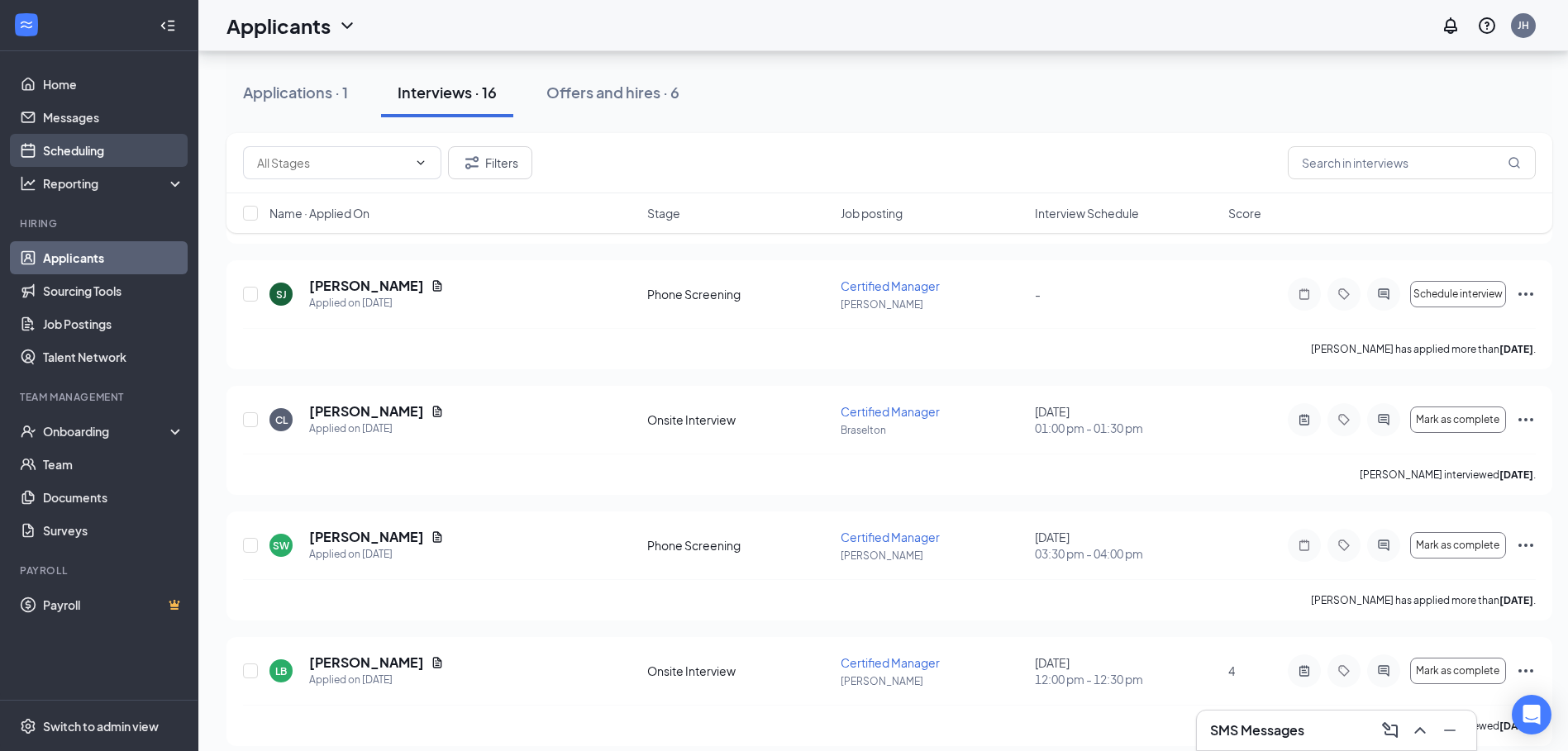
click at [107, 145] on link "Scheduling" at bounding box center [114, 150] width 142 height 33
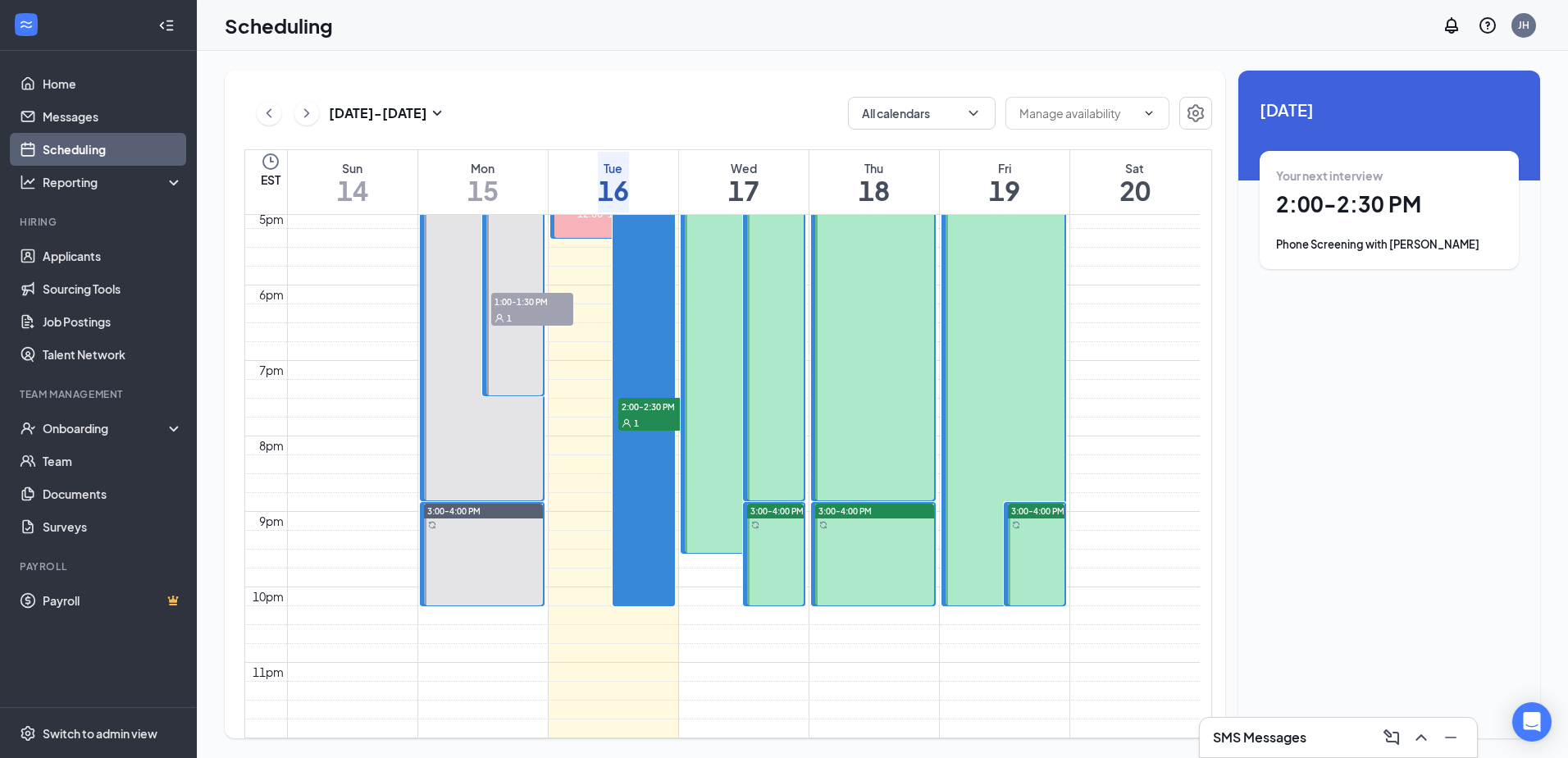
scroll to position [1462, 0]
click at [565, 97] on td at bounding box center [744, 87] width 912 height 18
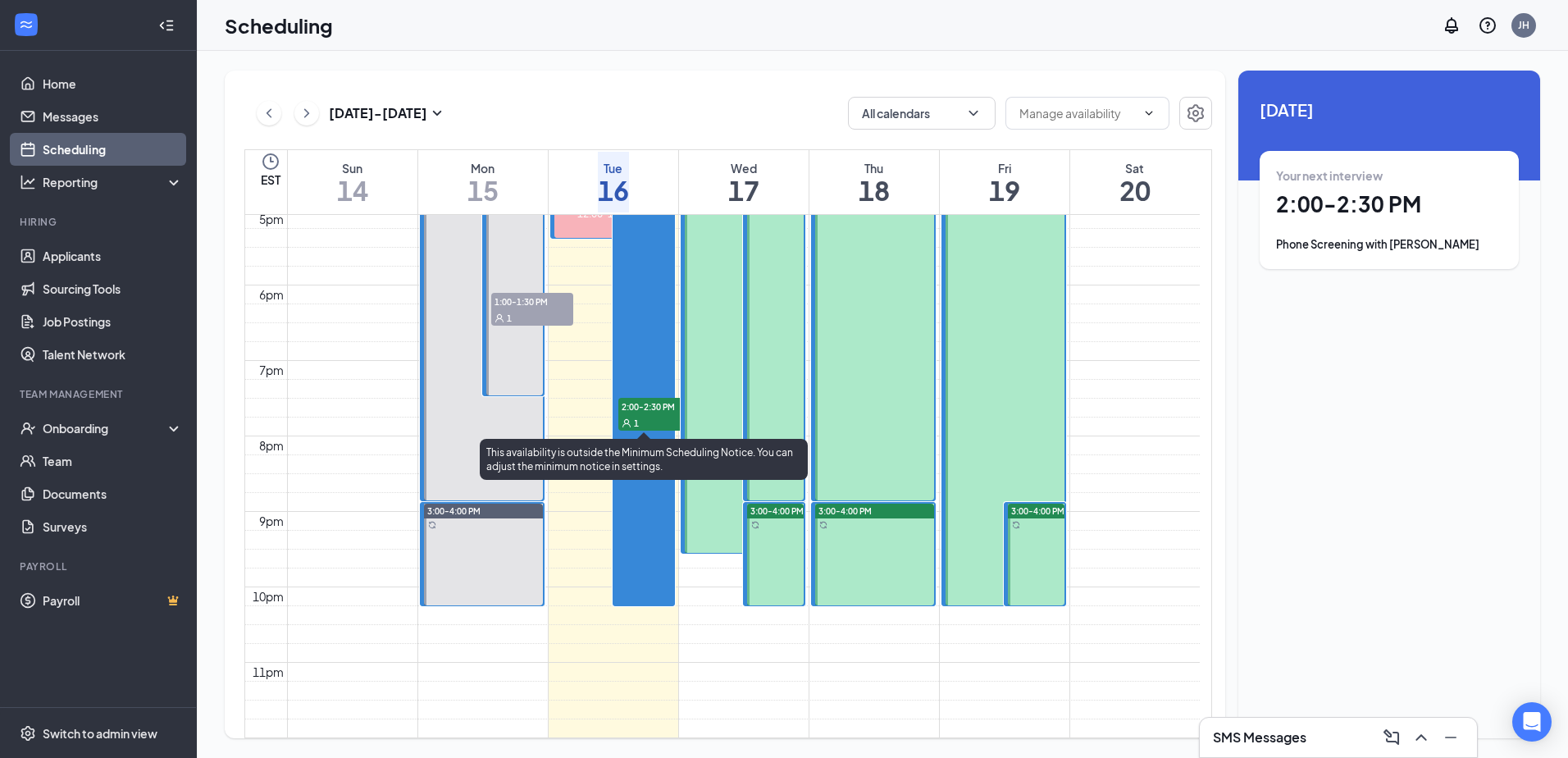
click at [665, 106] on div at bounding box center [669, 95] width 8 height 23
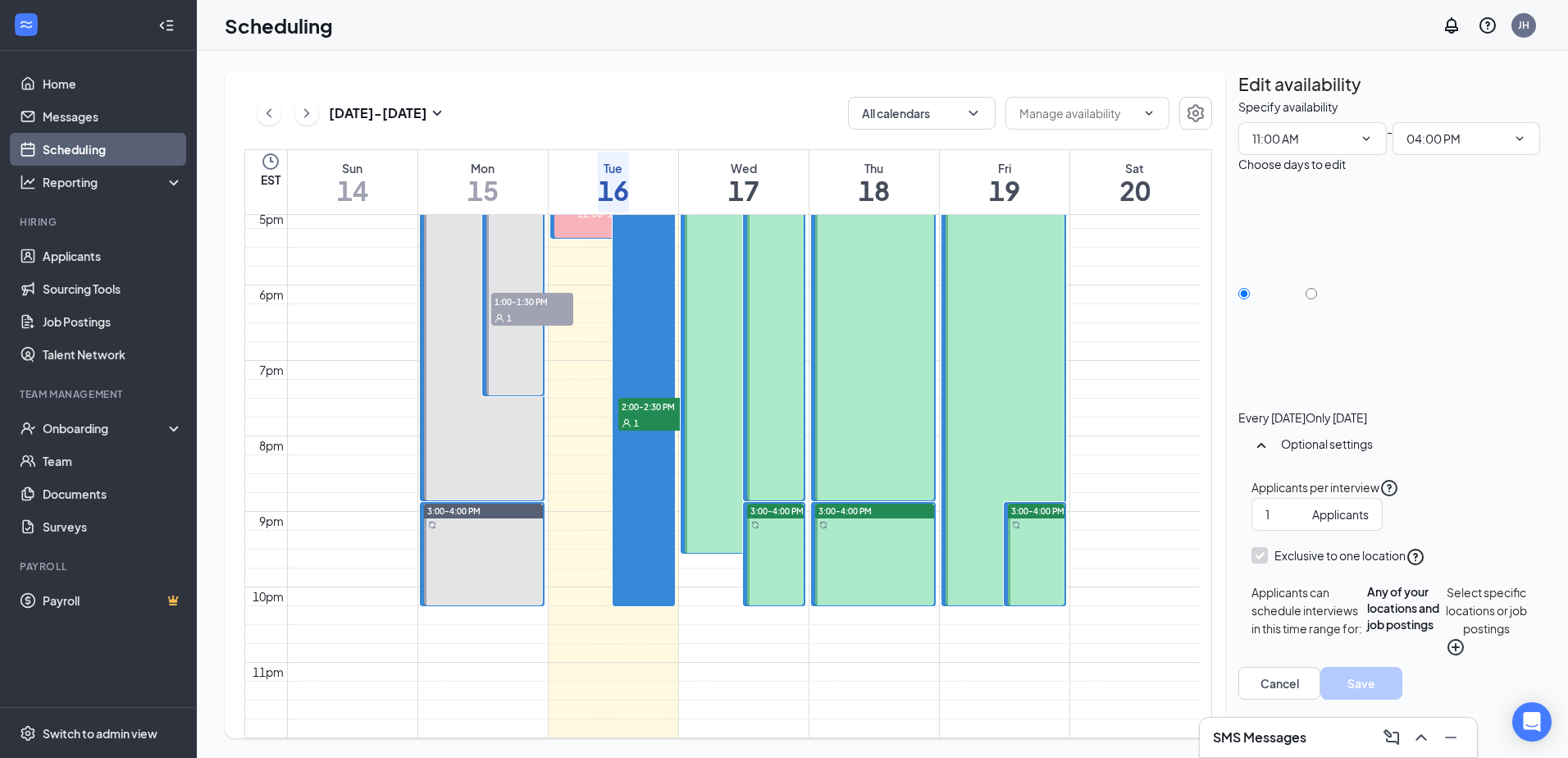
scroll to position [1627, 0]
click at [1206, 111] on button "button" at bounding box center [1195, 113] width 33 height 33
click at [574, 91] on div "[DATE] - [DATE] All calendars EST Sun 14 Mon 15 Tue 16 Wed 17 Thu 18 Fri 19 Sat…" at bounding box center [725, 404] width 1000 height 667
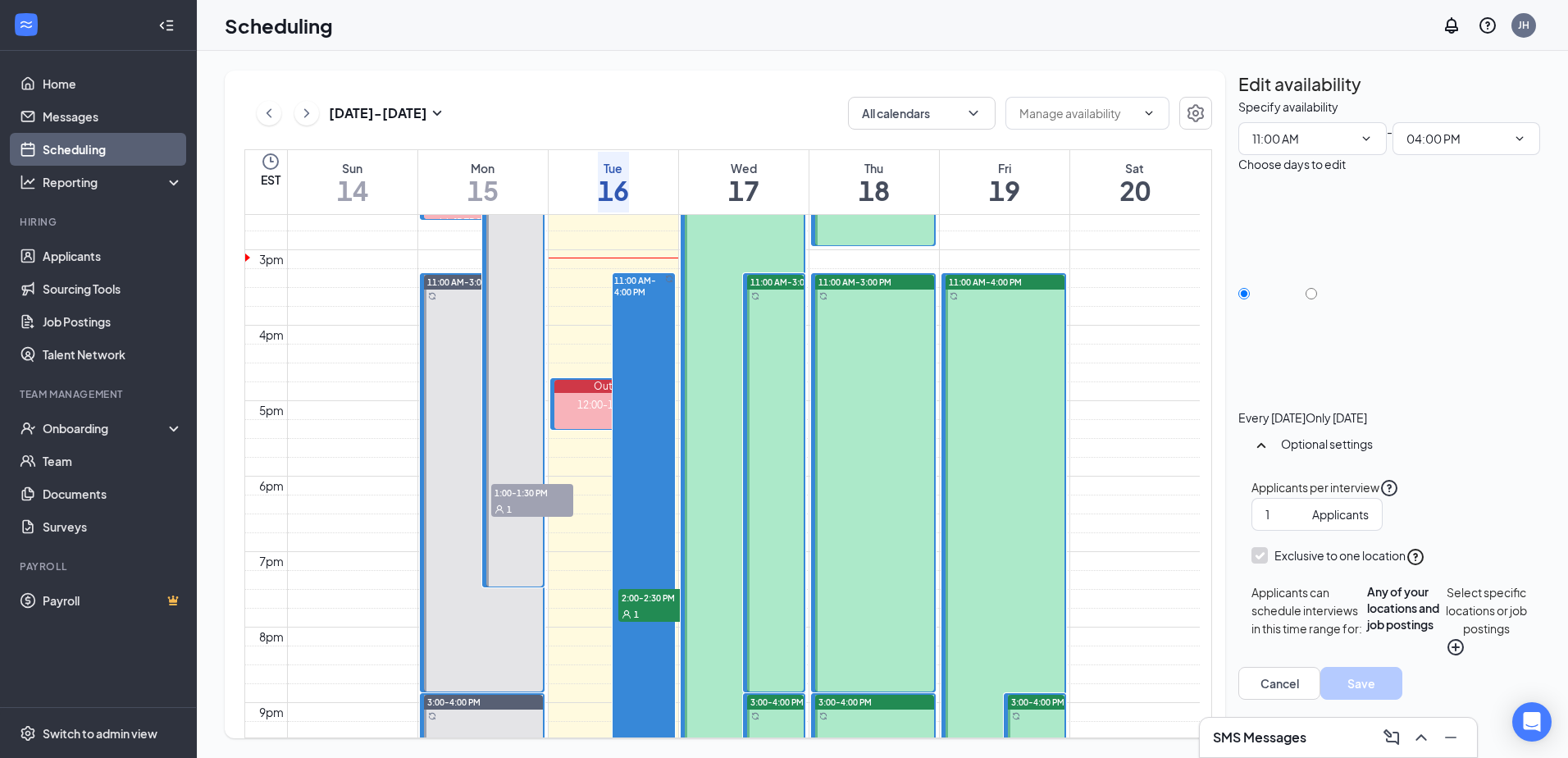
scroll to position [1134, 0]
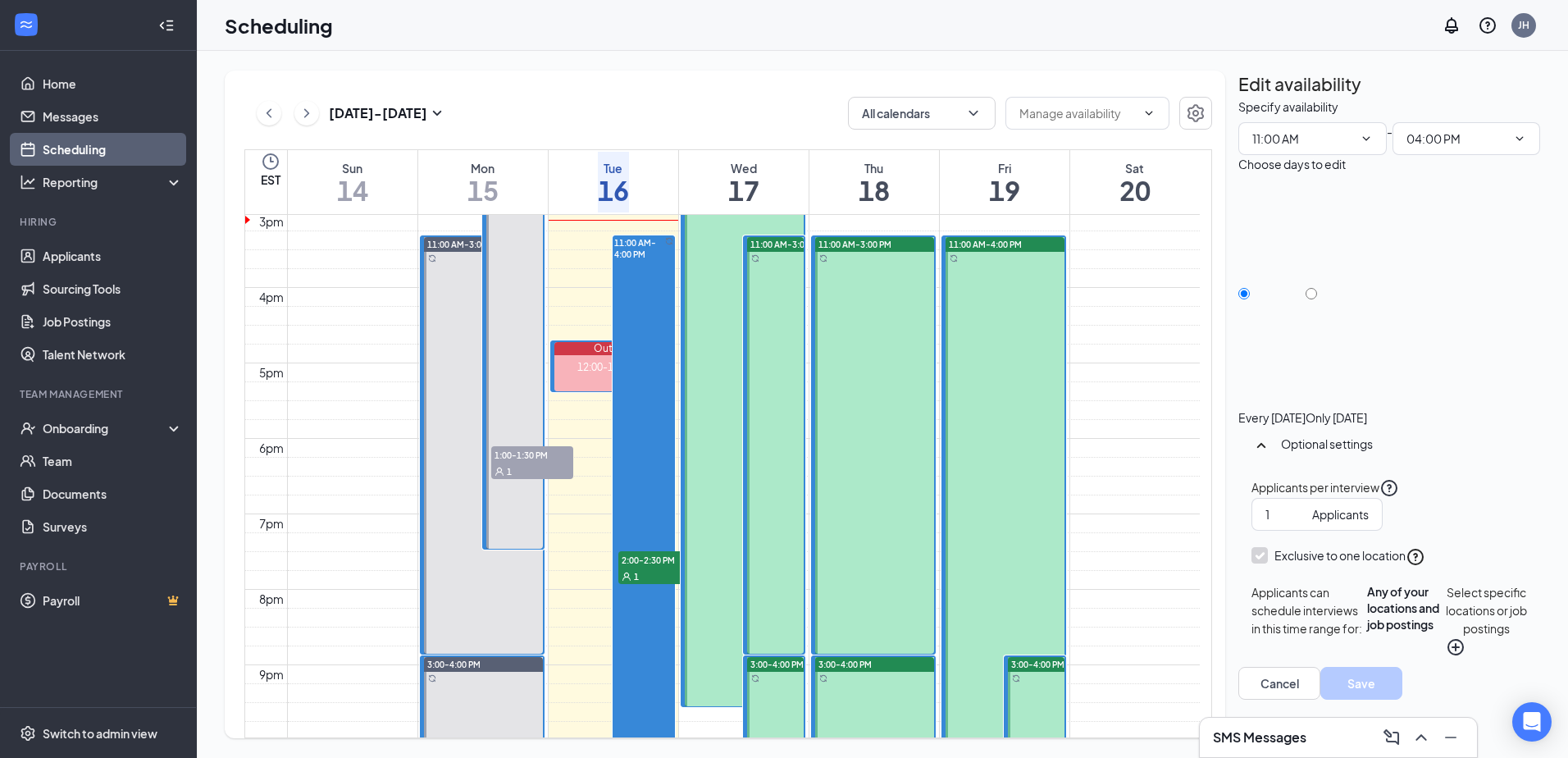
click at [578, 372] on div "12:00-12:30 PM" at bounding box center [613, 373] width 119 height 36
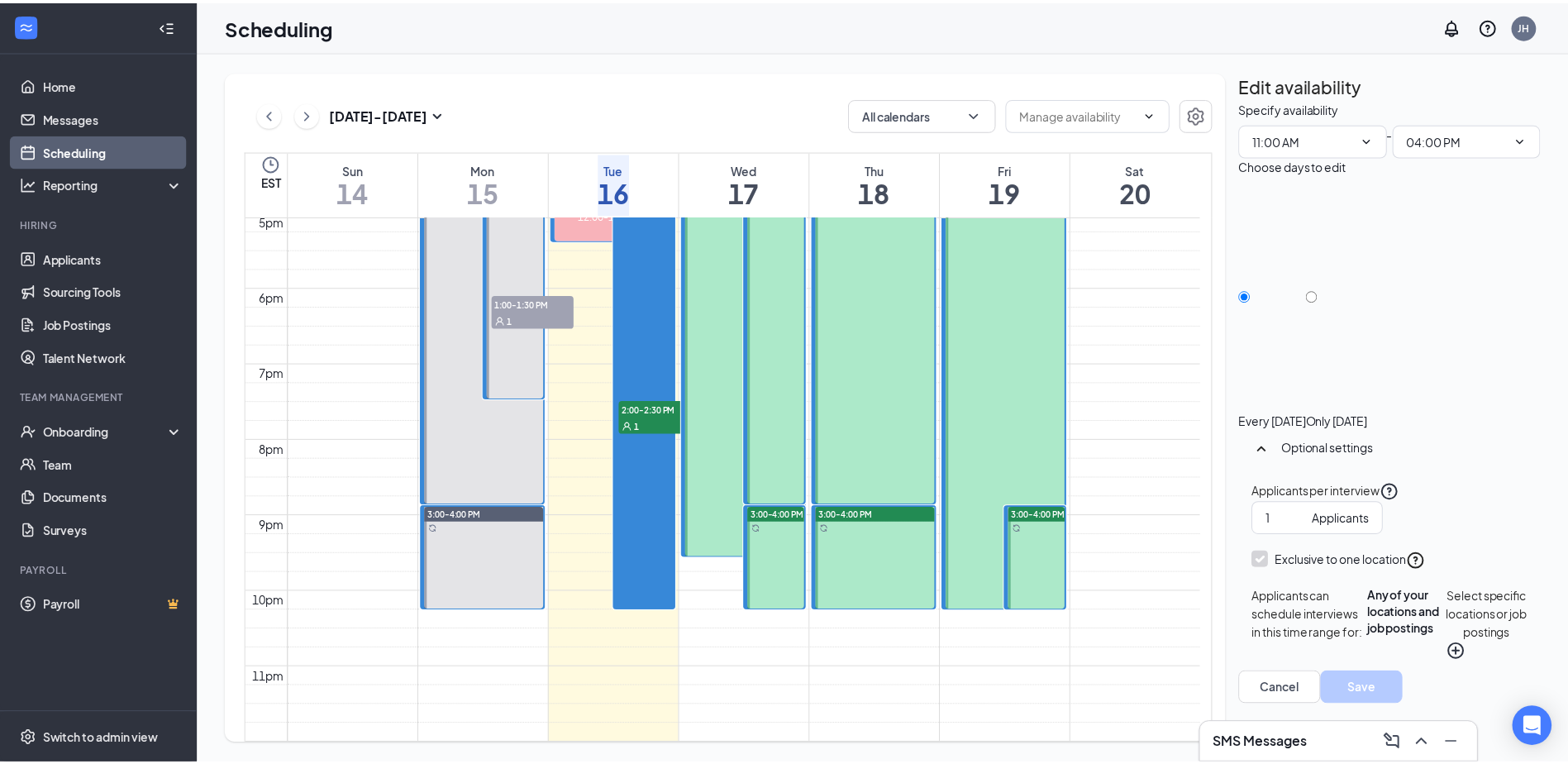
scroll to position [1392, 0]
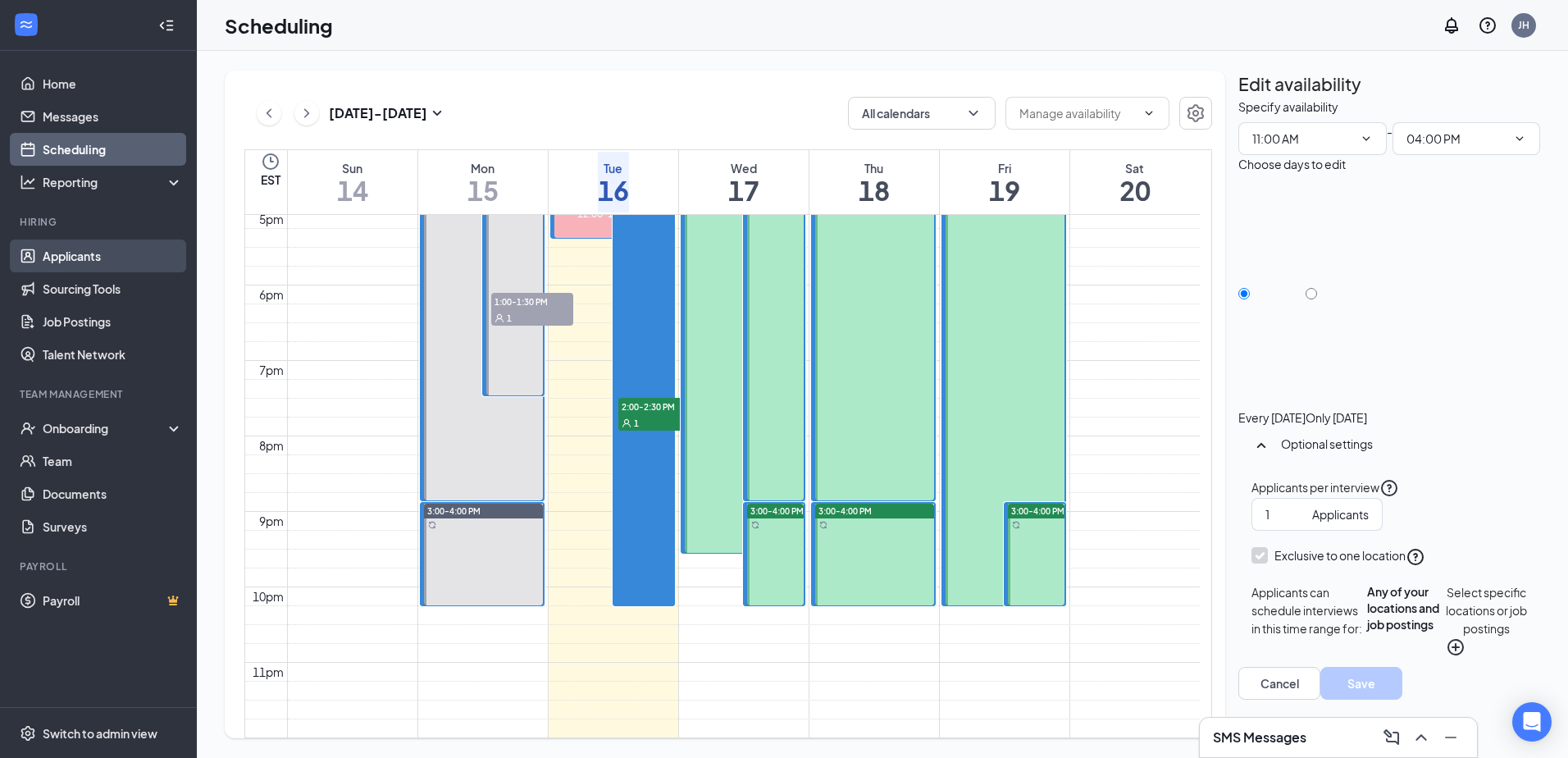
click at [91, 249] on link "Applicants" at bounding box center [113, 255] width 141 height 33
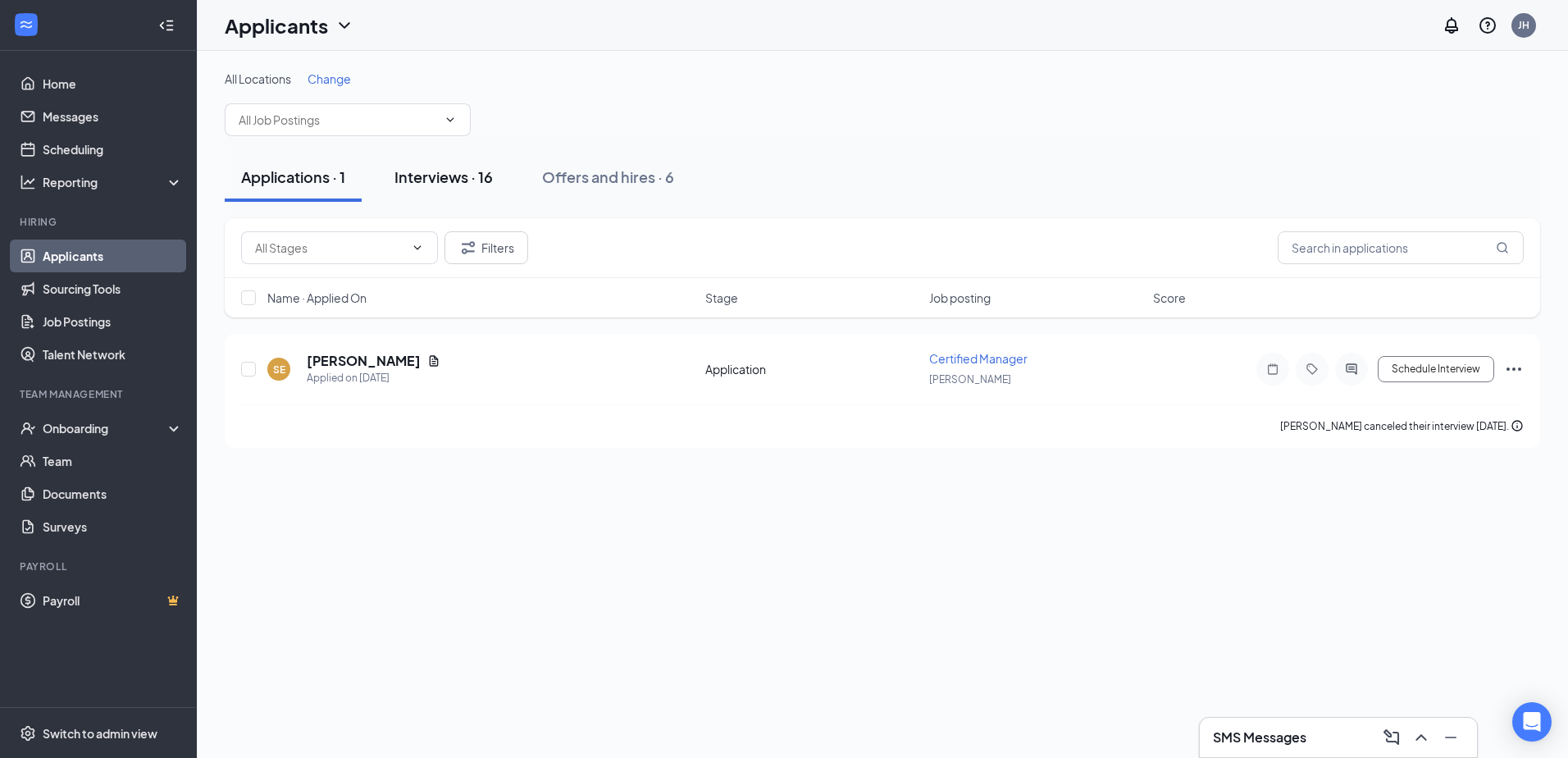
click at [461, 184] on div "Interviews · 16" at bounding box center [444, 176] width 98 height 20
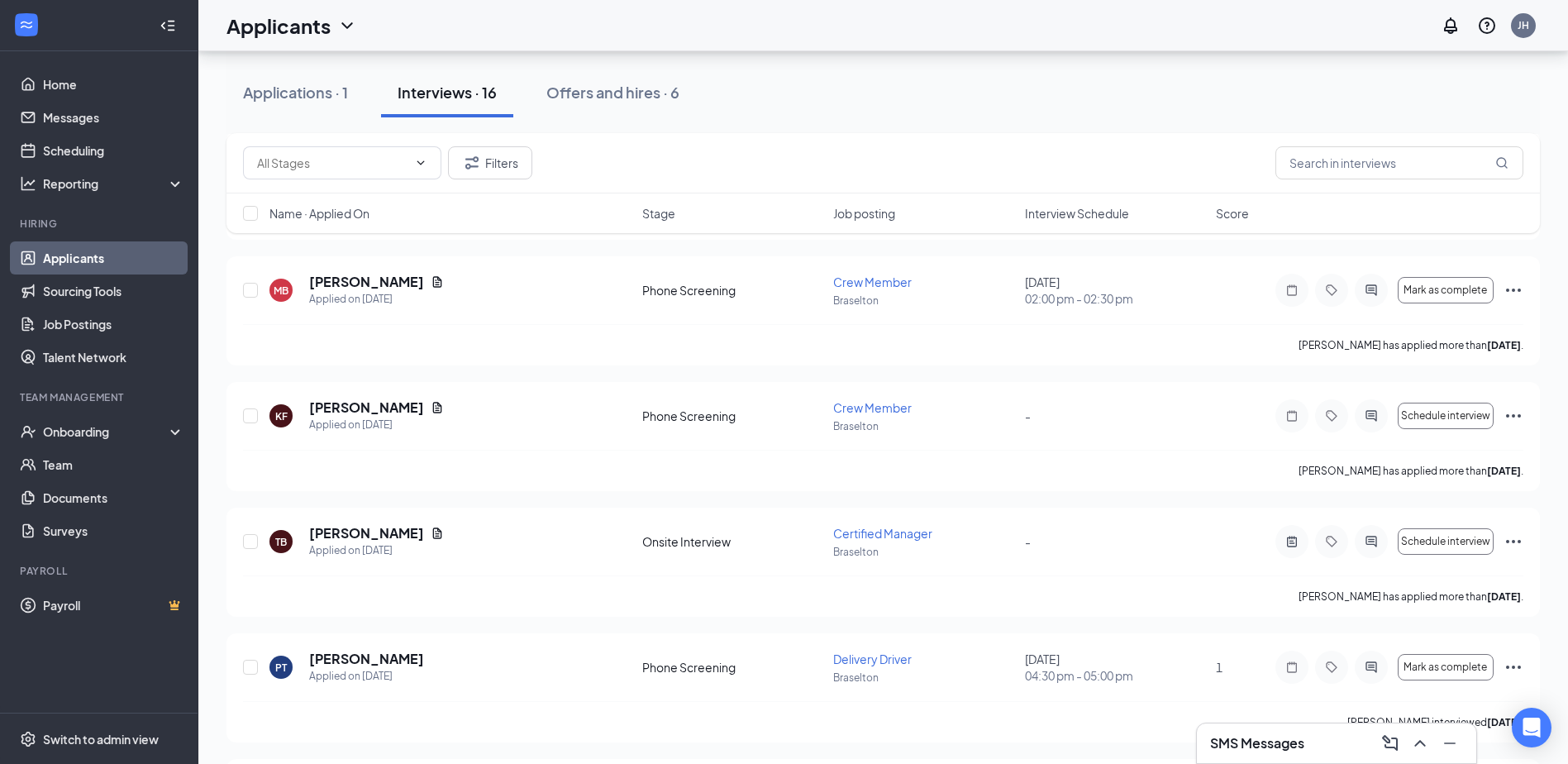
scroll to position [1240, 0]
